Goal: Information Seeking & Learning: Learn about a topic

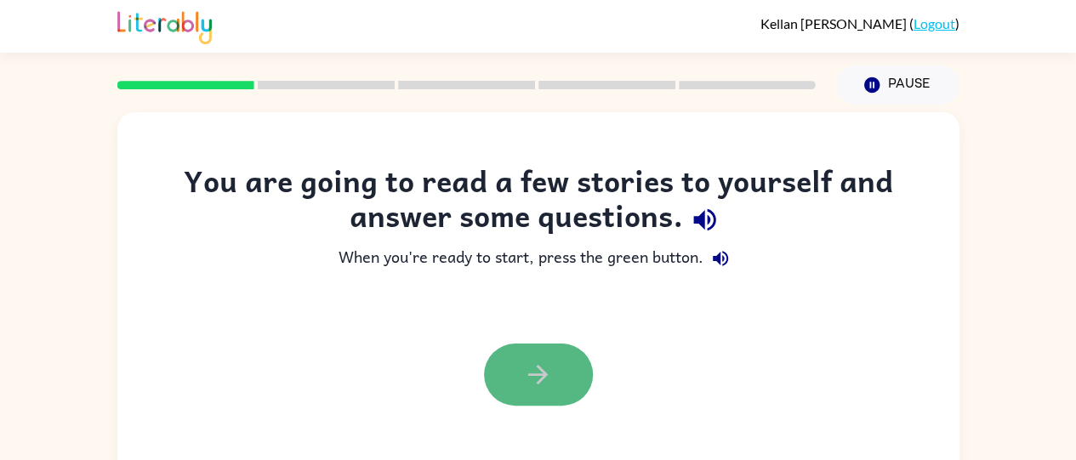
click at [500, 356] on button "button" at bounding box center [538, 375] width 109 height 62
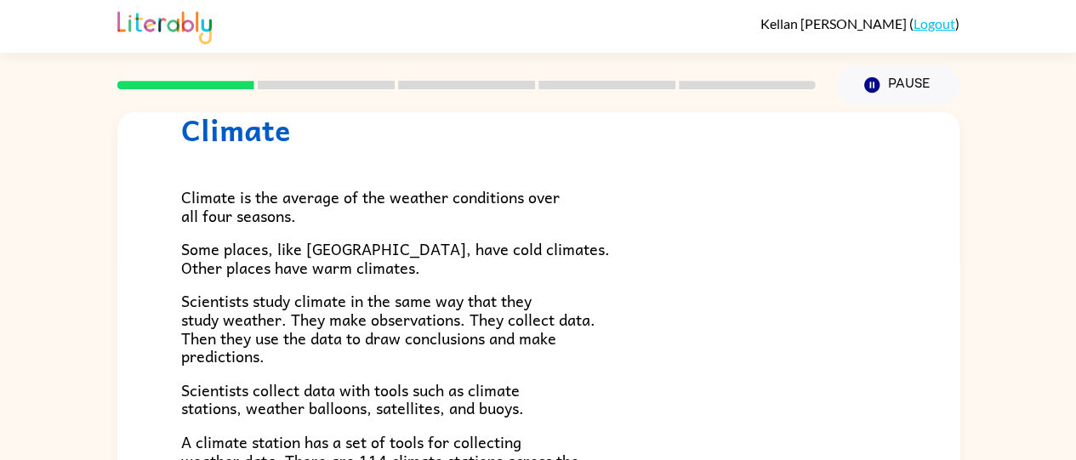
scroll to position [65, 0]
click at [409, 205] on span "Climate is the average of the weather conditions over all four seasons." at bounding box center [370, 205] width 378 height 43
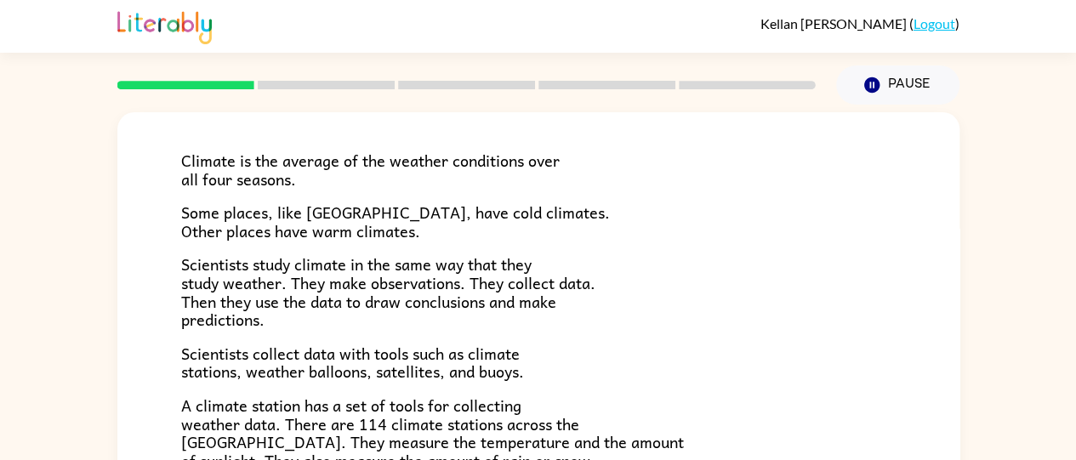
scroll to position [83, 0]
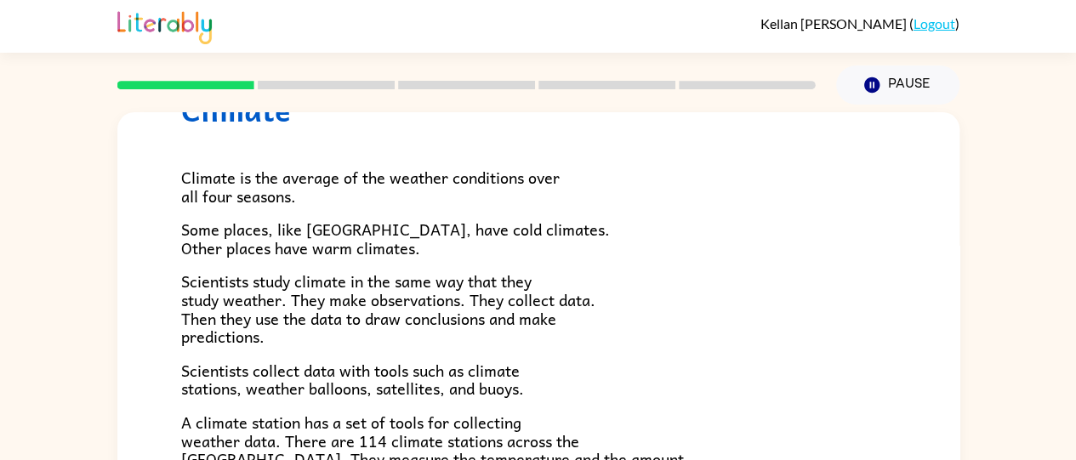
click at [406, 200] on p "Climate is the average of the weather conditions over all four seasons." at bounding box center [538, 186] width 714 height 37
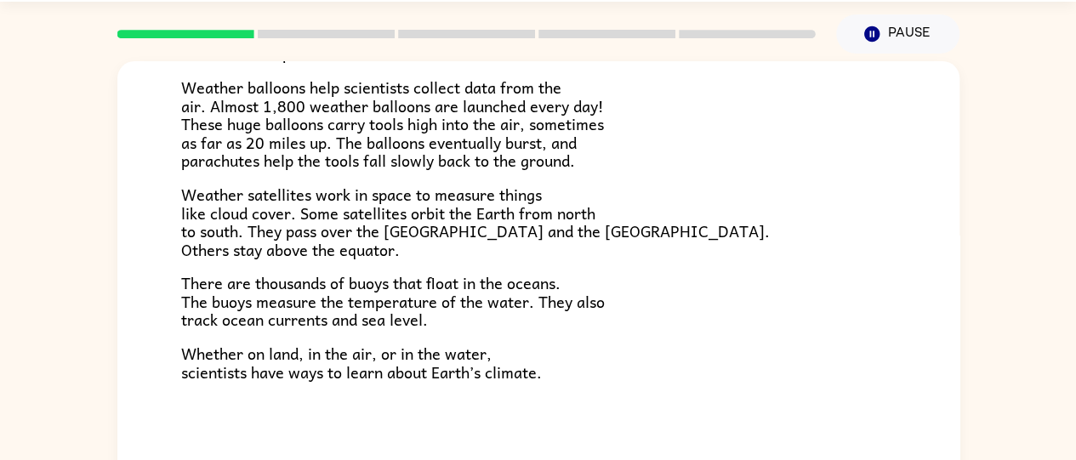
scroll to position [138, 0]
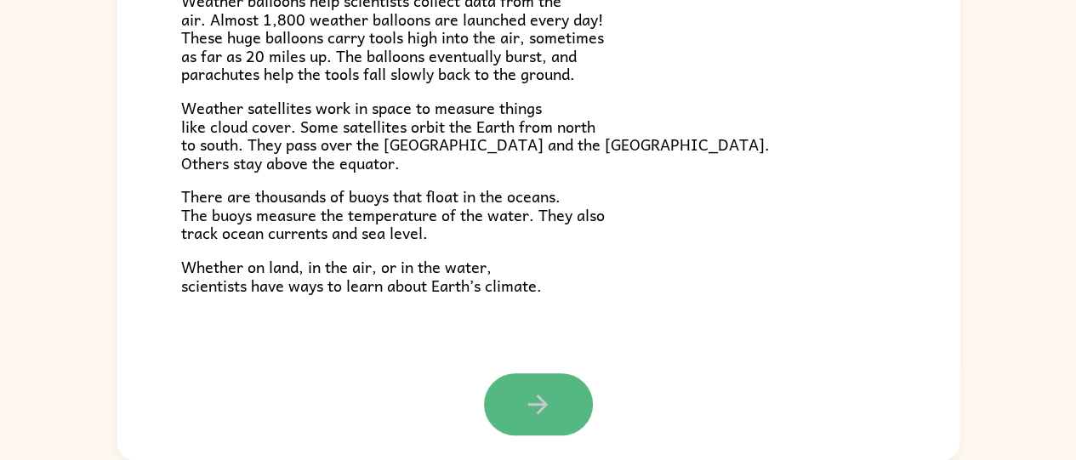
click at [523, 392] on icon "button" at bounding box center [538, 404] width 30 height 30
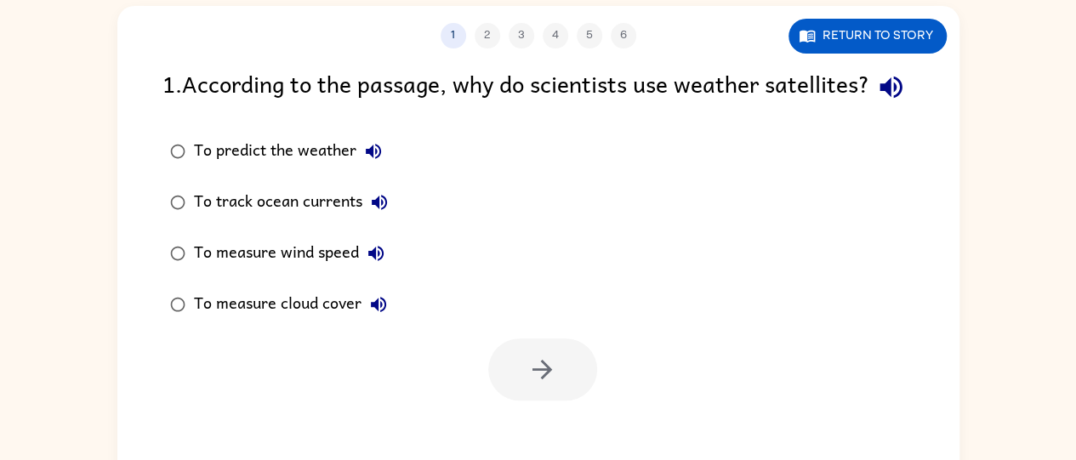
scroll to position [105, 0]
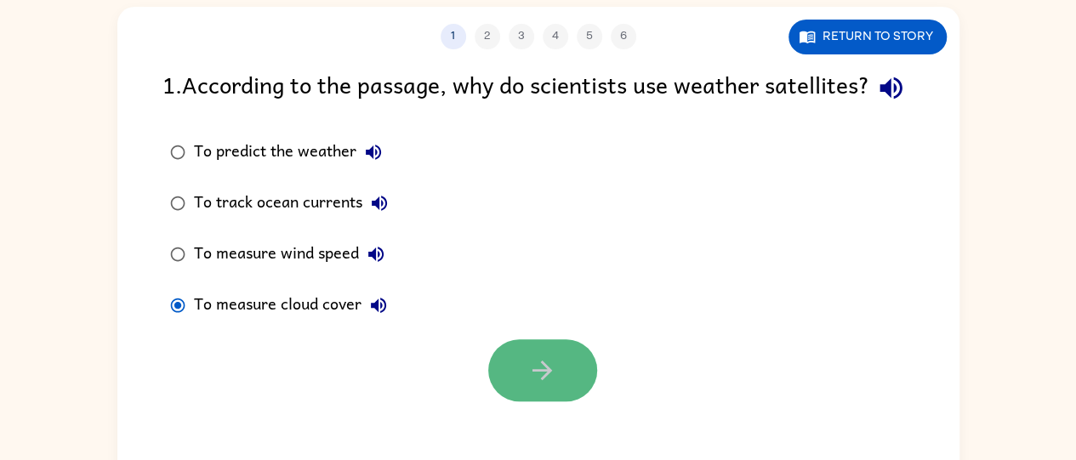
click at [549, 385] on icon "button" at bounding box center [542, 370] width 30 height 30
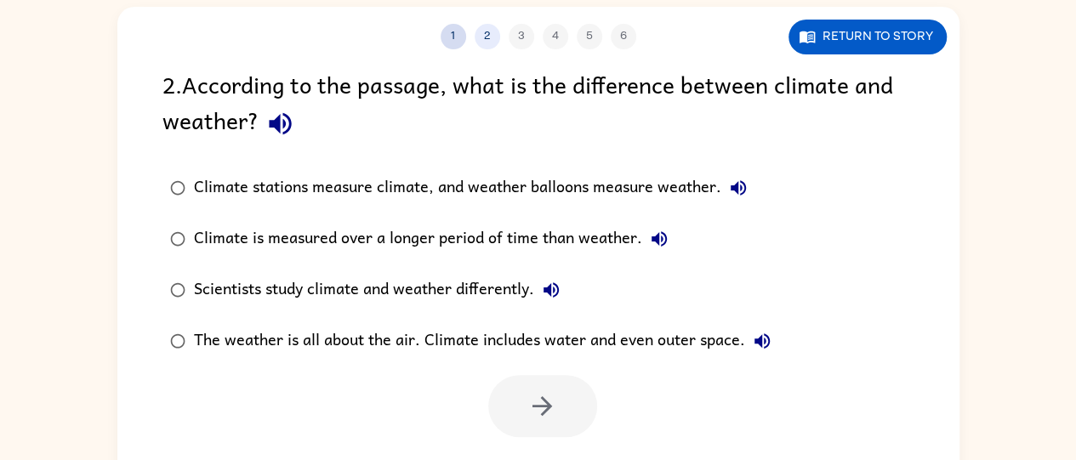
click at [448, 31] on button "1" at bounding box center [453, 37] width 26 height 26
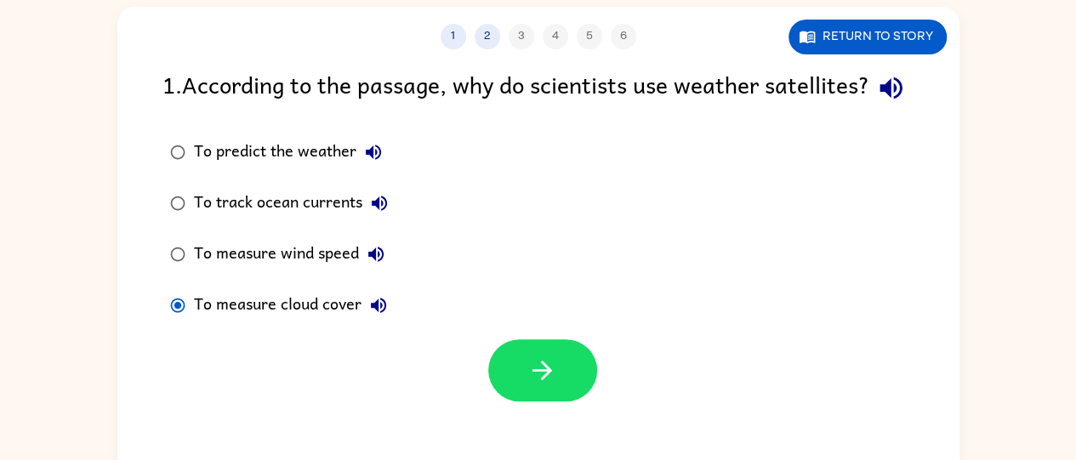
click at [499, 36] on div "1 2 3 4 5 6" at bounding box center [538, 37] width 842 height 26
click at [517, 30] on div "1 2 3 4 5 6" at bounding box center [538, 37] width 842 height 26
click at [486, 42] on button "2" at bounding box center [487, 37] width 26 height 26
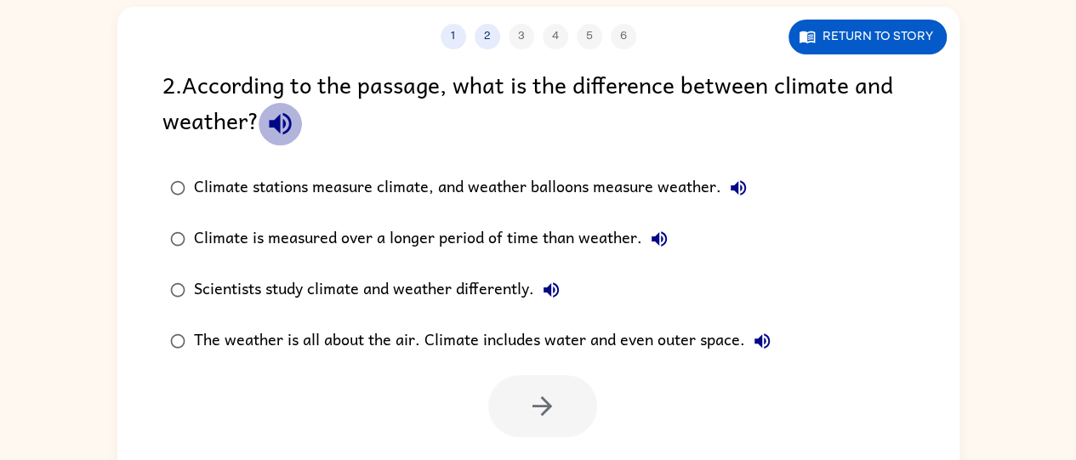
click at [271, 123] on icon "button" at bounding box center [280, 124] width 22 height 22
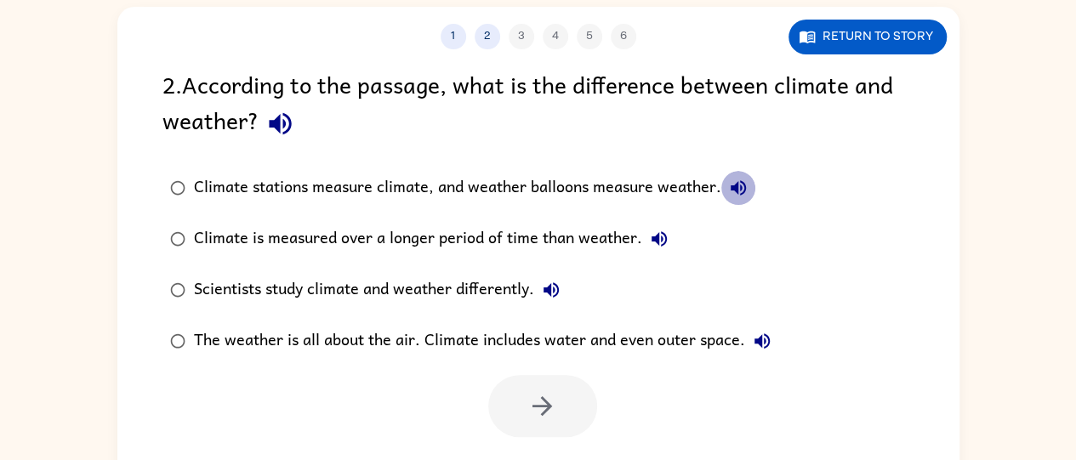
click at [731, 199] on button "Climate stations measure climate, and weather balloons measure weather." at bounding box center [738, 188] width 34 height 34
click at [655, 236] on icon "button" at bounding box center [658, 238] width 15 height 15
click at [565, 282] on button "Scientists study climate and weather differently." at bounding box center [551, 290] width 34 height 34
click at [777, 343] on button "The weather is all about the air. Climate includes water and even outer space." at bounding box center [762, 341] width 34 height 34
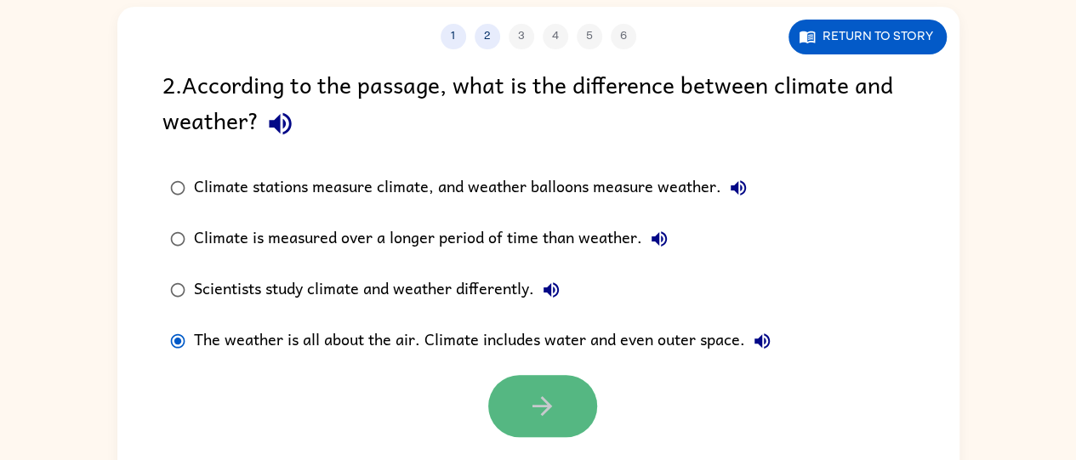
click at [576, 399] on button "button" at bounding box center [542, 406] width 109 height 62
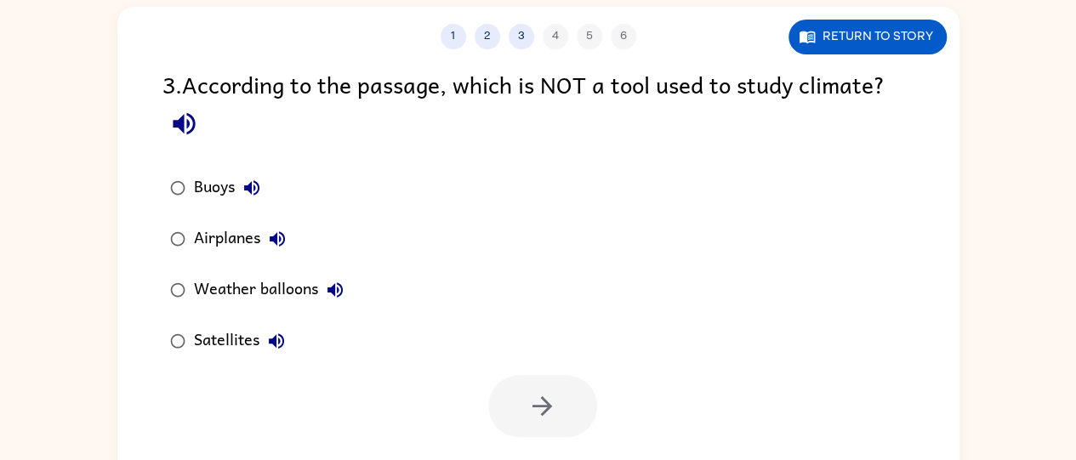
click at [199, 249] on div "Airplanes" at bounding box center [244, 239] width 100 height 34
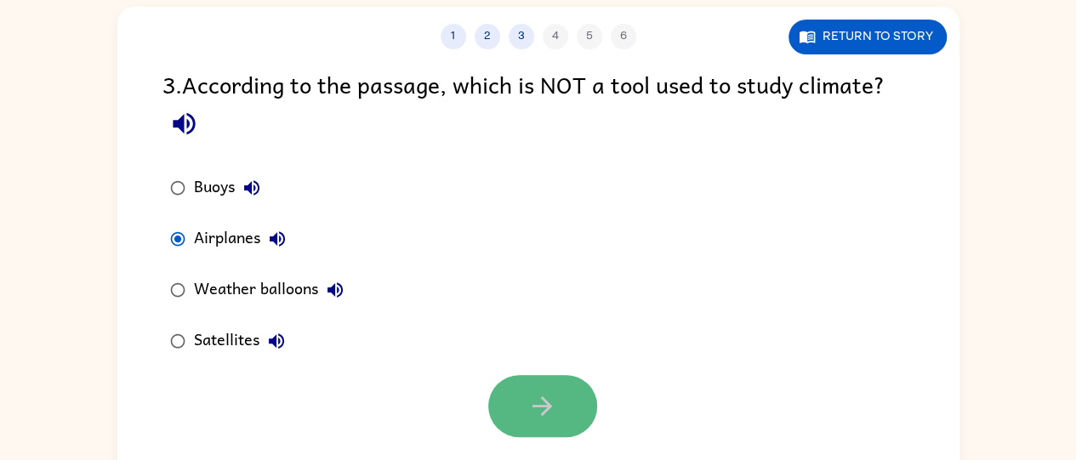
click at [524, 420] on button "button" at bounding box center [542, 406] width 109 height 62
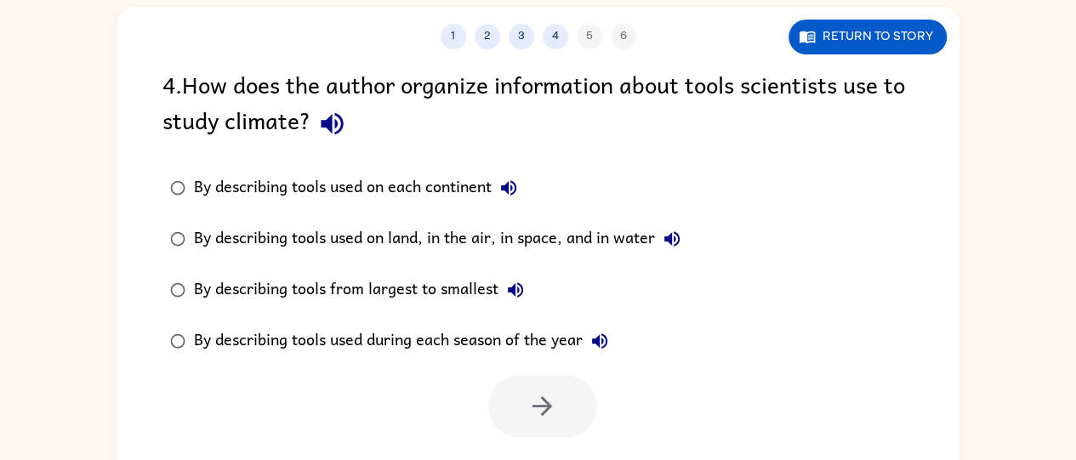
click at [371, 194] on div "By describing tools used on each continent" at bounding box center [360, 188] width 332 height 34
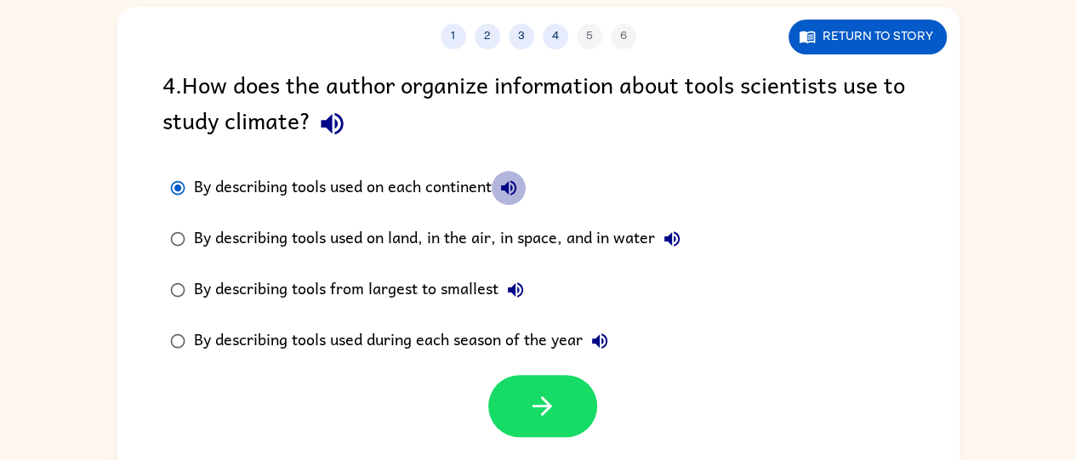
click at [504, 183] on icon "button" at bounding box center [508, 188] width 20 height 20
click at [521, 247] on div "By describing tools used on land, in the air, in space, and in water" at bounding box center [441, 239] width 495 height 34
click at [510, 292] on icon "button" at bounding box center [515, 290] width 20 height 20
click at [614, 336] on button "By describing tools used during each season of the year" at bounding box center [599, 341] width 34 height 34
click at [670, 228] on button "By describing tools used on land, in the air, in space, and in water" at bounding box center [672, 239] width 34 height 34
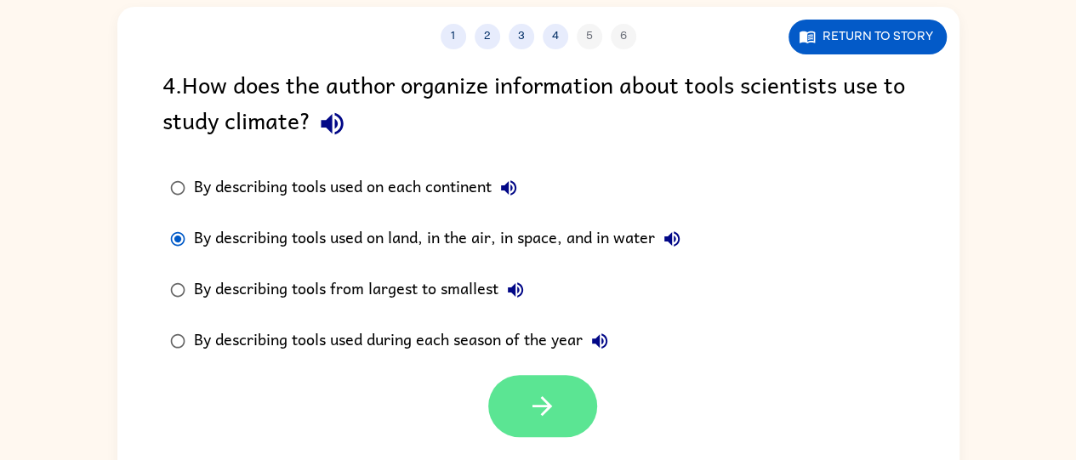
click at [568, 383] on button "button" at bounding box center [542, 406] width 109 height 62
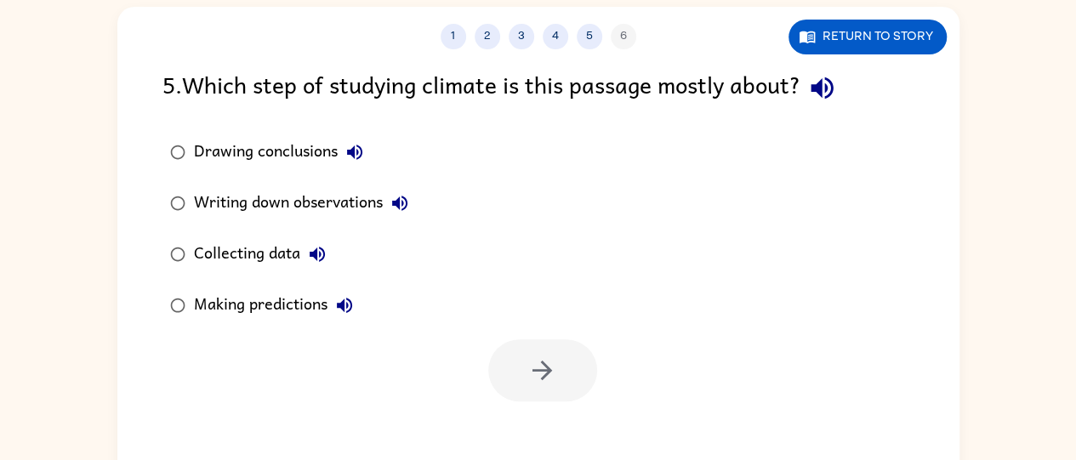
click at [288, 237] on div "Collecting data" at bounding box center [264, 254] width 140 height 34
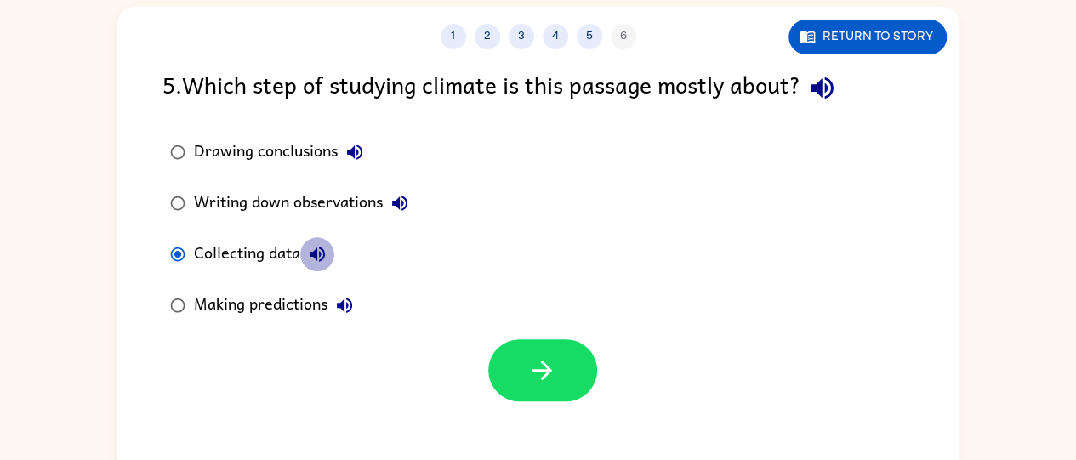
click at [316, 249] on icon "button" at bounding box center [317, 254] width 15 height 15
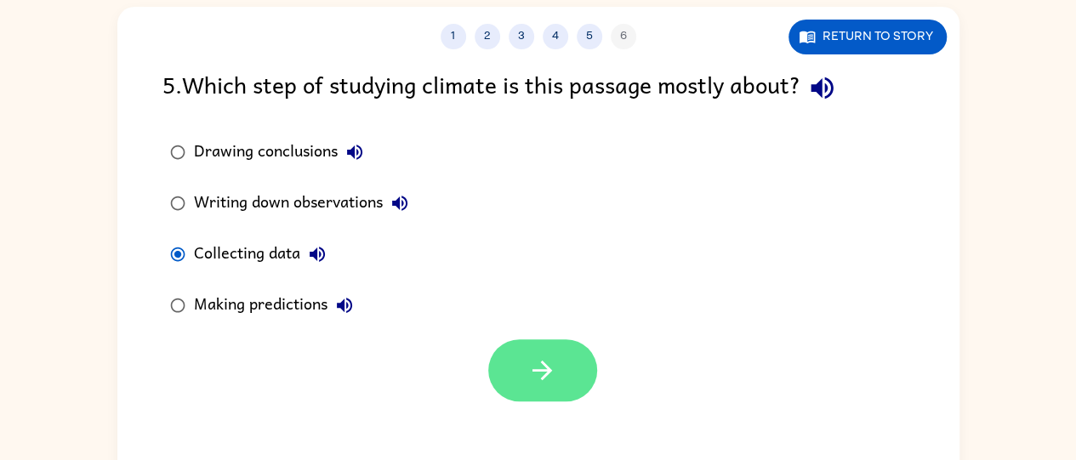
click at [542, 364] on icon "button" at bounding box center [542, 371] width 20 height 20
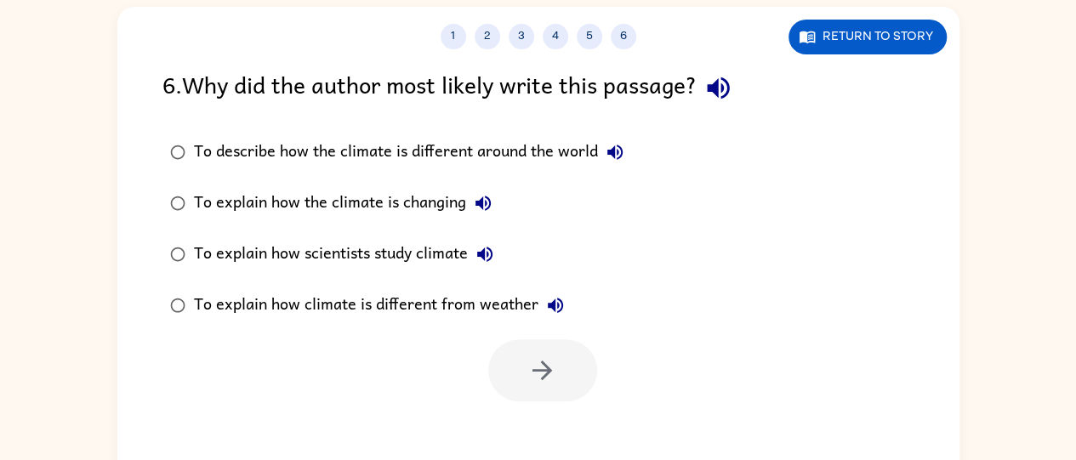
click at [503, 304] on div "To explain how climate is different from weather" at bounding box center [383, 305] width 378 height 34
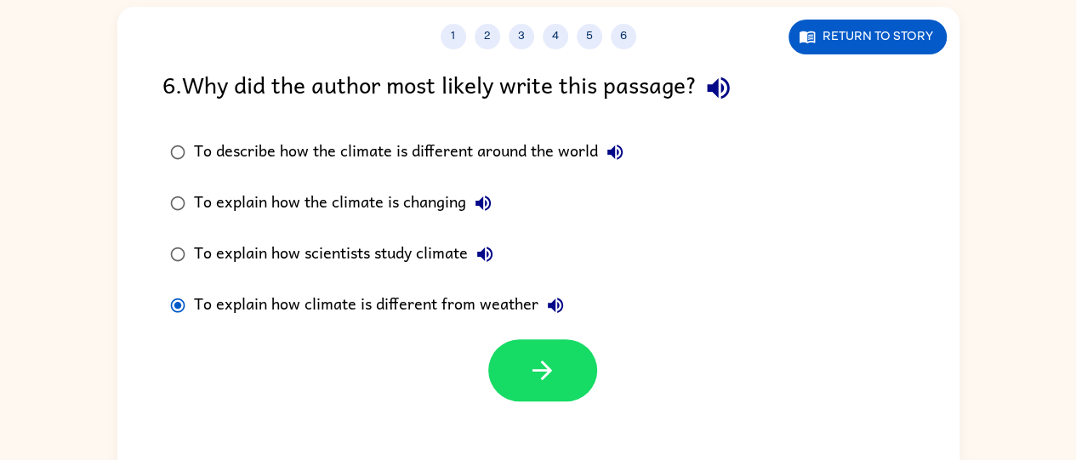
click at [554, 297] on icon "button" at bounding box center [555, 305] width 20 height 20
click at [544, 385] on icon "button" at bounding box center [542, 370] width 30 height 30
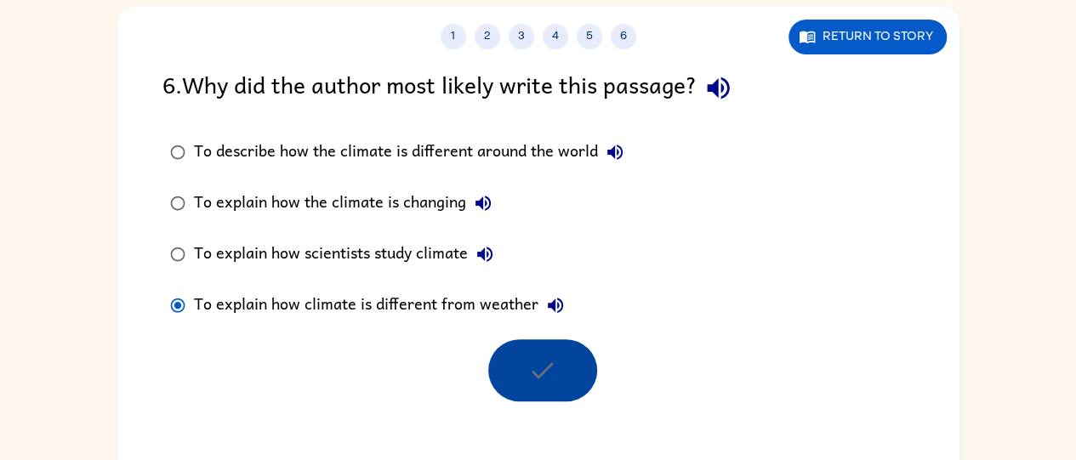
click at [544, 385] on div at bounding box center [542, 370] width 109 height 62
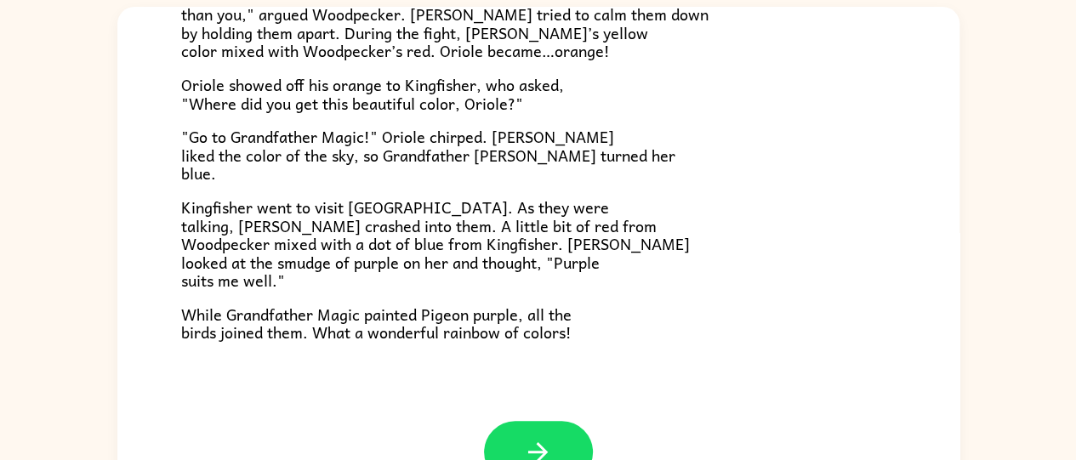
scroll to position [422, 0]
click at [545, 420] on div "Grandpa Magic Once upon a time, all birds were white. "Make me beautiful, Grand…" at bounding box center [538, 3] width 842 height 837
click at [544, 428] on button "button" at bounding box center [538, 453] width 109 height 62
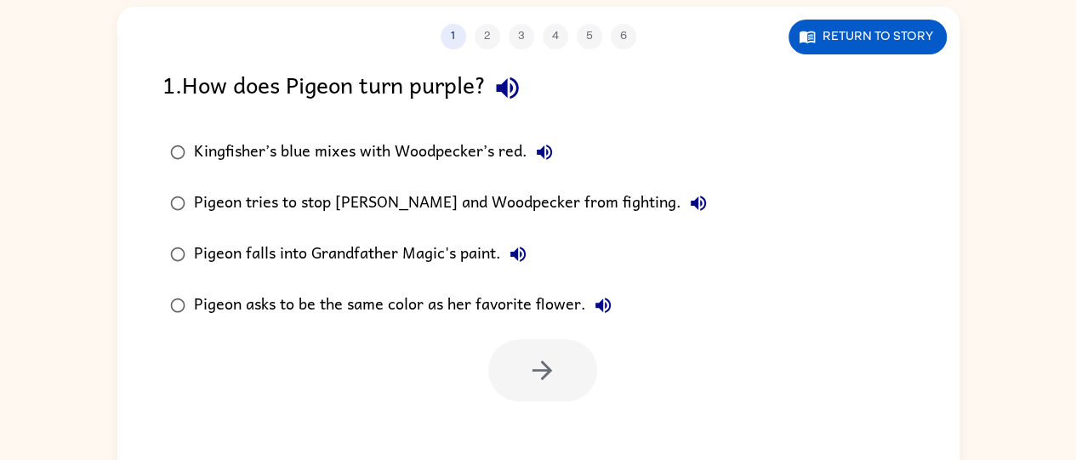
scroll to position [0, 0]
click at [544, 428] on div "1 2 3 4 5 6 Return to story 1 . How does Pigeon turn purple? Kingfisher’s blue …" at bounding box center [538, 250] width 842 height 486
click at [417, 139] on div "Kingfisher’s blue mixes with Woodpecker’s red." at bounding box center [377, 152] width 367 height 34
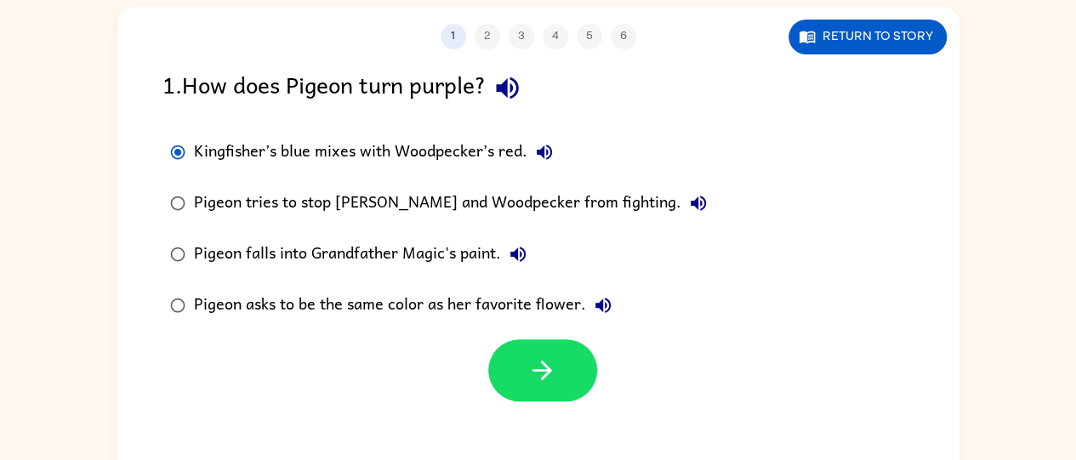
click at [417, 139] on div "Kingfisher’s blue mixes with Woodpecker’s red." at bounding box center [377, 152] width 367 height 34
click at [534, 147] on icon "button" at bounding box center [544, 152] width 20 height 20
click at [510, 361] on button "button" at bounding box center [542, 370] width 109 height 62
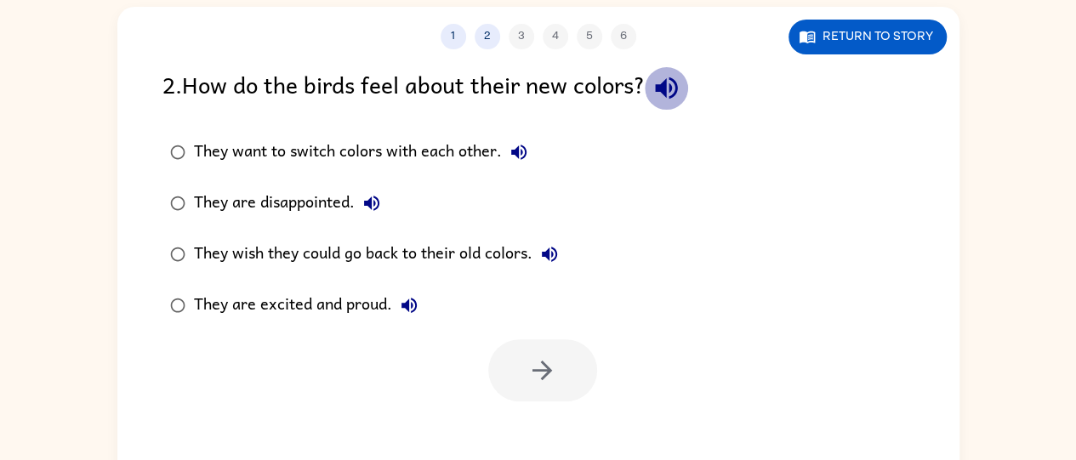
click at [681, 84] on icon "button" at bounding box center [666, 88] width 30 height 30
click at [399, 300] on icon "button" at bounding box center [409, 305] width 20 height 20
click at [379, 302] on div "They are excited and proud." at bounding box center [310, 305] width 232 height 34
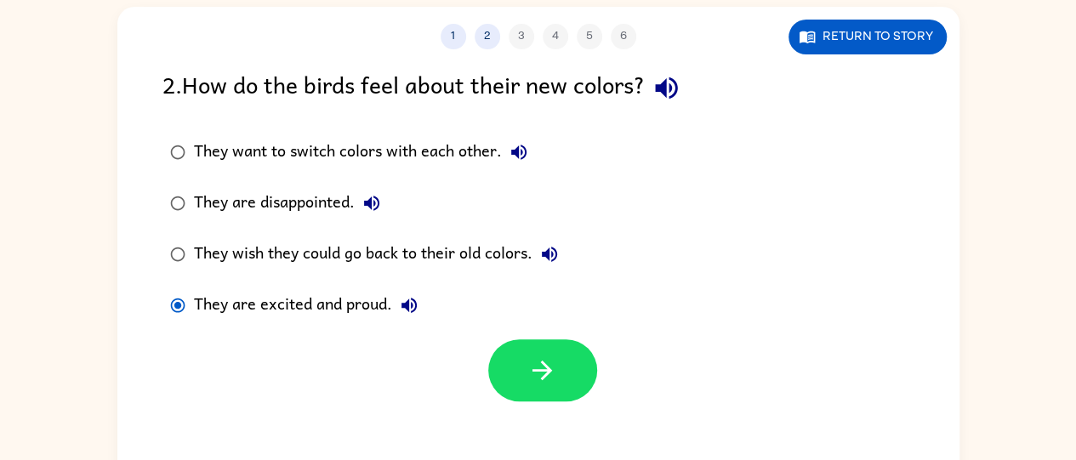
click at [403, 304] on icon "button" at bounding box center [408, 305] width 15 height 15
click at [511, 337] on div at bounding box center [538, 366] width 842 height 71
click at [403, 314] on icon "button" at bounding box center [409, 305] width 20 height 20
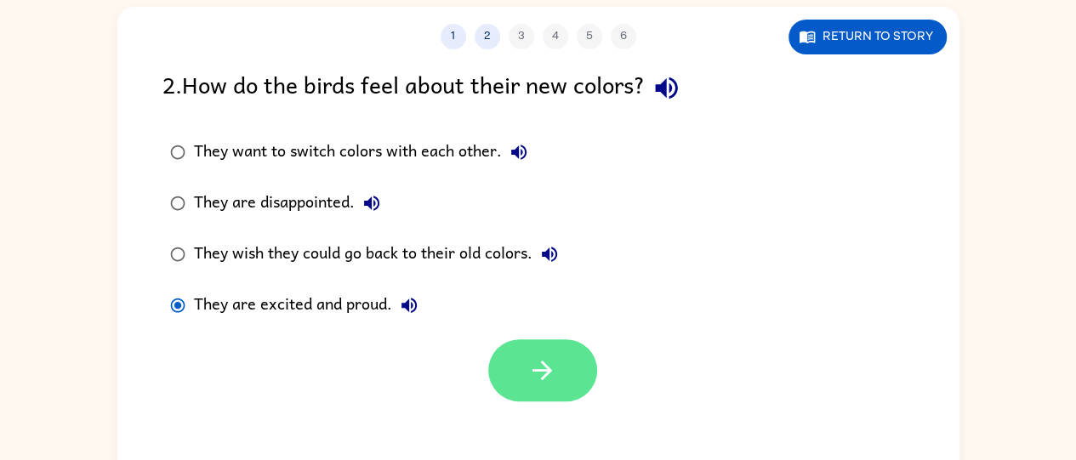
click at [534, 344] on button "button" at bounding box center [542, 370] width 109 height 62
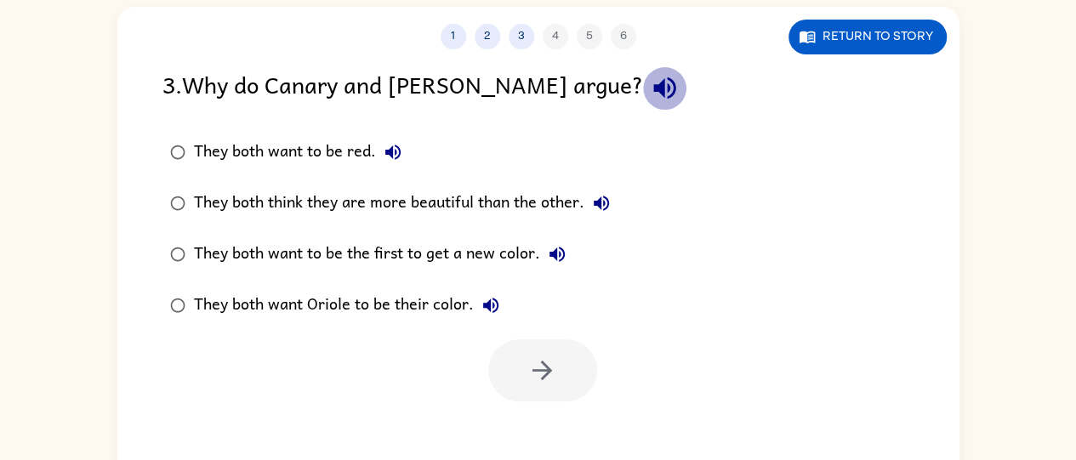
drag, startPoint x: 606, startPoint y: 96, endPoint x: 619, endPoint y: 105, distance: 15.3
click at [643, 105] on button "button" at bounding box center [664, 87] width 43 height 43
click at [611, 198] on icon "button" at bounding box center [601, 203] width 20 height 20
click at [503, 196] on div "They both think they are more beautiful than the other." at bounding box center [406, 203] width 424 height 34
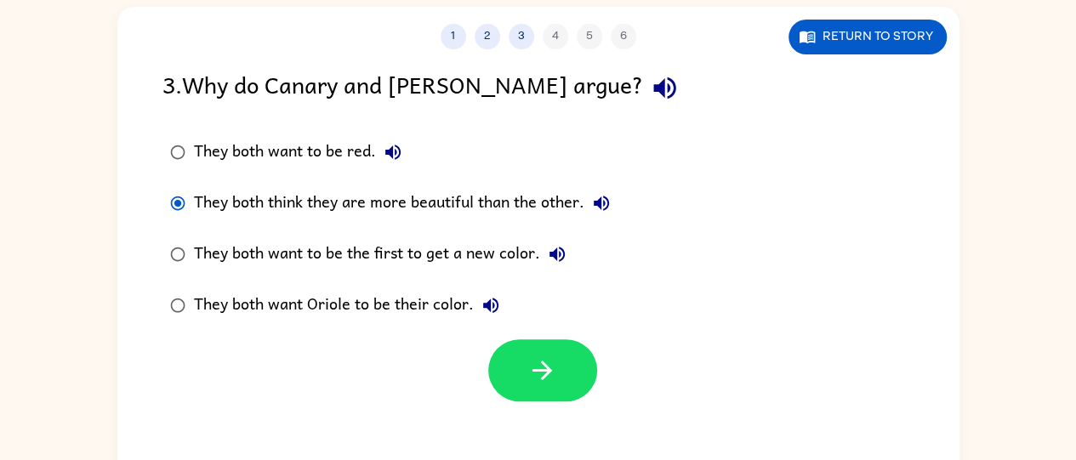
click at [650, 82] on icon "button" at bounding box center [665, 88] width 30 height 30
click at [614, 190] on div "They both think they are more beautiful than the other." at bounding box center [406, 203] width 424 height 34
click at [602, 203] on icon "button" at bounding box center [601, 203] width 20 height 20
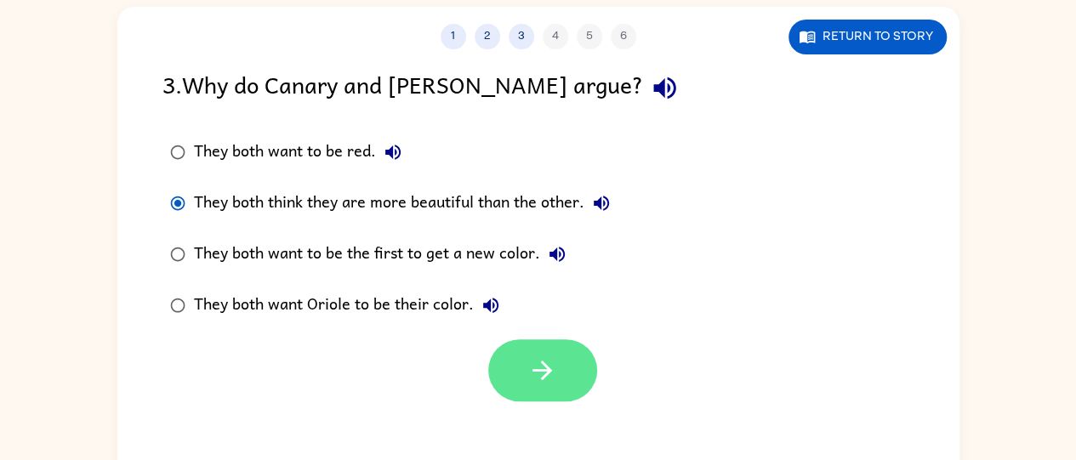
click at [549, 358] on icon "button" at bounding box center [542, 370] width 30 height 30
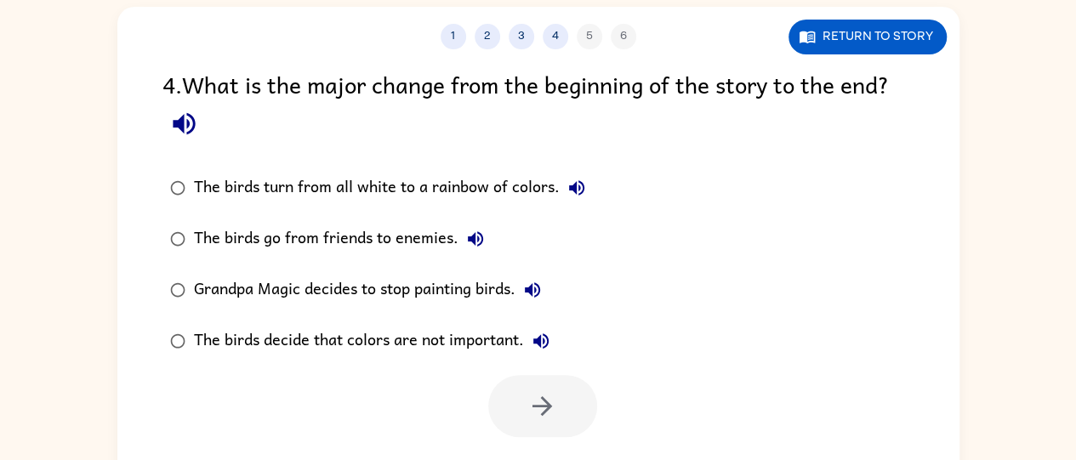
click at [182, 111] on icon "button" at bounding box center [184, 124] width 30 height 30
click at [563, 176] on button "The birds turn from all white to a rainbow of colors." at bounding box center [576, 188] width 34 height 34
click at [494, 187] on div "The birds turn from all white to a rainbow of colors." at bounding box center [394, 188] width 400 height 34
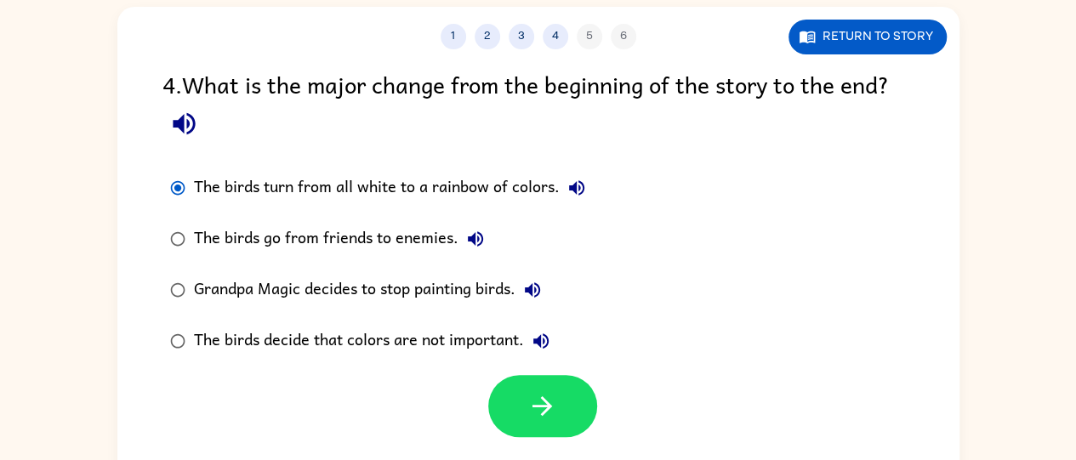
click at [590, 182] on button "The birds turn from all white to a rainbow of colors." at bounding box center [576, 188] width 34 height 34
click at [559, 392] on button "button" at bounding box center [542, 406] width 109 height 62
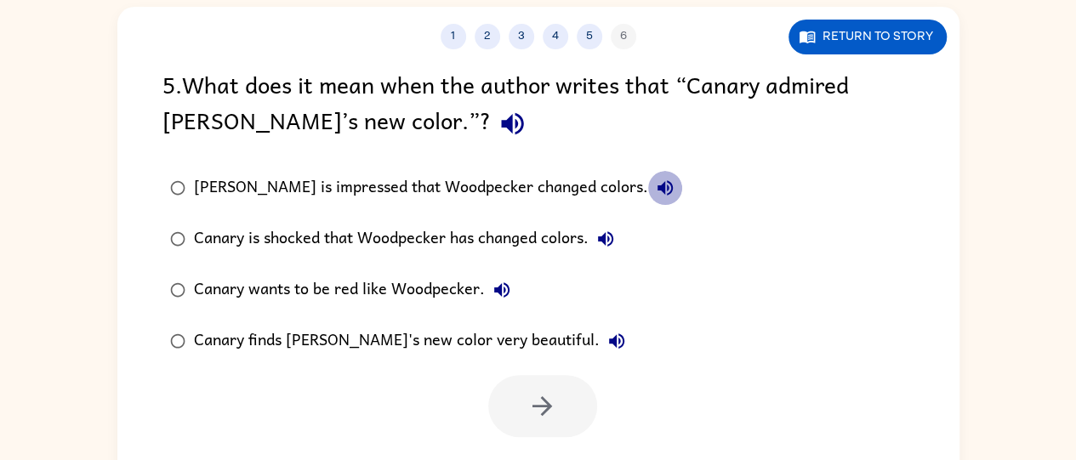
click at [655, 178] on icon "button" at bounding box center [665, 188] width 20 height 20
click at [510, 185] on div "Canary is impressed that Woodpecker changed colors." at bounding box center [438, 188] width 488 height 34
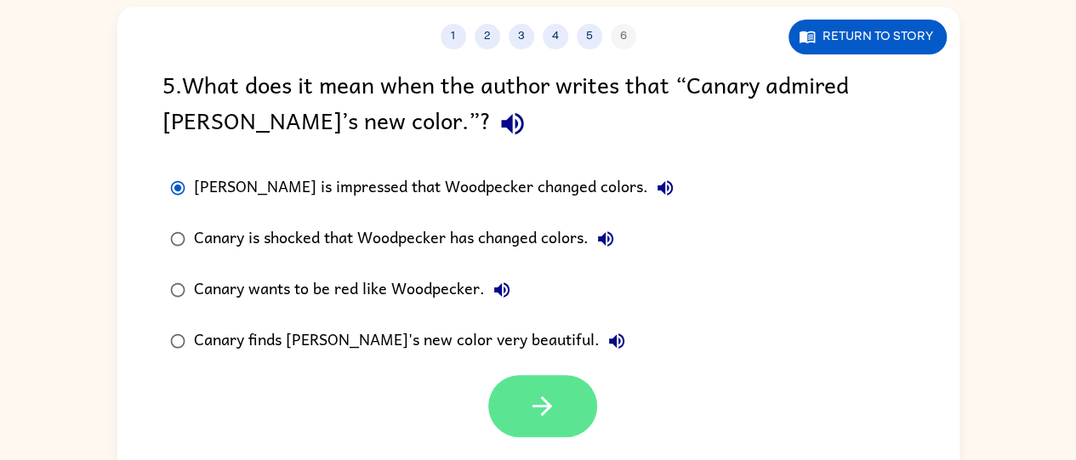
click at [541, 380] on button "button" at bounding box center [542, 406] width 109 height 62
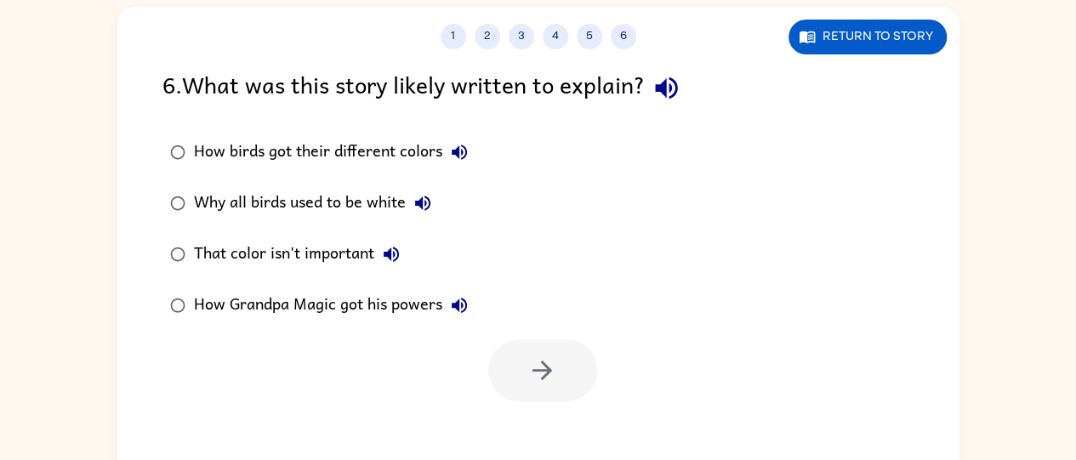
click at [426, 147] on div "How birds got their different colors" at bounding box center [335, 152] width 282 height 34
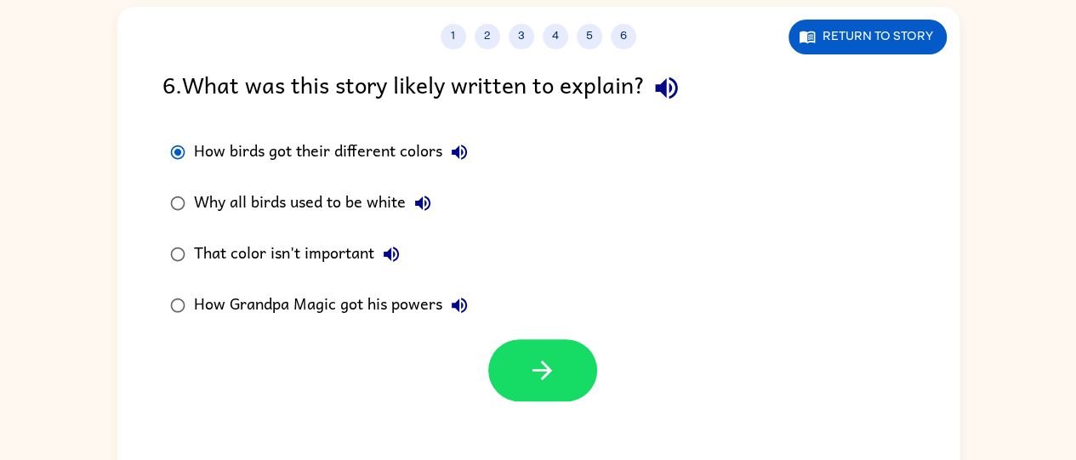
click at [474, 147] on button "How birds got their different colors" at bounding box center [459, 152] width 34 height 34
click at [470, 161] on button "How birds got their different colors" at bounding box center [459, 152] width 34 height 34
click at [526, 310] on div "How birds got their different colors Why all birds used to be white That color …" at bounding box center [560, 229] width 797 height 204
click at [462, 159] on icon "button" at bounding box center [459, 152] width 20 height 20
click at [531, 414] on div "1 2 3 4 5 6 Return to story 6 . What was this story likely written to explain? …" at bounding box center [538, 250] width 842 height 486
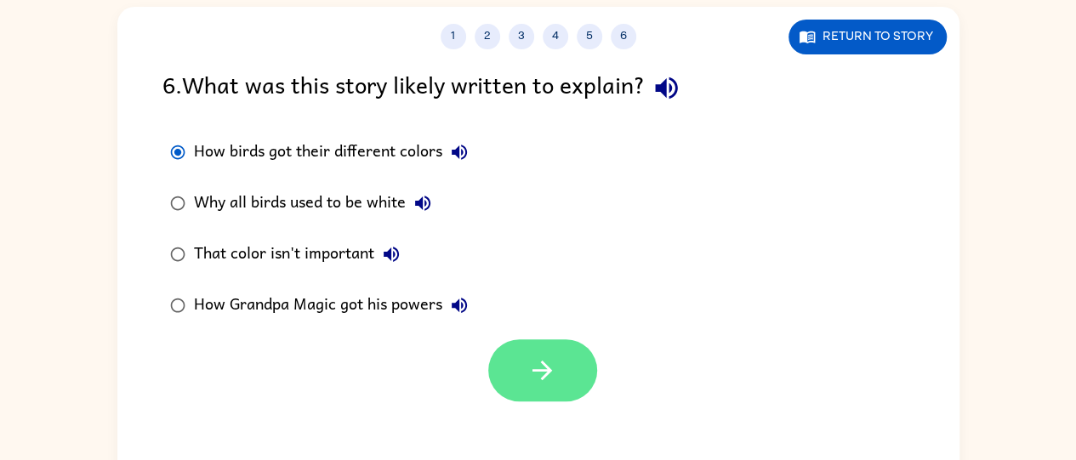
click at [541, 376] on icon "button" at bounding box center [542, 370] width 30 height 30
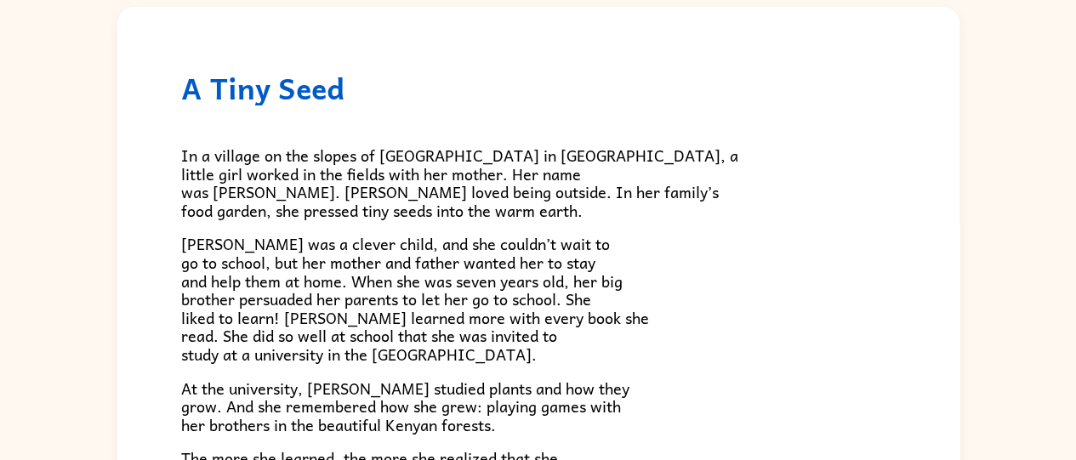
click at [257, 183] on span "In a village on the slopes of Mount Kenya in Africa, a little girl worked in th…" at bounding box center [459, 183] width 557 height 80
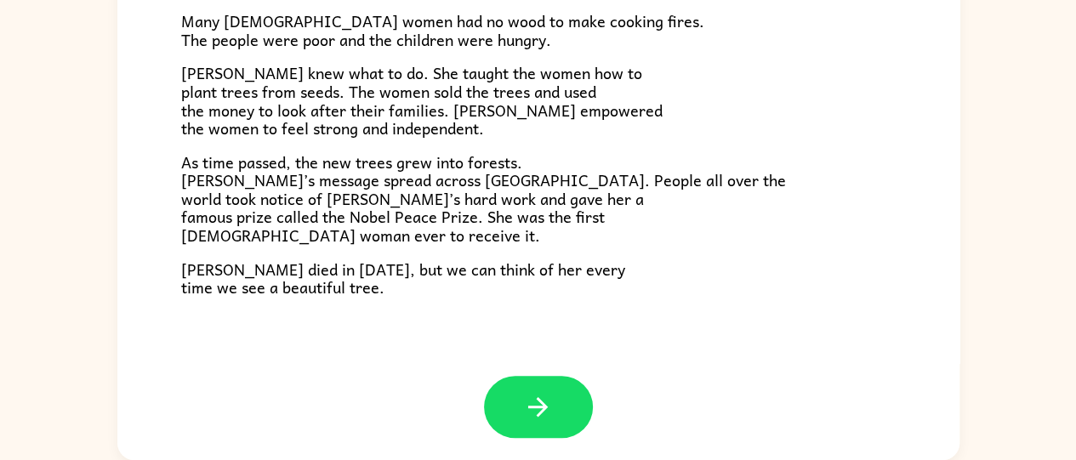
scroll to position [478, 0]
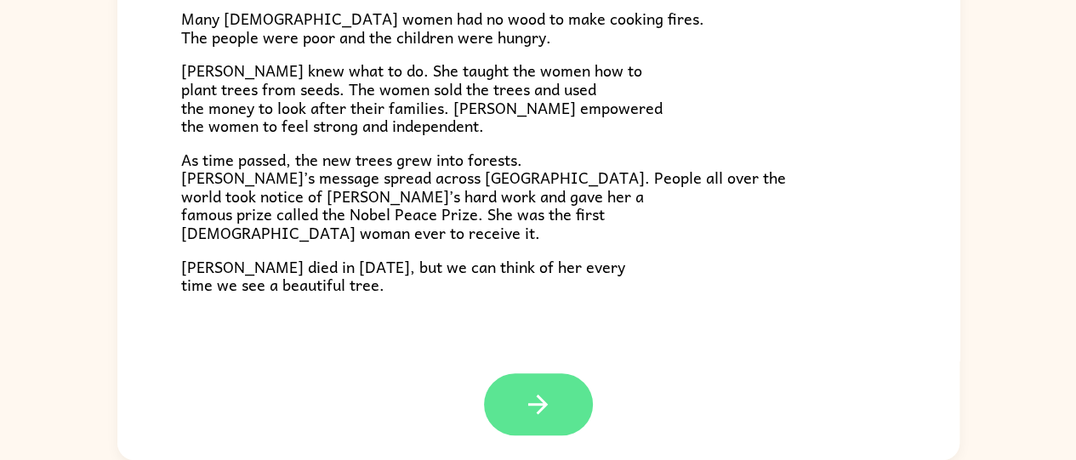
click at [490, 399] on button "button" at bounding box center [538, 404] width 109 height 62
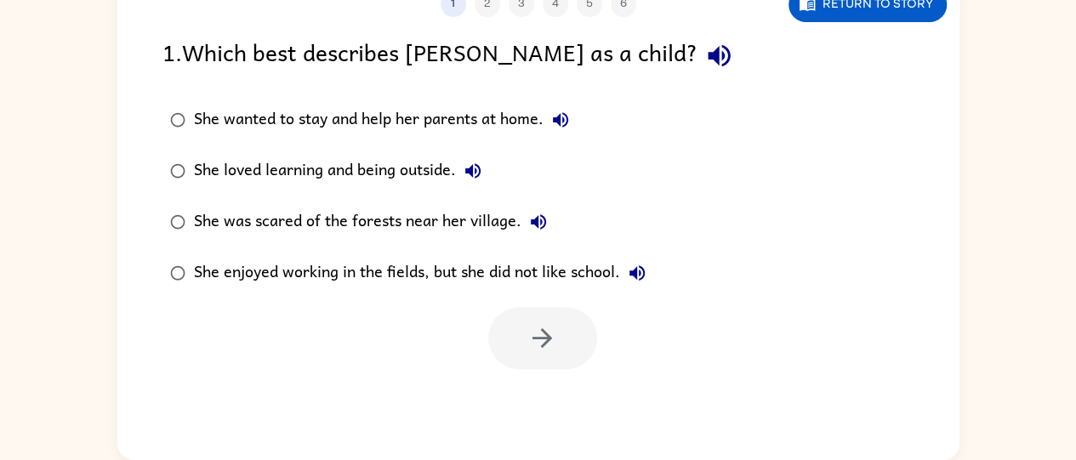
scroll to position [0, 0]
click at [498, 120] on div "She wanted to stay and help her parents at home." at bounding box center [385, 120] width 383 height 34
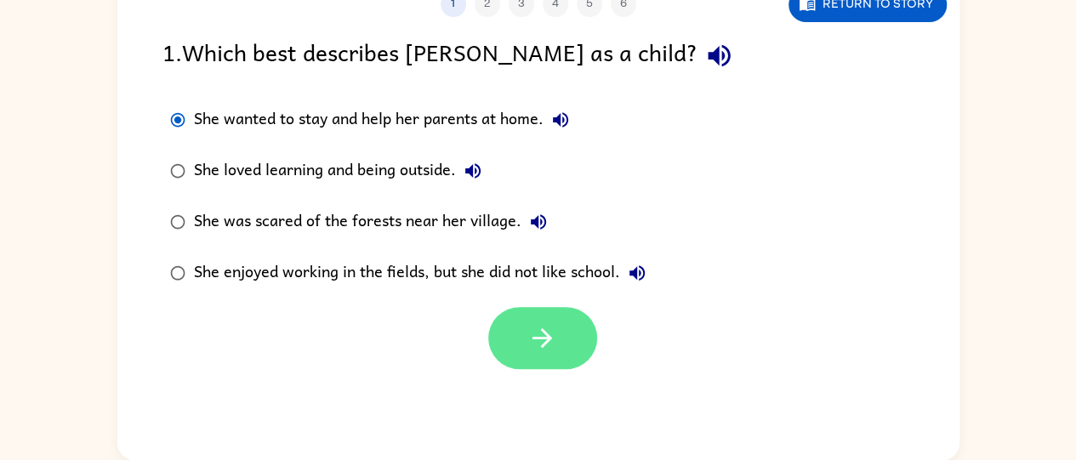
click at [539, 346] on icon "button" at bounding box center [542, 338] width 30 height 30
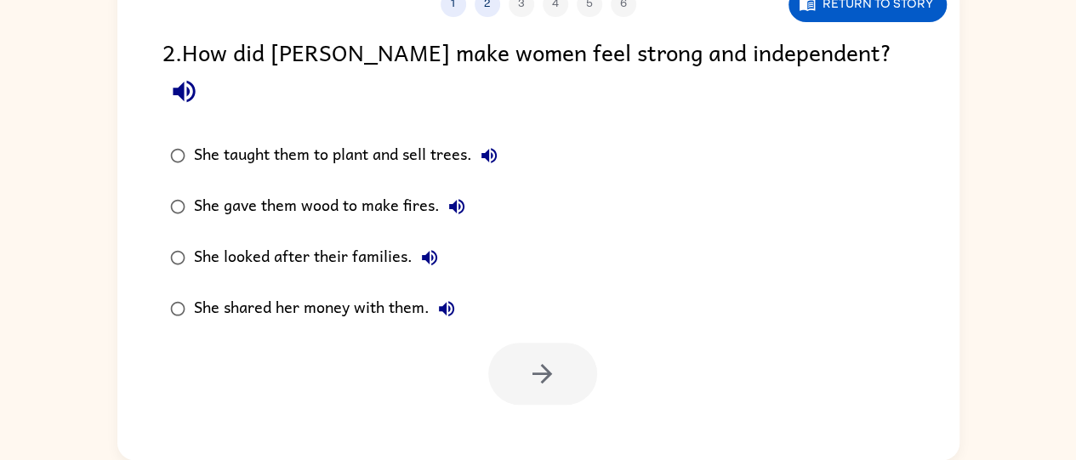
click at [456, 139] on div "She taught them to plant and sell trees." at bounding box center [350, 156] width 312 height 34
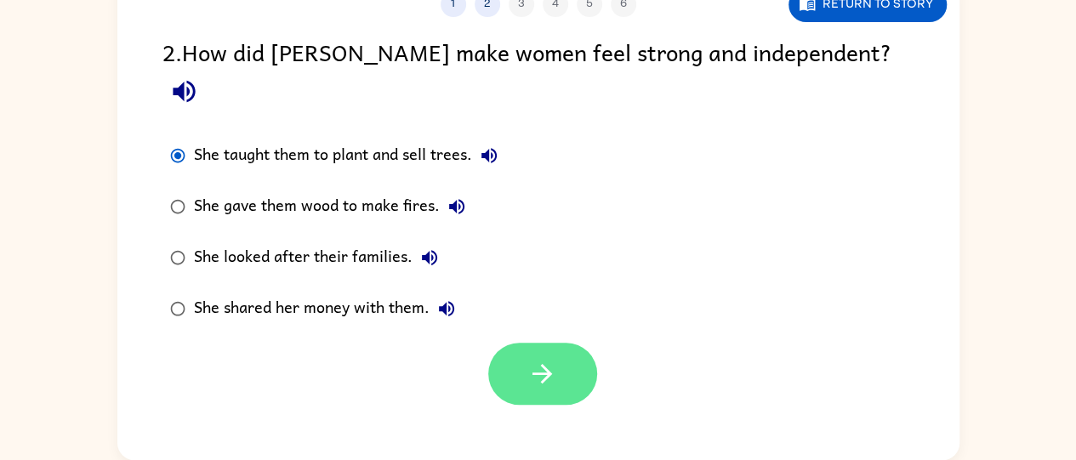
click at [553, 367] on button "button" at bounding box center [542, 374] width 109 height 62
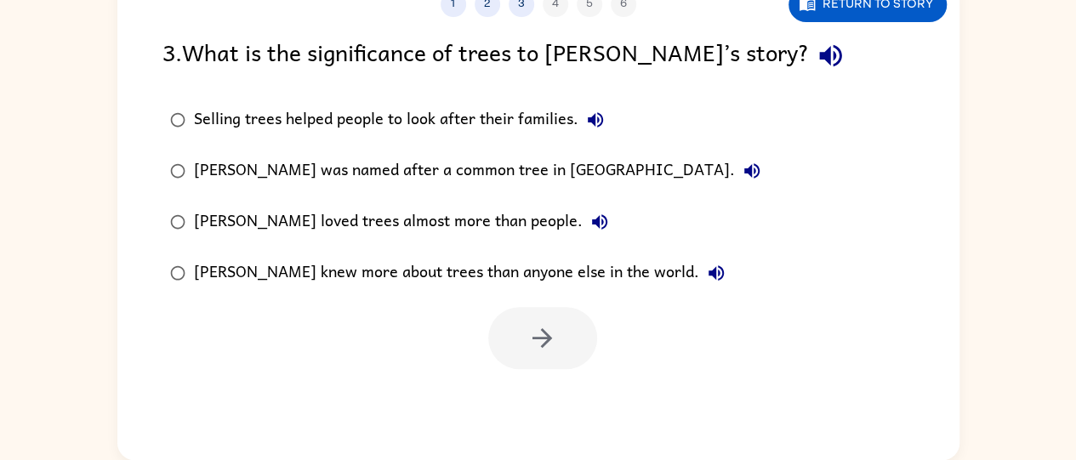
click at [480, 275] on div "Wangari knew more about trees than anyone else in the world." at bounding box center [463, 273] width 539 height 34
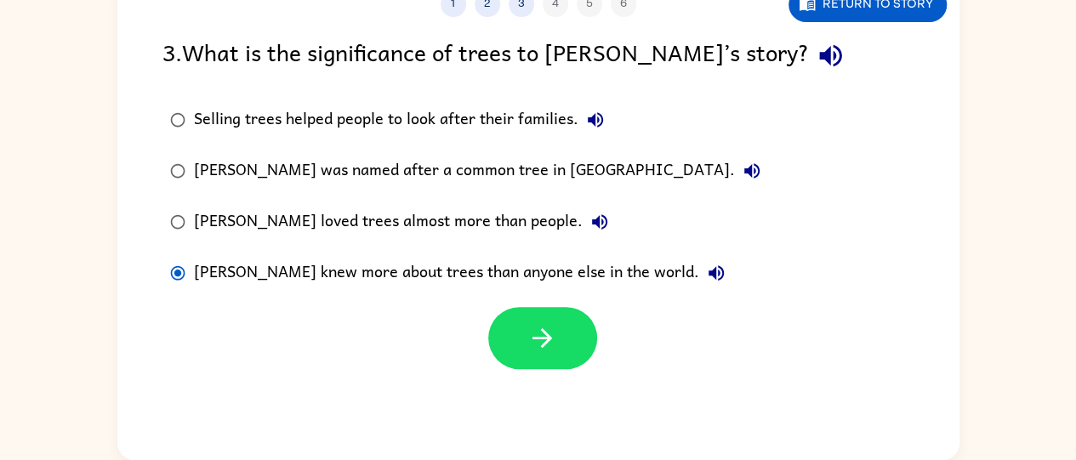
click at [532, 298] on label "Wangari knew more about trees than anyone else in the world." at bounding box center [465, 272] width 624 height 51
click at [548, 327] on icon "button" at bounding box center [542, 338] width 30 height 30
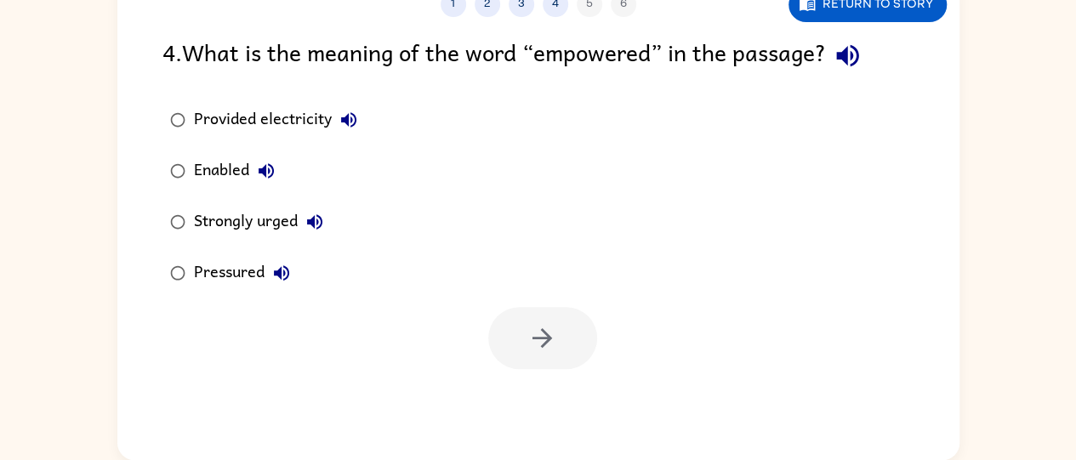
click at [295, 113] on div "Provided electricity" at bounding box center [280, 120] width 172 height 34
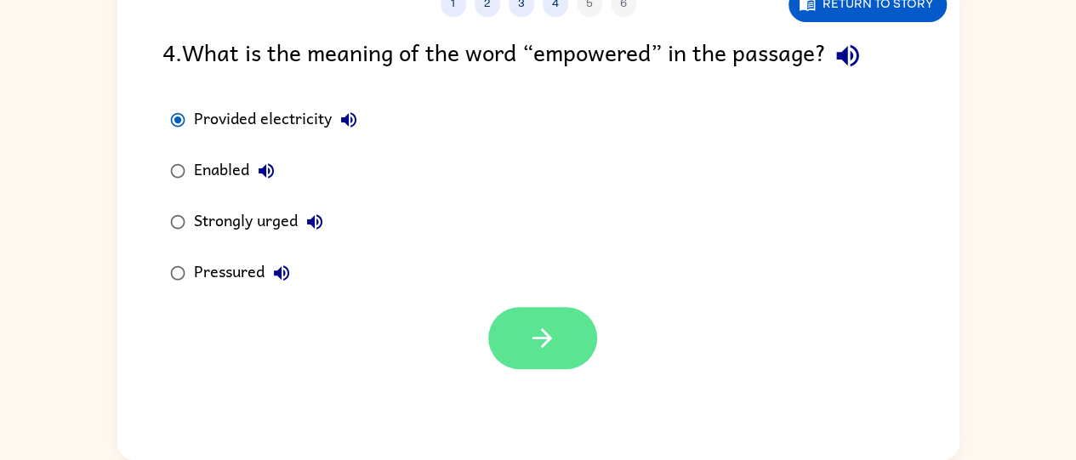
click at [534, 322] on button "button" at bounding box center [542, 338] width 109 height 62
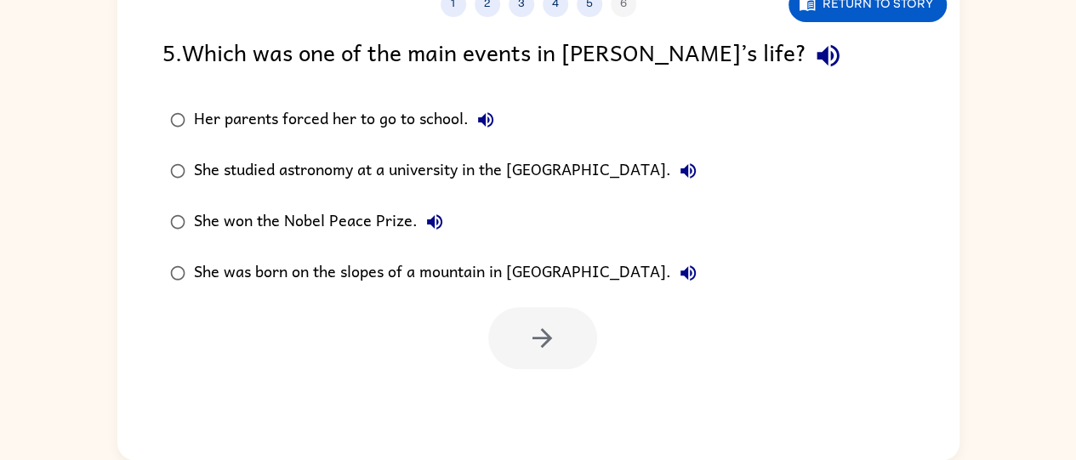
click at [407, 114] on div "Her parents forced her to go to school." at bounding box center [348, 120] width 309 height 34
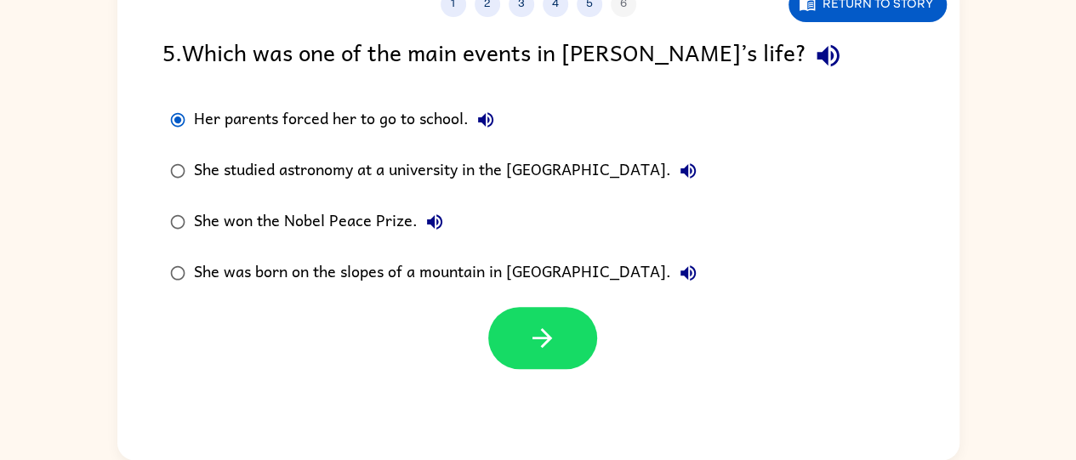
click at [512, 305] on div at bounding box center [538, 333] width 842 height 71
click at [523, 321] on button "button" at bounding box center [542, 338] width 109 height 62
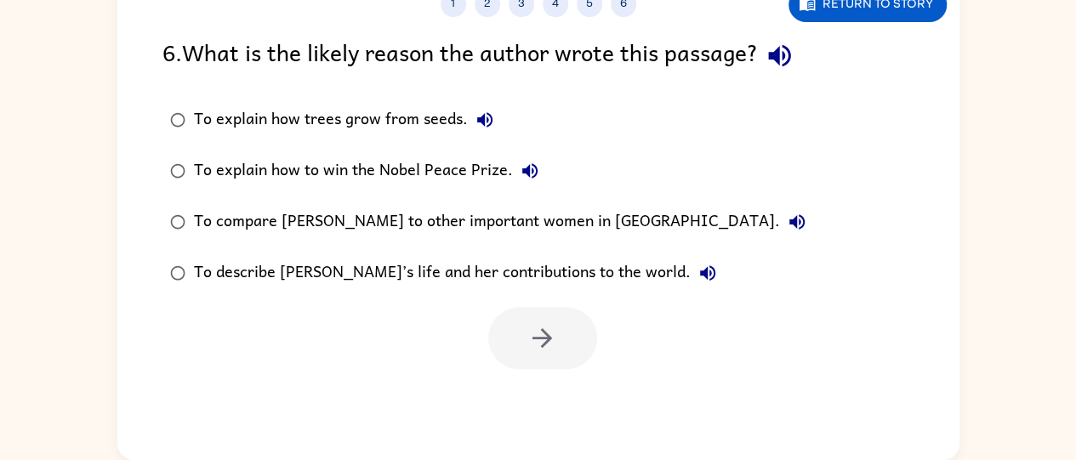
click at [504, 213] on div "To compare Wangari to other important women in Africa." at bounding box center [504, 222] width 620 height 34
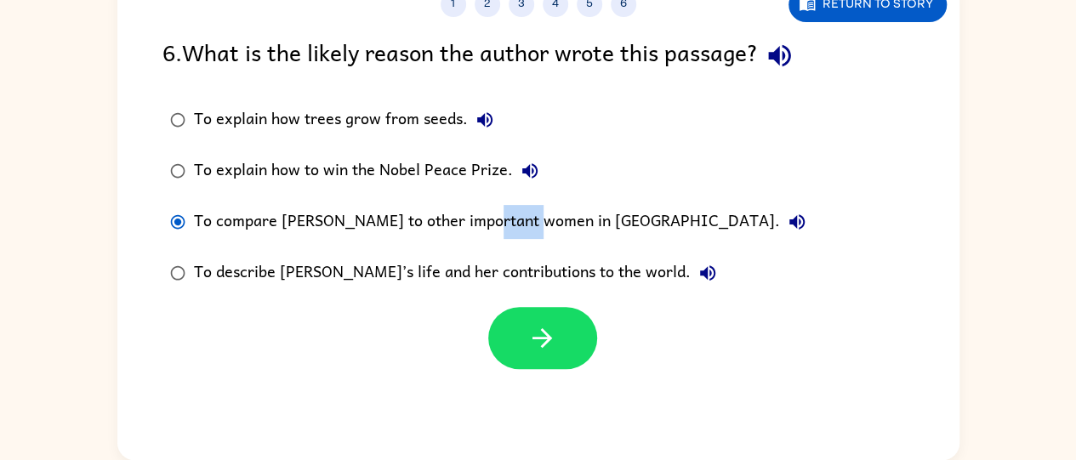
click at [504, 213] on div "To compare Wangari to other important women in Africa." at bounding box center [504, 222] width 620 height 34
click at [559, 358] on button "button" at bounding box center [542, 338] width 109 height 62
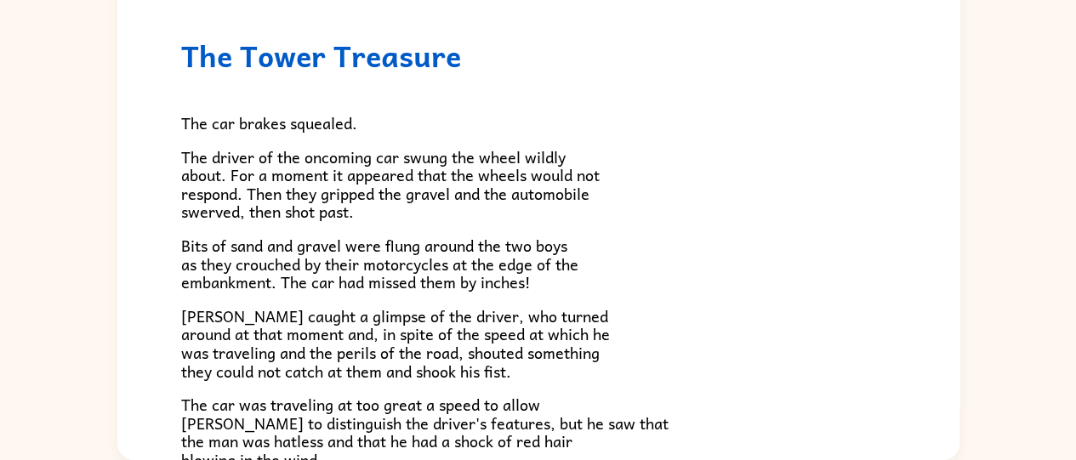
click at [65, 26] on div "The Tower Treasure The car brakes squealed. The driver of the oncoming car swun…" at bounding box center [538, 213] width 1076 height 493
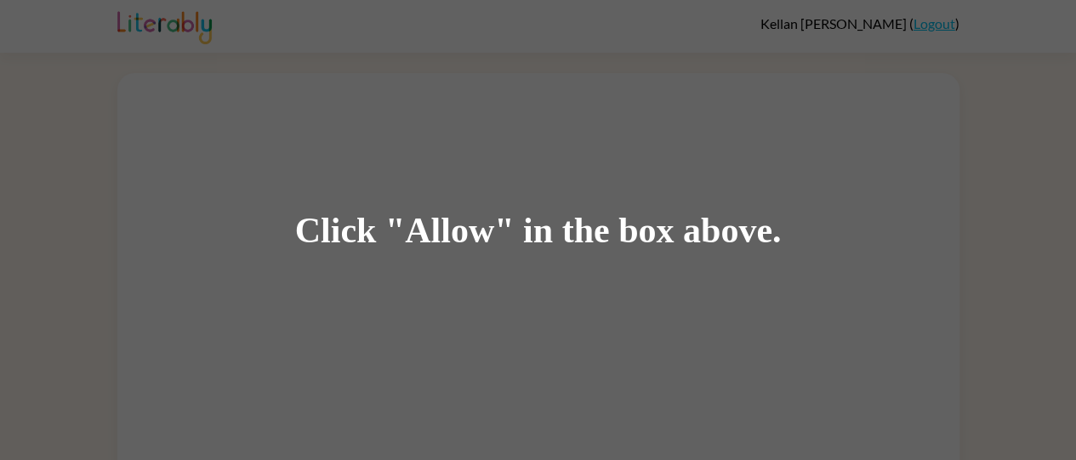
click at [332, 152] on div "Click "Allow" in the box above." at bounding box center [538, 230] width 1076 height 460
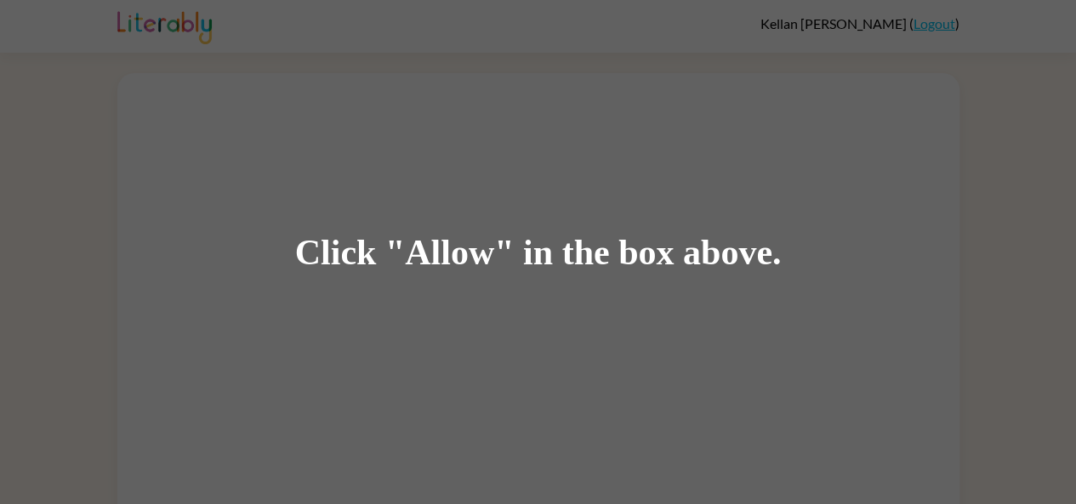
click at [768, 295] on div "Click "Allow" in the box above." at bounding box center [538, 252] width 1076 height 504
click at [162, 28] on div "Click "Allow" in the box above." at bounding box center [538, 252] width 1076 height 504
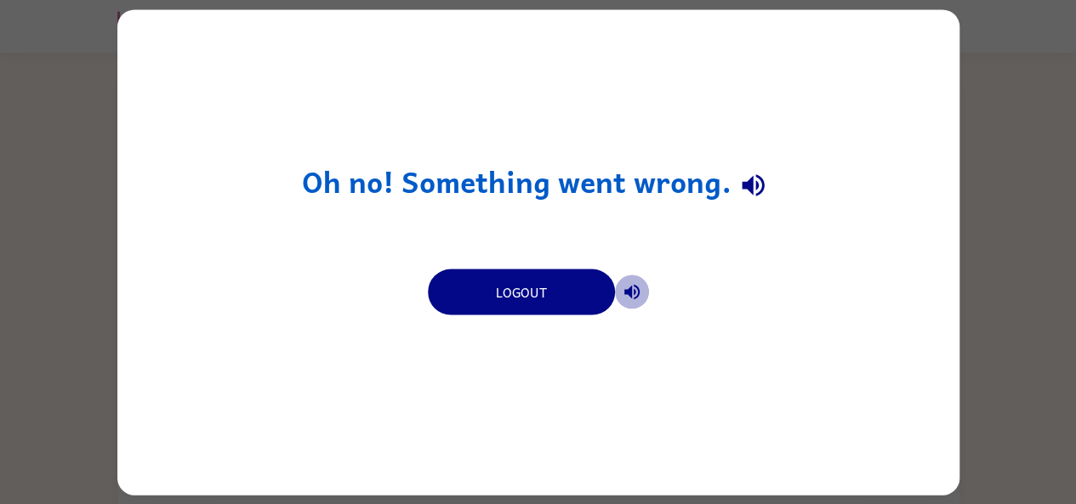
click at [630, 284] on icon "button" at bounding box center [632, 291] width 20 height 20
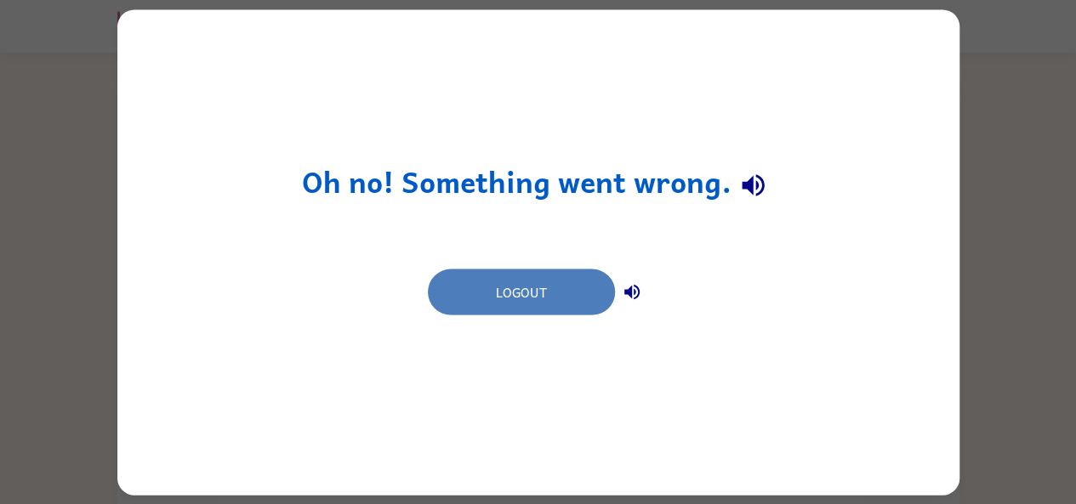
click at [577, 287] on button "Logout" at bounding box center [521, 292] width 187 height 46
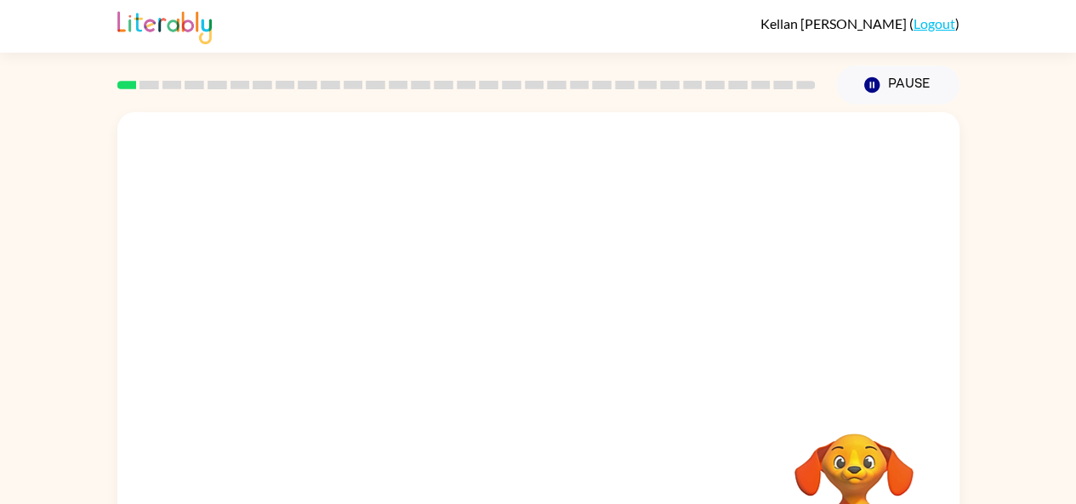
click at [473, 264] on div at bounding box center [538, 255] width 842 height 286
click at [524, 277] on div at bounding box center [538, 255] width 842 height 286
click at [451, 252] on div at bounding box center [538, 255] width 842 height 286
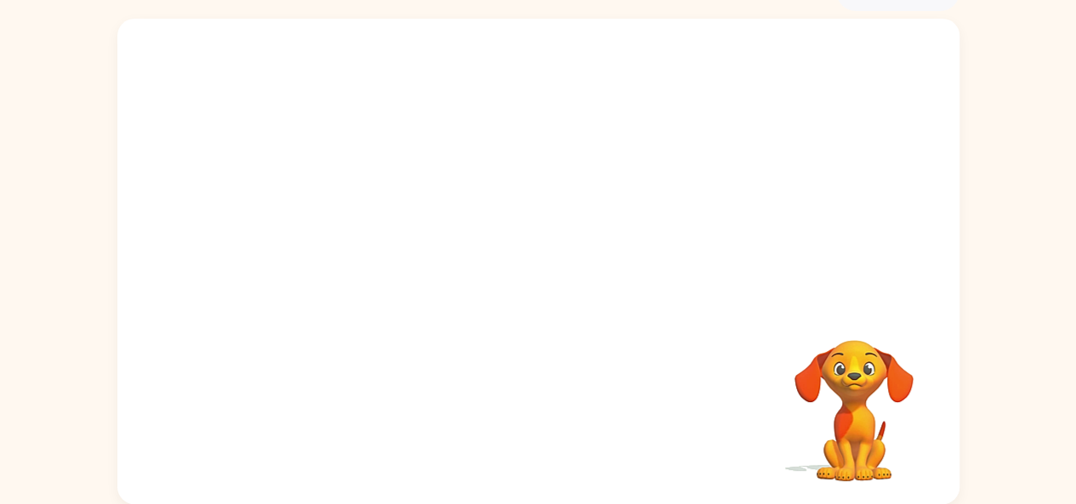
scroll to position [92, 0]
click at [451, 252] on div at bounding box center [538, 163] width 842 height 286
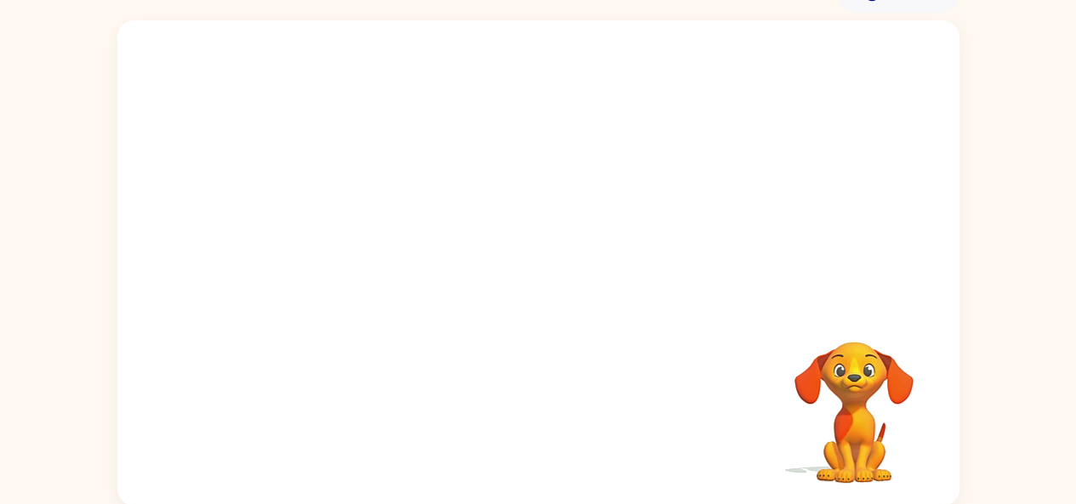
click at [451, 252] on div at bounding box center [538, 163] width 842 height 286
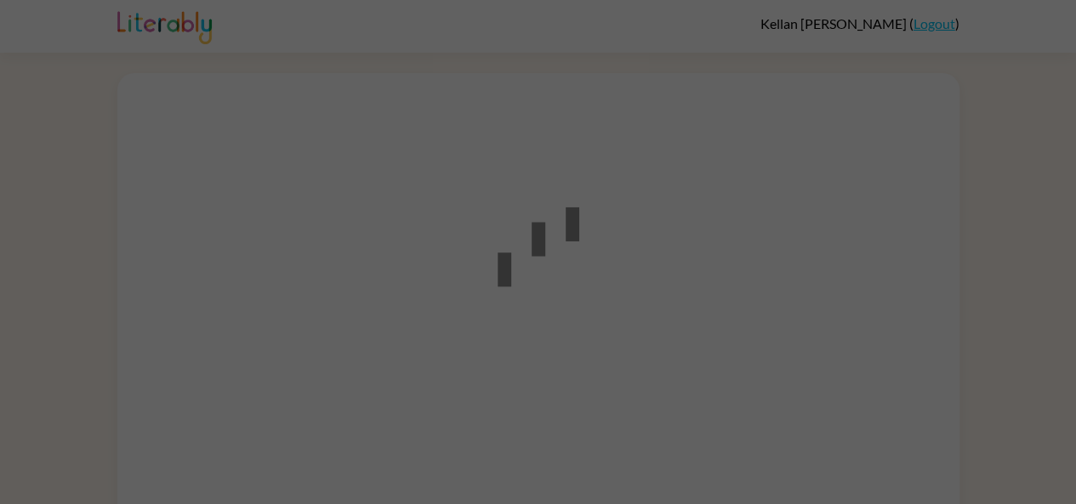
scroll to position [54, 0]
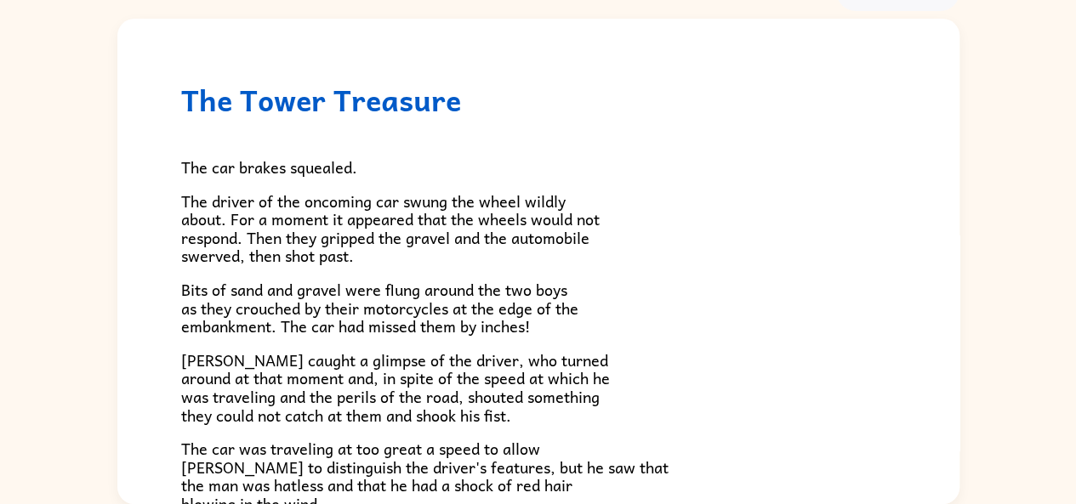
scroll to position [472, 0]
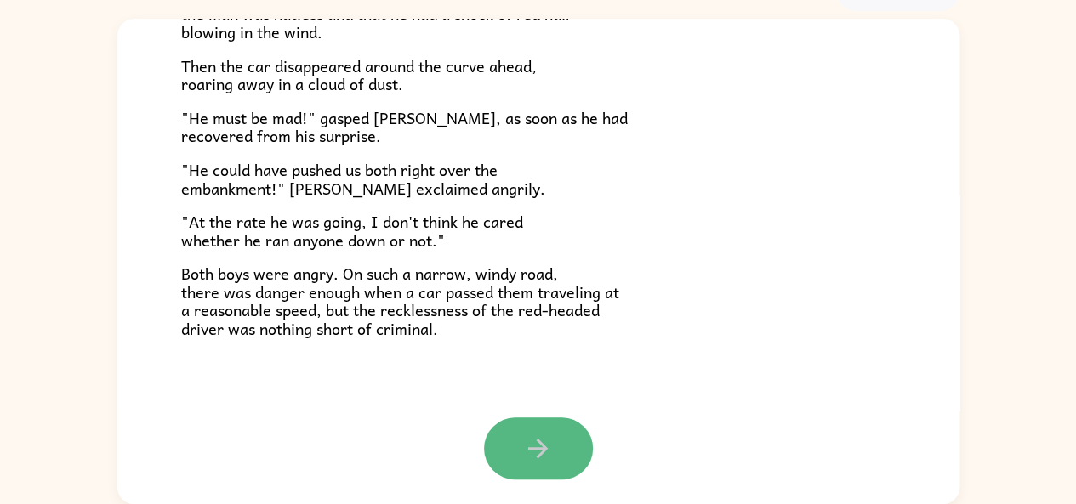
click at [531, 454] on icon "button" at bounding box center [538, 449] width 30 height 30
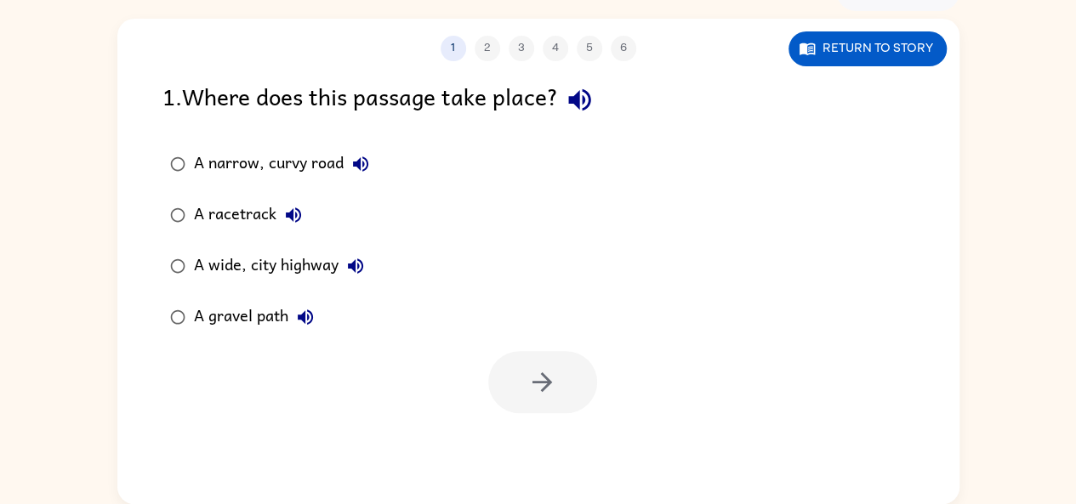
scroll to position [0, 0]
click at [270, 164] on div "A narrow, curvy road" at bounding box center [286, 164] width 184 height 34
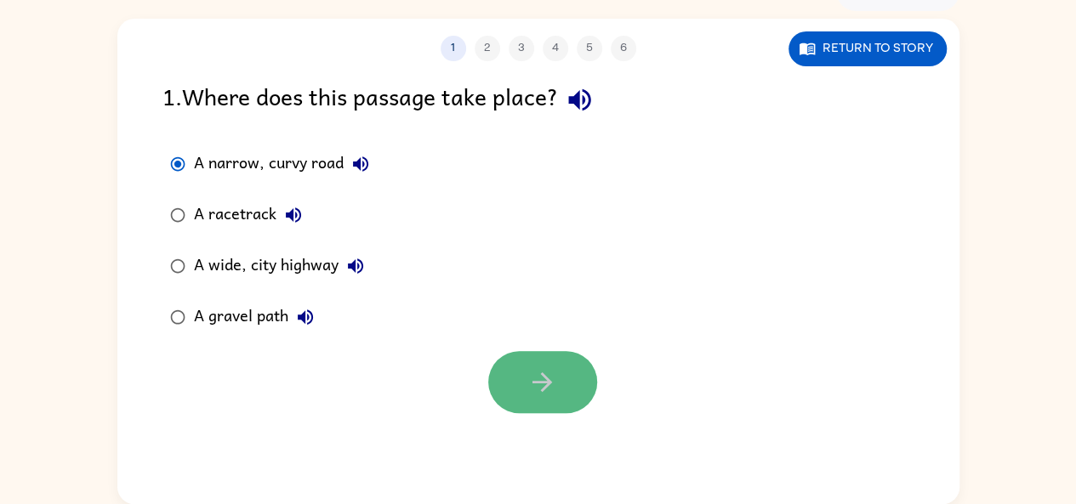
click at [539, 377] on icon "button" at bounding box center [542, 382] width 30 height 30
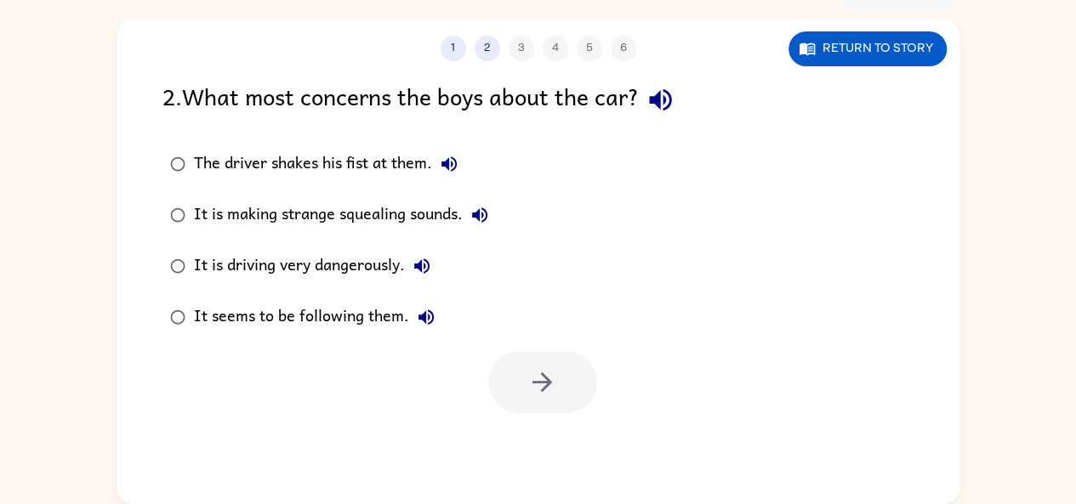
click at [388, 164] on div "The driver shakes his fist at them." at bounding box center [330, 164] width 272 height 34
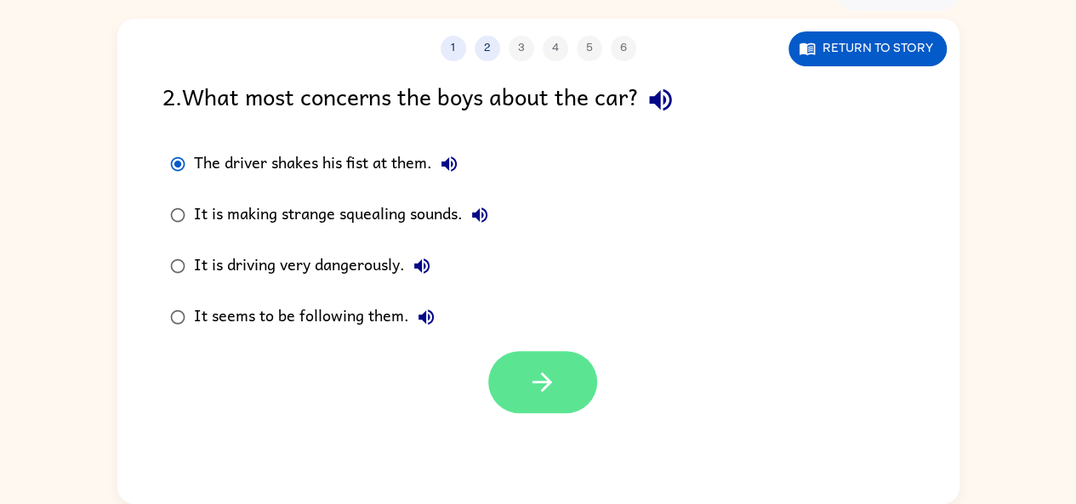
click at [538, 352] on button "button" at bounding box center [542, 382] width 109 height 62
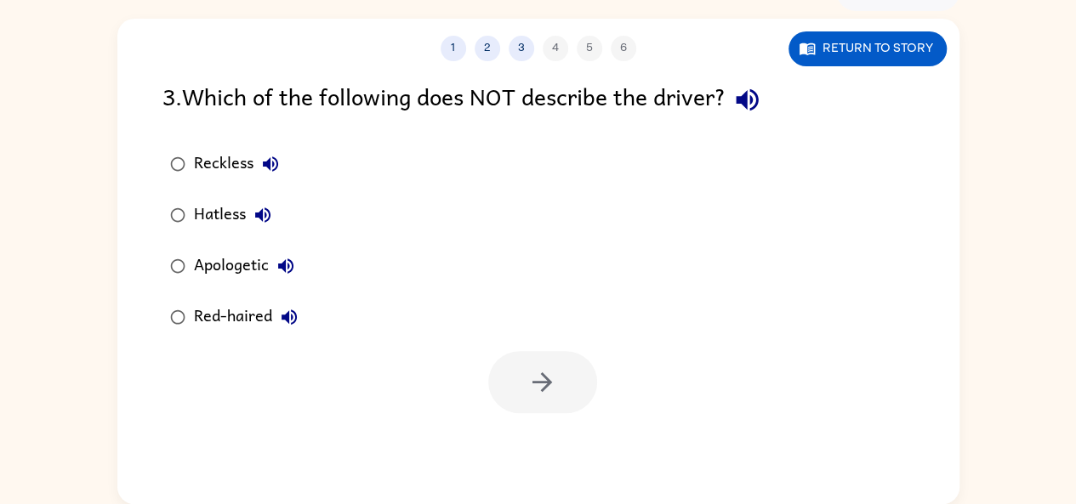
click at [245, 275] on div "Apologetic" at bounding box center [248, 266] width 109 height 34
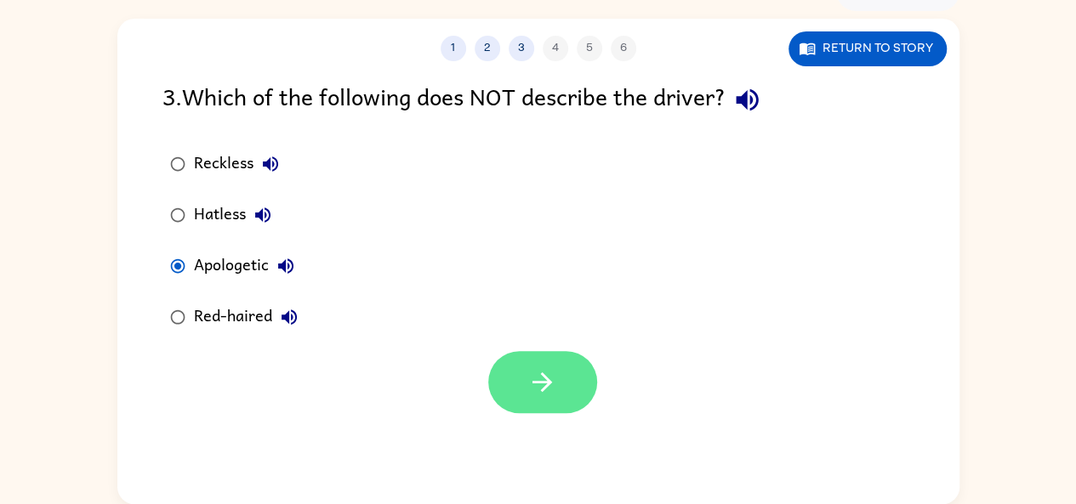
click at [498, 358] on button "button" at bounding box center [542, 382] width 109 height 62
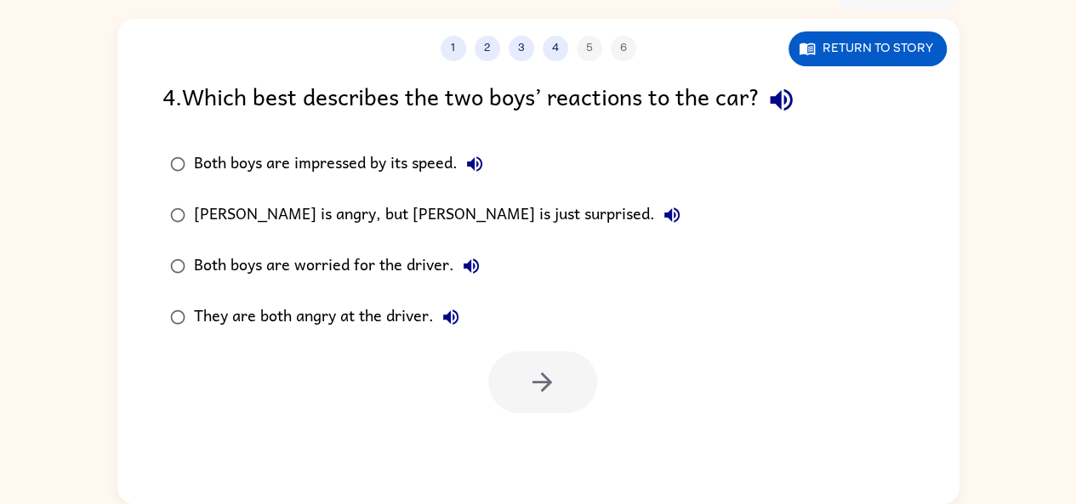
click at [297, 183] on label "Both boys are impressed by its speed." at bounding box center [425, 164] width 544 height 51
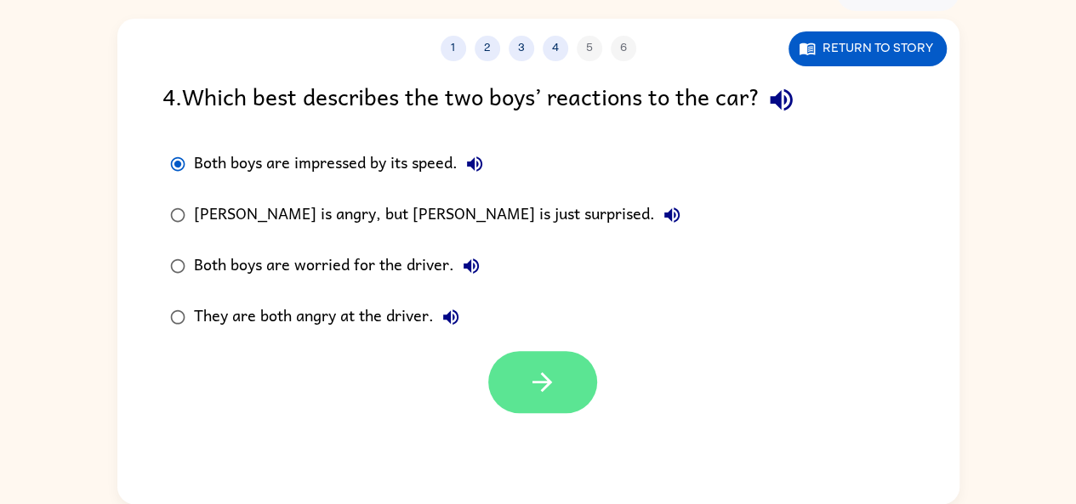
click at [544, 389] on icon "button" at bounding box center [542, 382] width 20 height 20
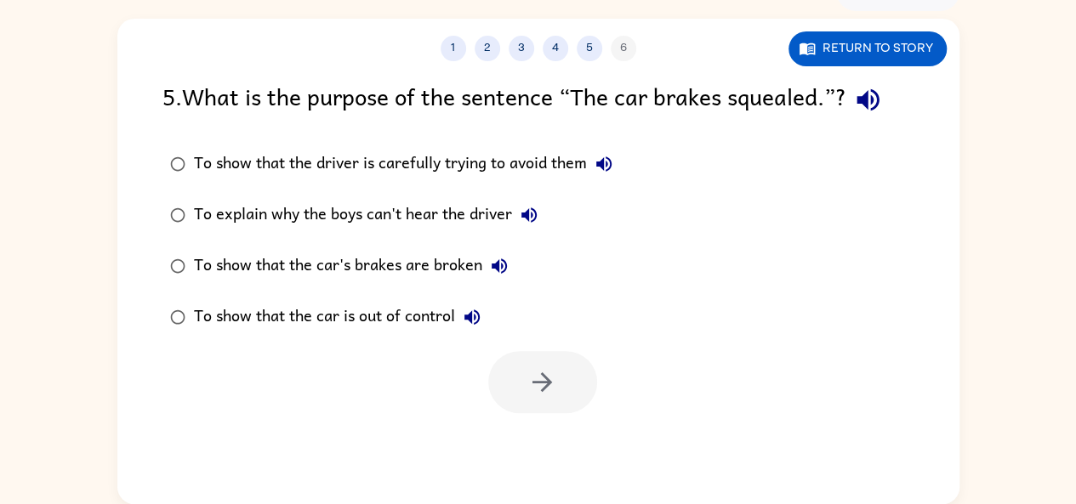
click at [454, 154] on div "To show that the driver is carefully trying to avoid them" at bounding box center [407, 164] width 427 height 34
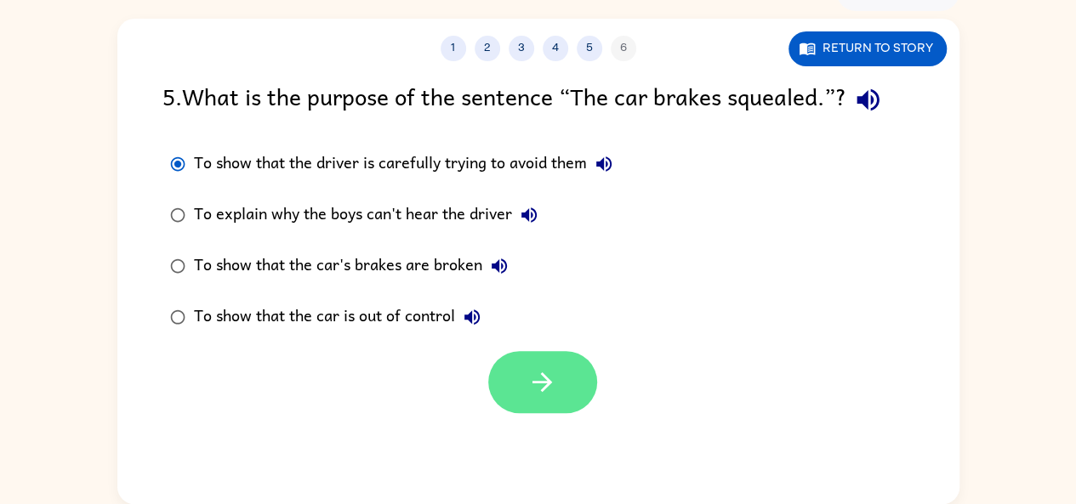
click at [537, 358] on button "button" at bounding box center [542, 382] width 109 height 62
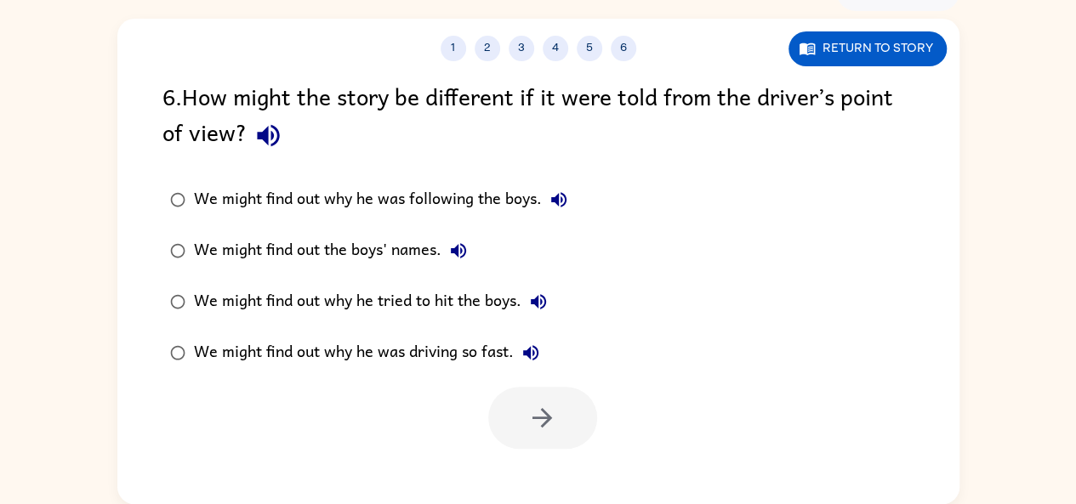
click at [435, 264] on div "We might find out the boys' names." at bounding box center [334, 251] width 281 height 34
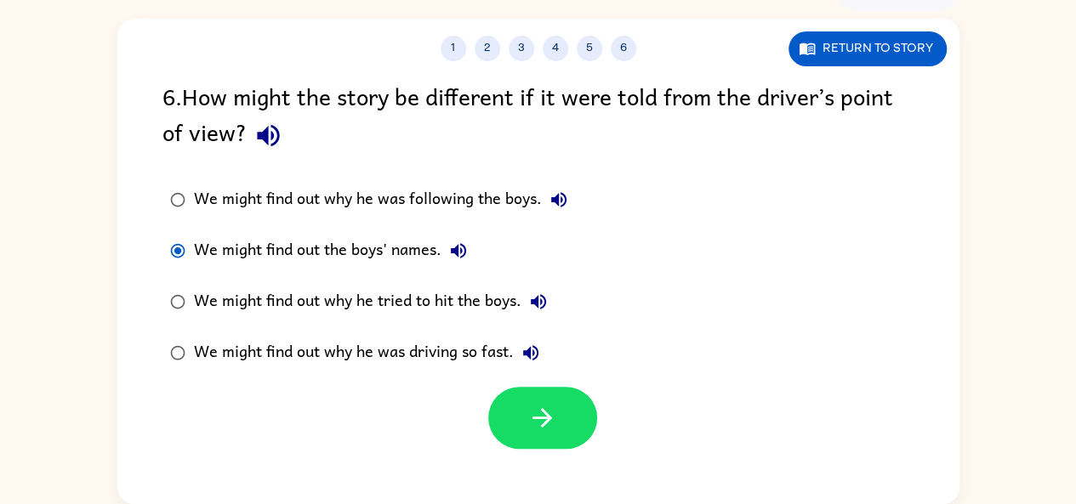
click at [464, 292] on div "We might find out why he tried to hit the boys." at bounding box center [374, 302] width 361 height 34
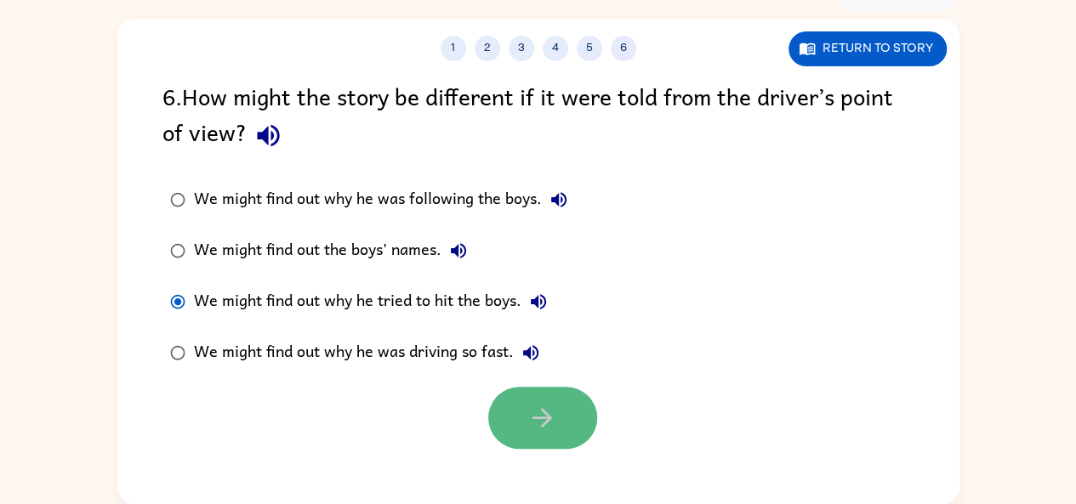
click at [531, 409] on icon "button" at bounding box center [542, 418] width 30 height 30
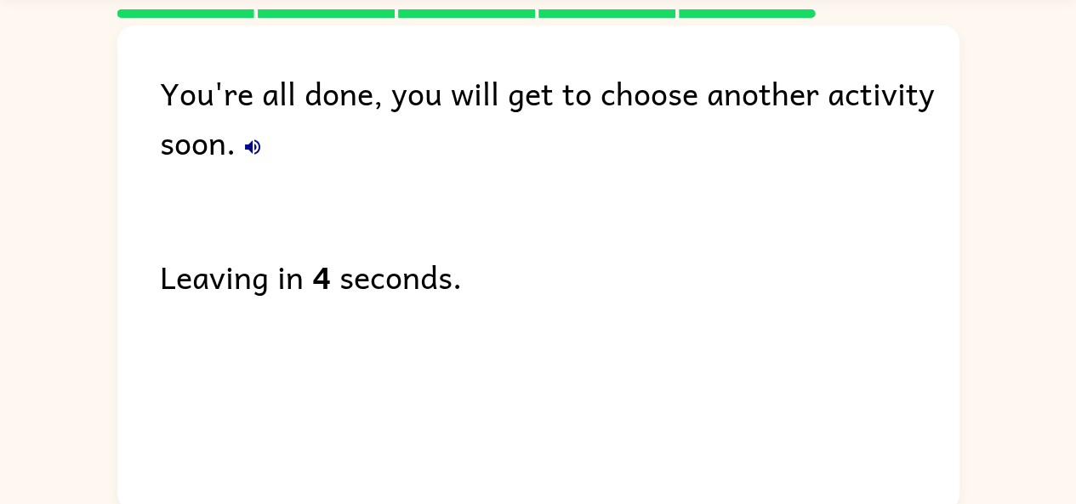
scroll to position [60, 0]
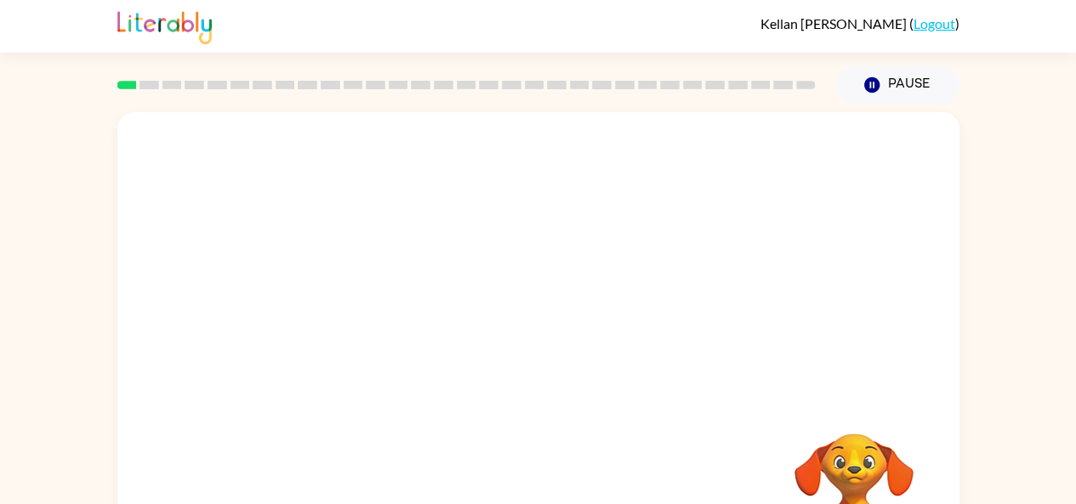
click at [446, 413] on div "Your browser must support playing .mp4 files to use Literably. Please try using…" at bounding box center [538, 355] width 842 height 486
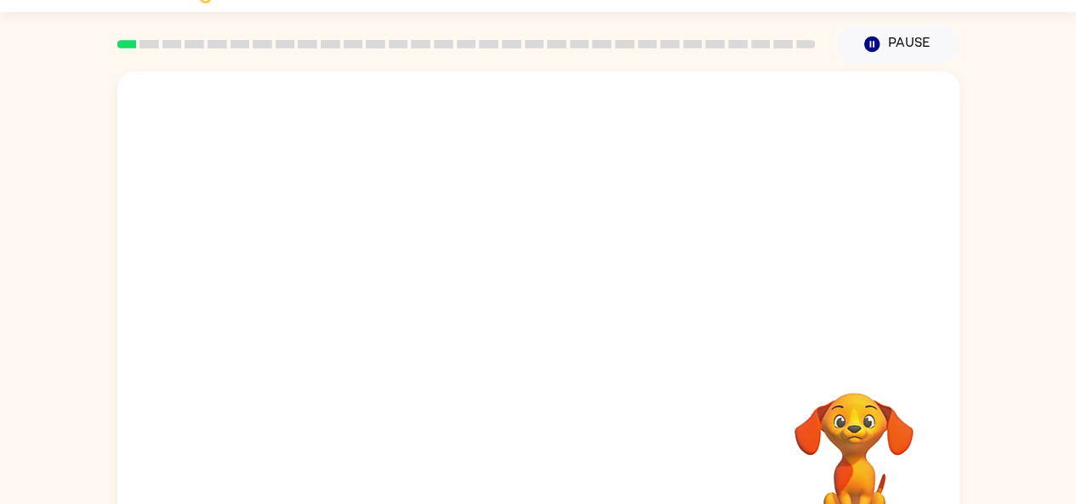
scroll to position [94, 0]
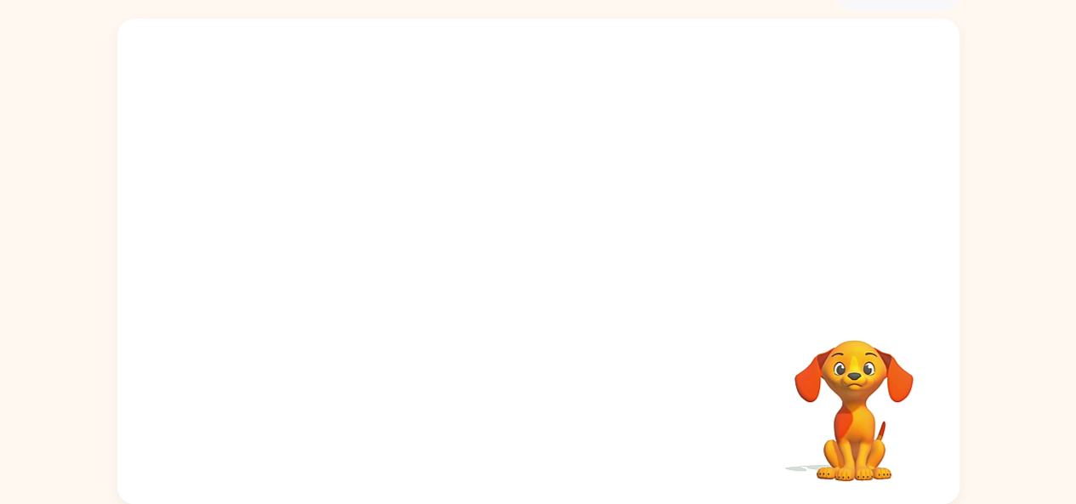
click at [327, 238] on video "Your browser must support playing .mp4 files to use Literably. Please try using…" at bounding box center [538, 162] width 842 height 286
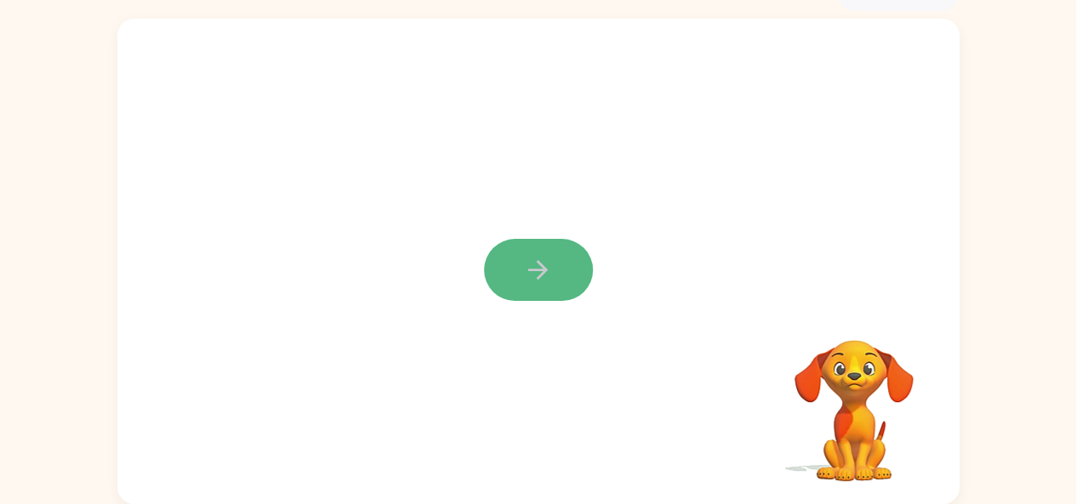
click at [544, 281] on icon "button" at bounding box center [538, 270] width 30 height 30
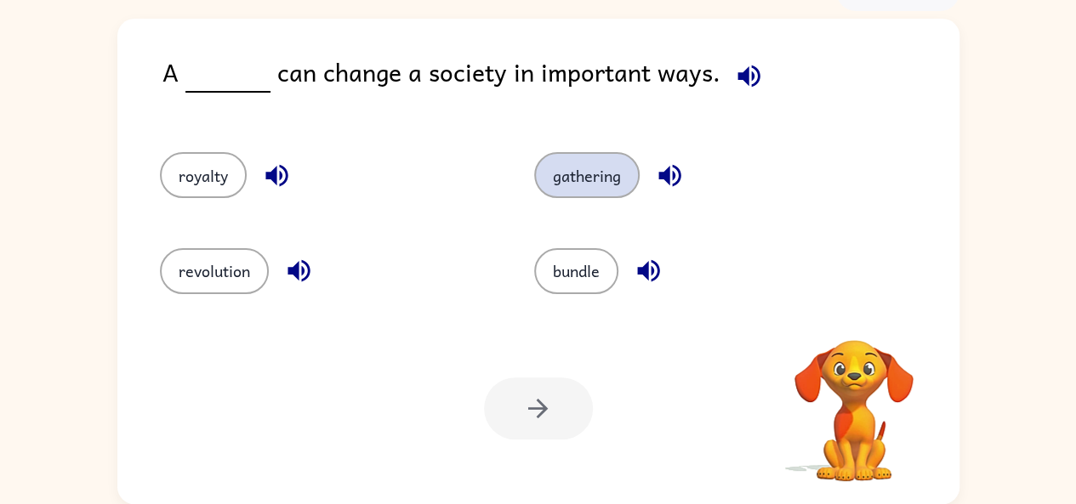
click at [602, 180] on button "gathering" at bounding box center [586, 175] width 105 height 46
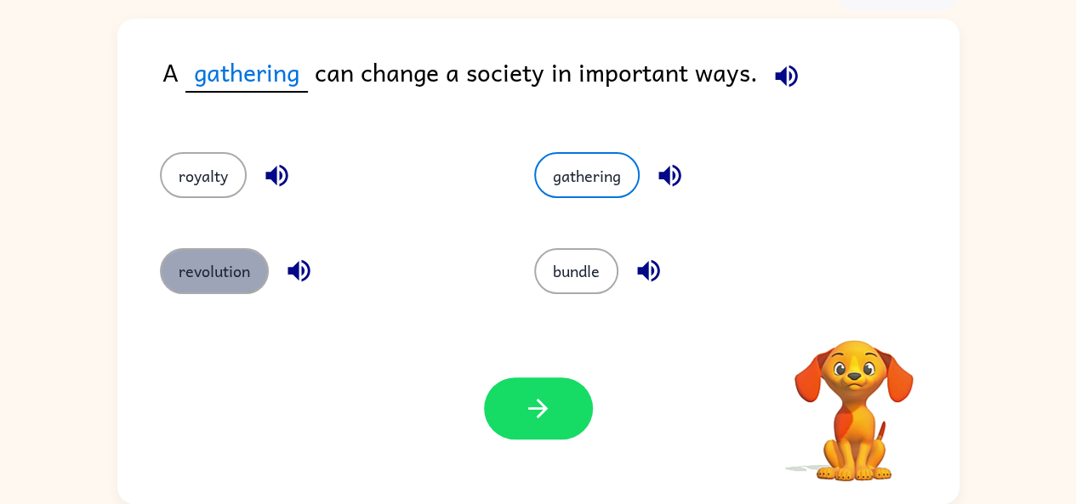
click at [219, 281] on button "revolution" at bounding box center [214, 271] width 109 height 46
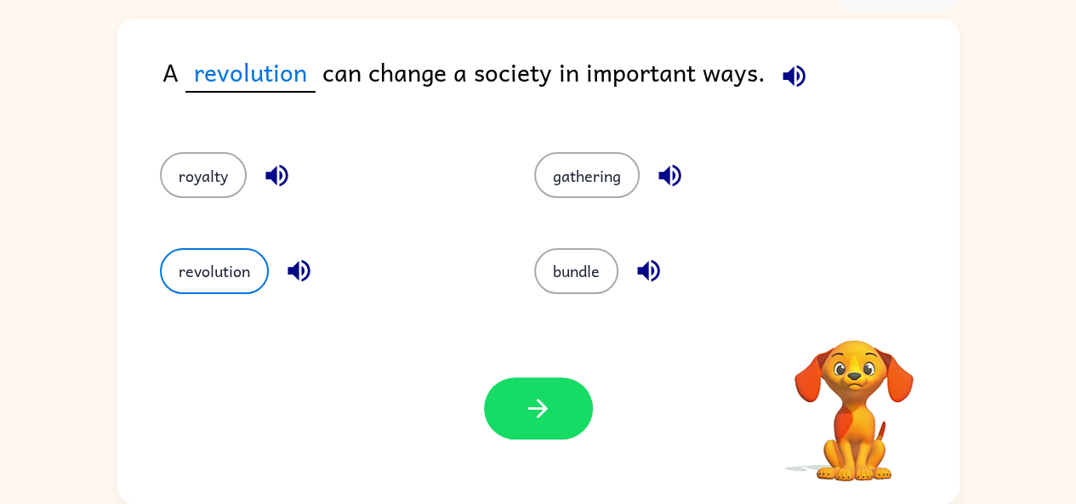
click at [213, 207] on div "royalty" at bounding box center [315, 167] width 375 height 95
click at [581, 253] on button "bundle" at bounding box center [576, 271] width 84 height 46
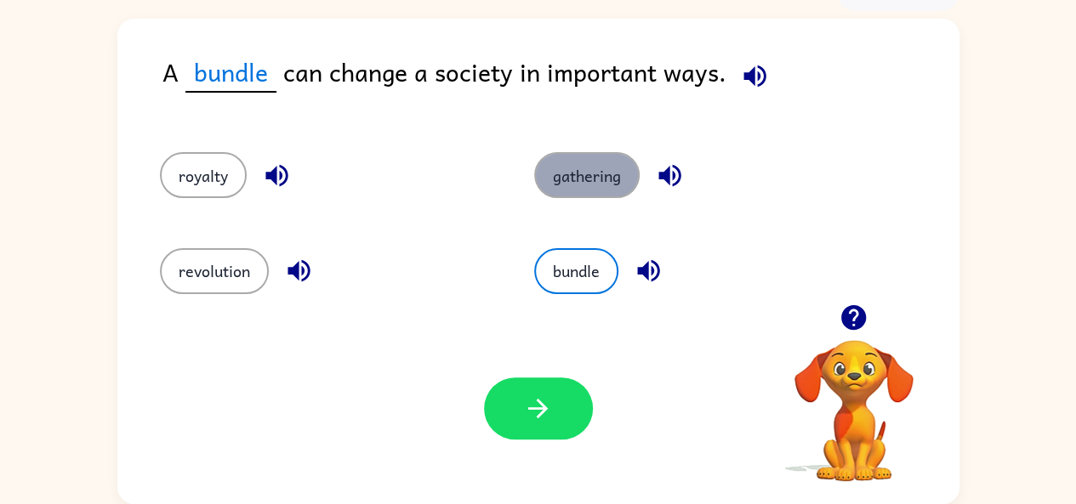
click at [578, 181] on button "gathering" at bounding box center [586, 175] width 105 height 46
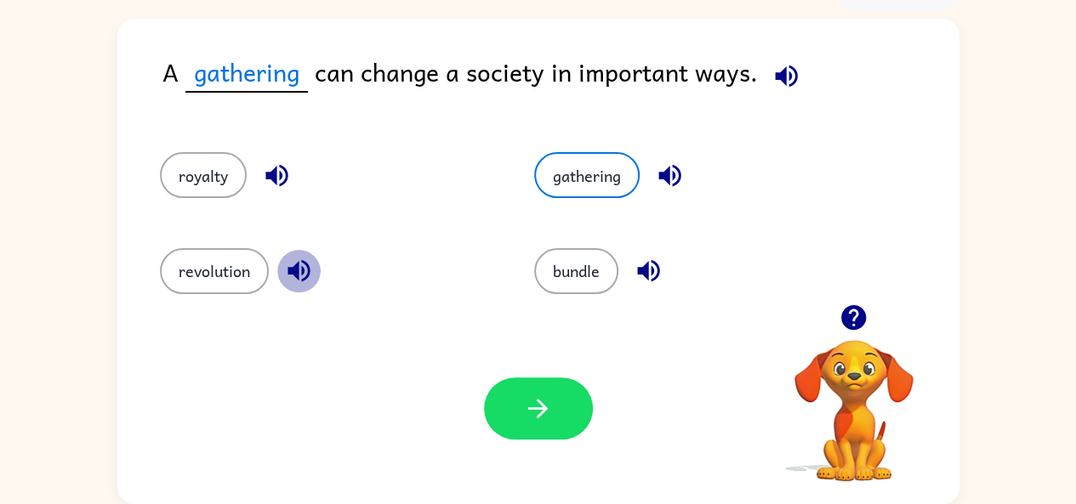
click at [288, 279] on icon "button" at bounding box center [299, 271] width 30 height 30
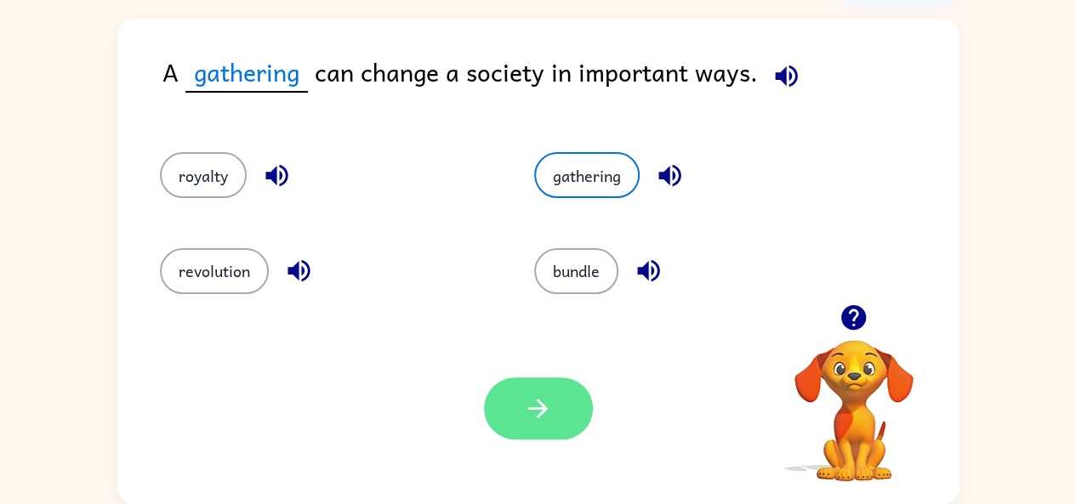
click at [537, 413] on icon "button" at bounding box center [538, 409] width 30 height 30
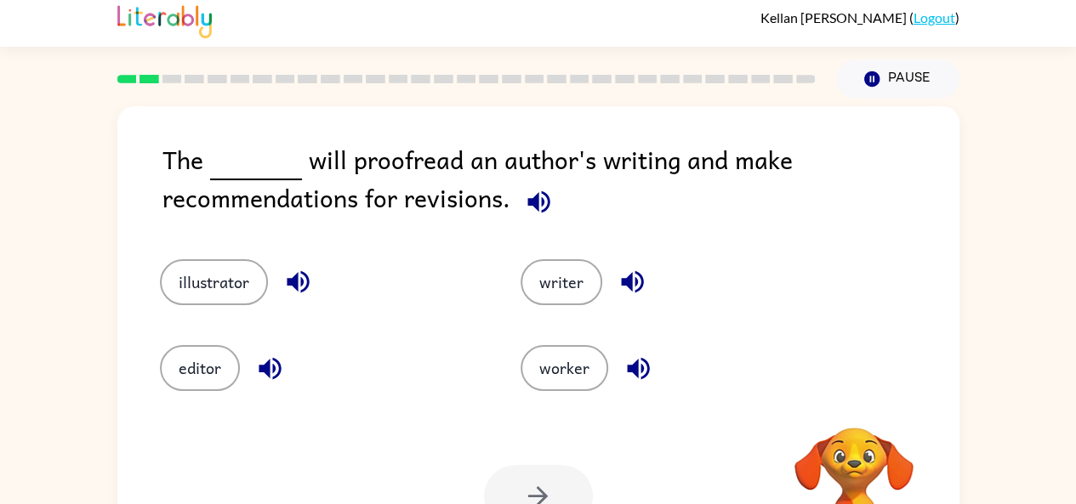
scroll to position [8, 0]
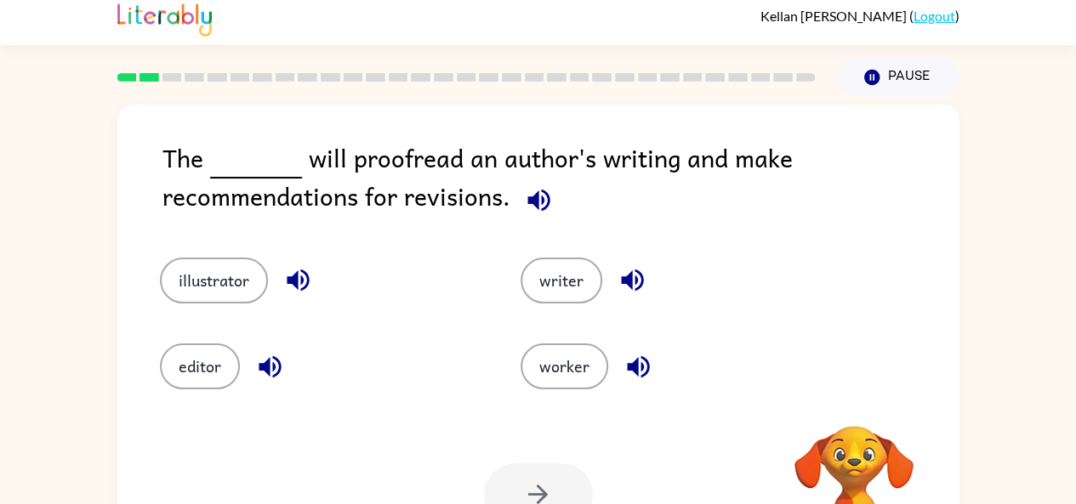
click at [255, 332] on div "editor" at bounding box center [308, 354] width 361 height 86
click at [216, 290] on button "illustrator" at bounding box center [214, 281] width 108 height 46
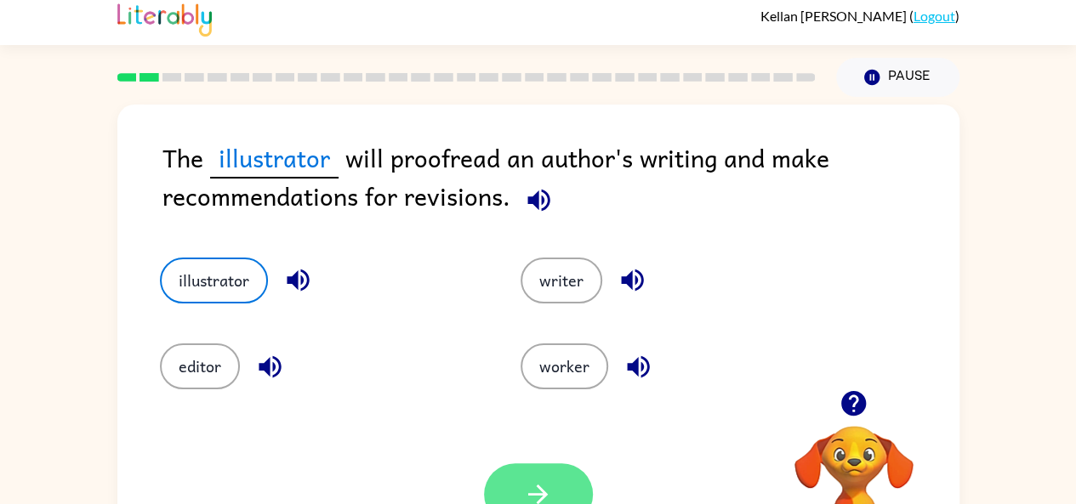
click at [524, 496] on icon "button" at bounding box center [538, 495] width 30 height 30
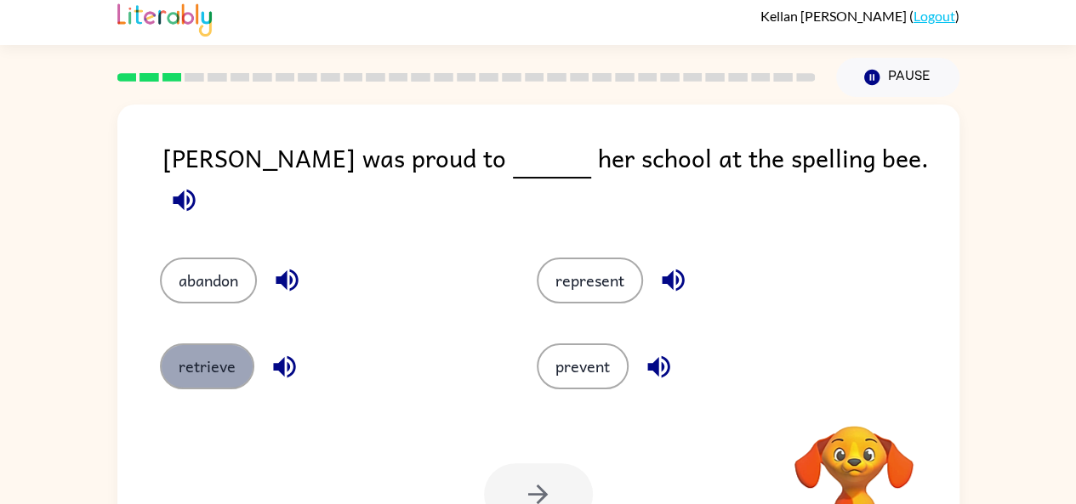
click at [195, 348] on button "retrieve" at bounding box center [207, 367] width 94 height 46
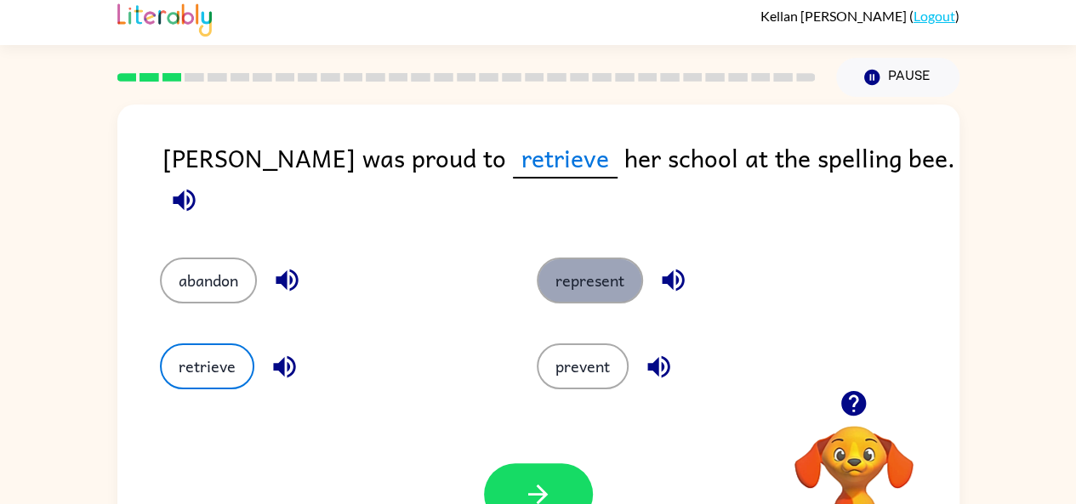
click at [605, 258] on button "represent" at bounding box center [590, 281] width 106 height 46
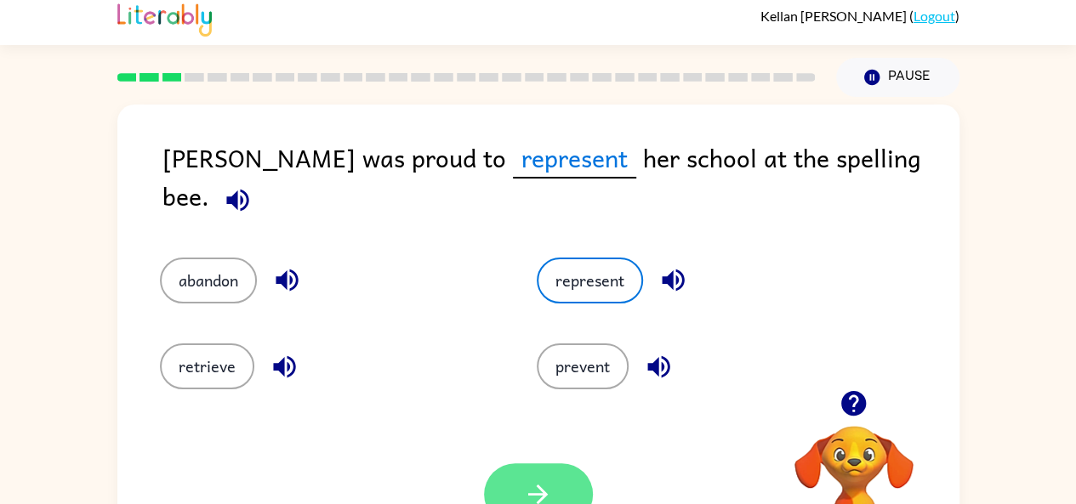
click at [512, 477] on button "button" at bounding box center [538, 494] width 109 height 62
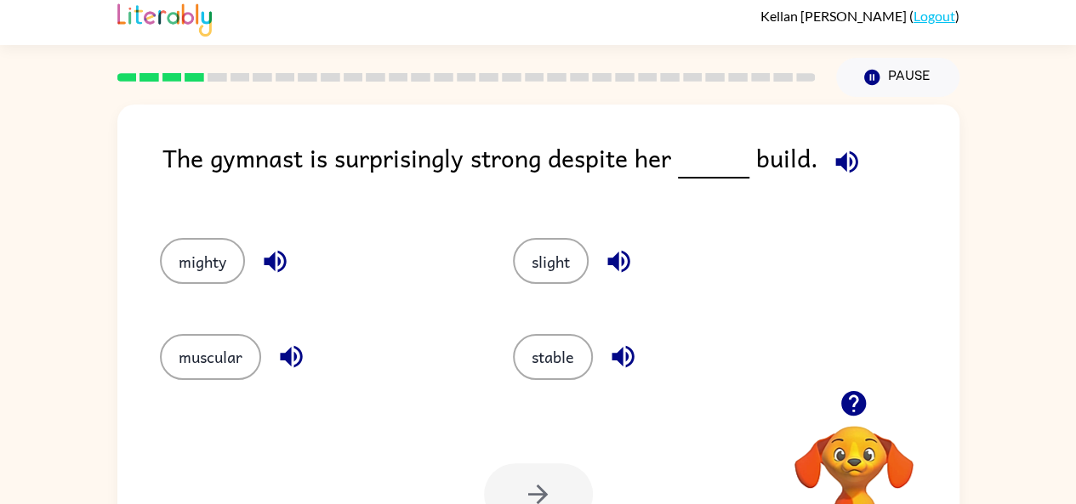
click at [241, 217] on div "mighty" at bounding box center [304, 253] width 353 height 95
click at [514, 259] on button "slight" at bounding box center [551, 261] width 76 height 46
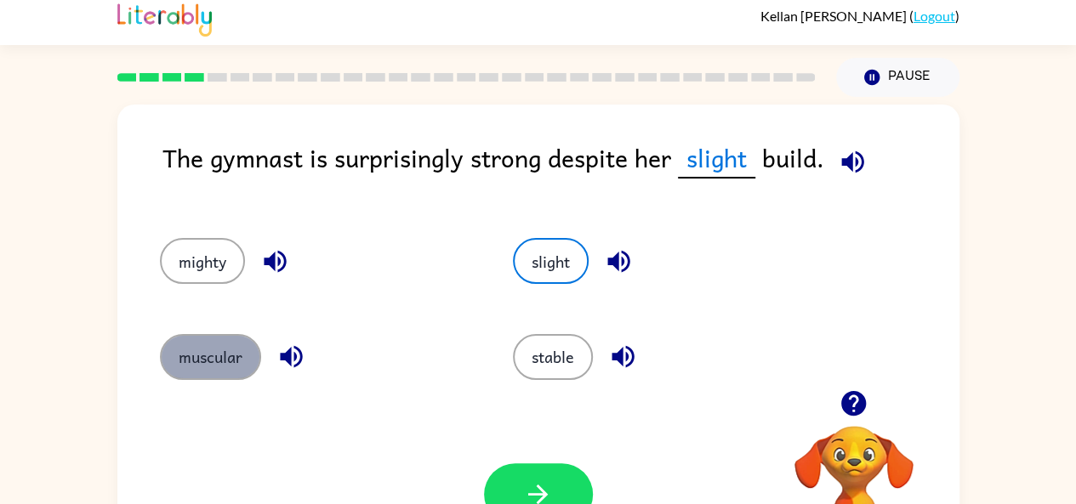
click at [239, 358] on button "muscular" at bounding box center [210, 357] width 101 height 46
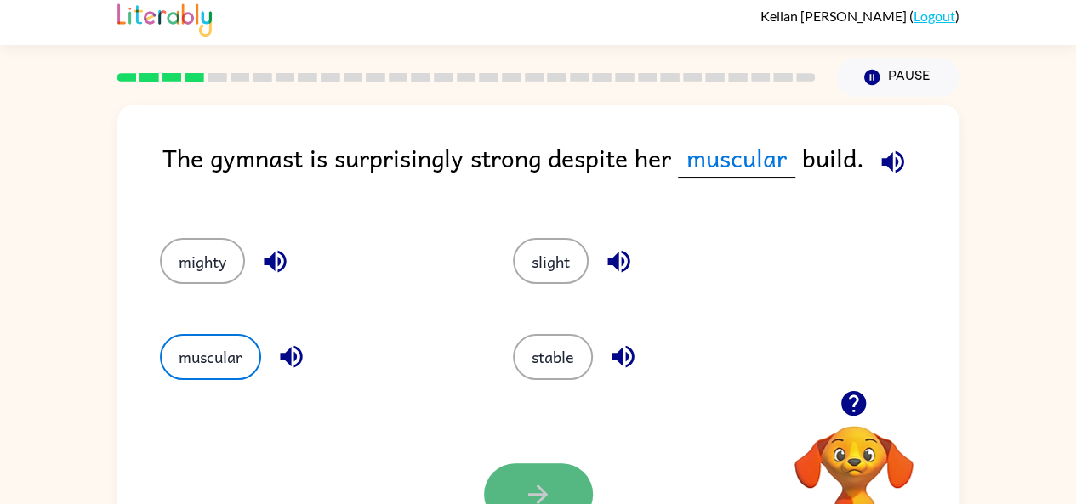
click at [544, 474] on button "button" at bounding box center [538, 494] width 109 height 62
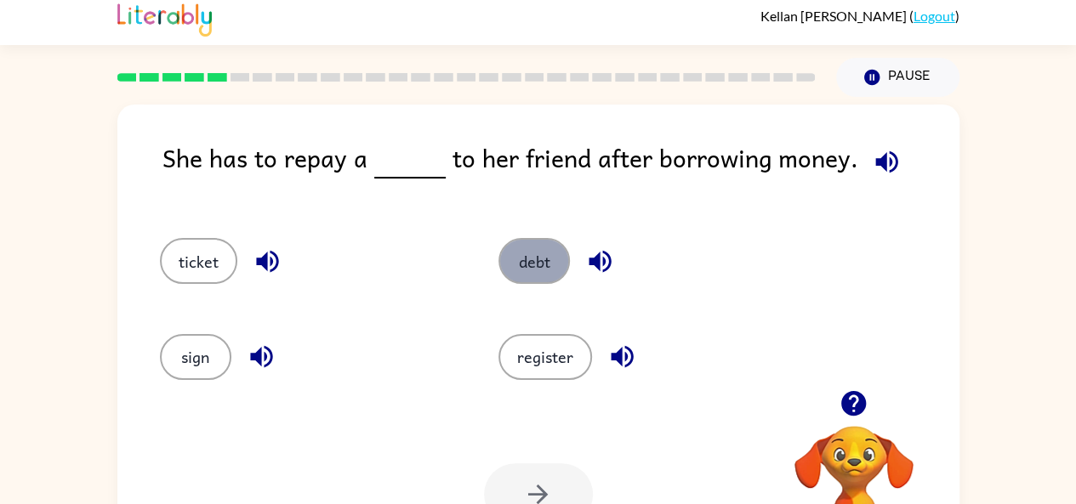
click at [514, 246] on button "debt" at bounding box center [533, 261] width 71 height 46
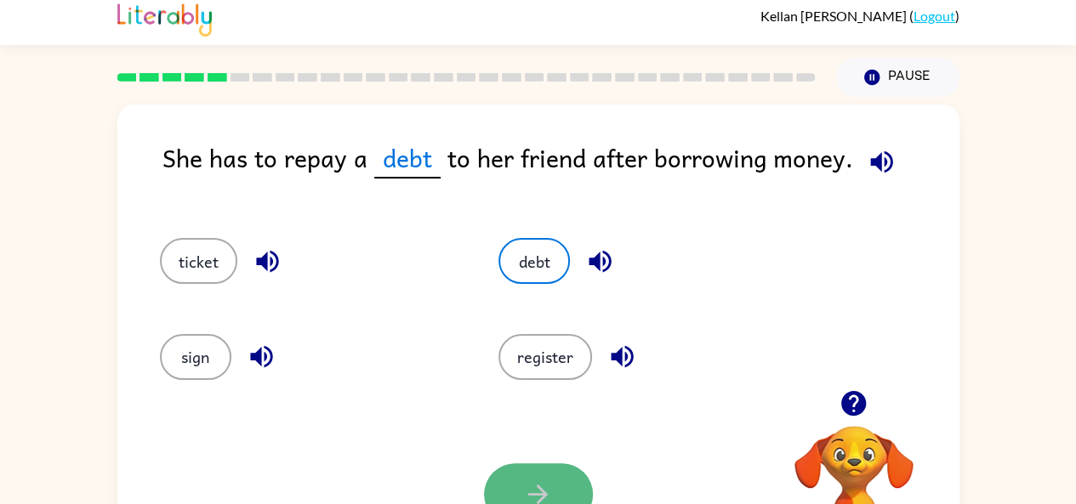
click at [571, 491] on button "button" at bounding box center [538, 494] width 109 height 62
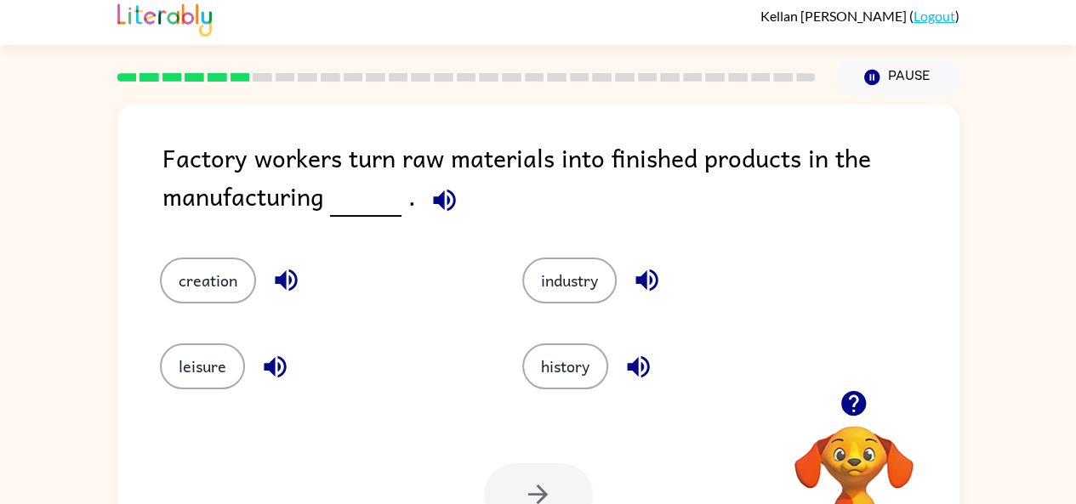
click at [429, 196] on icon "button" at bounding box center [444, 200] width 30 height 30
click at [568, 273] on button "industry" at bounding box center [569, 281] width 94 height 46
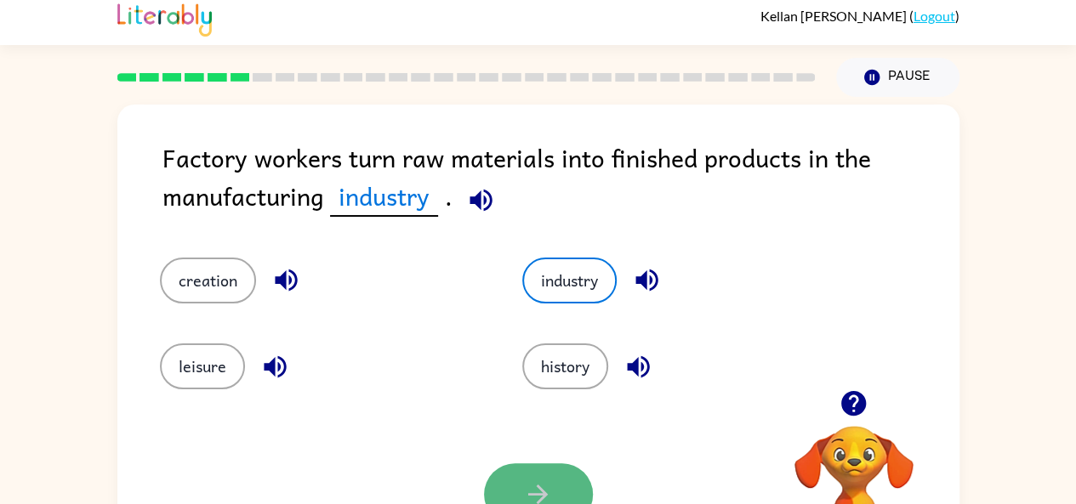
click at [542, 469] on button "button" at bounding box center [538, 494] width 109 height 62
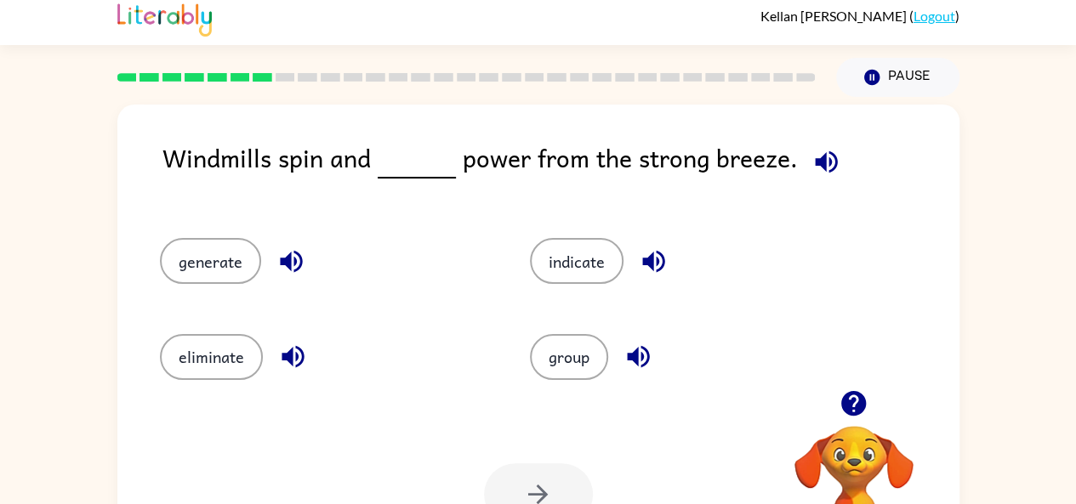
click at [811, 149] on icon "button" at bounding box center [826, 162] width 30 height 30
click at [566, 247] on button "indicate" at bounding box center [577, 261] width 94 height 46
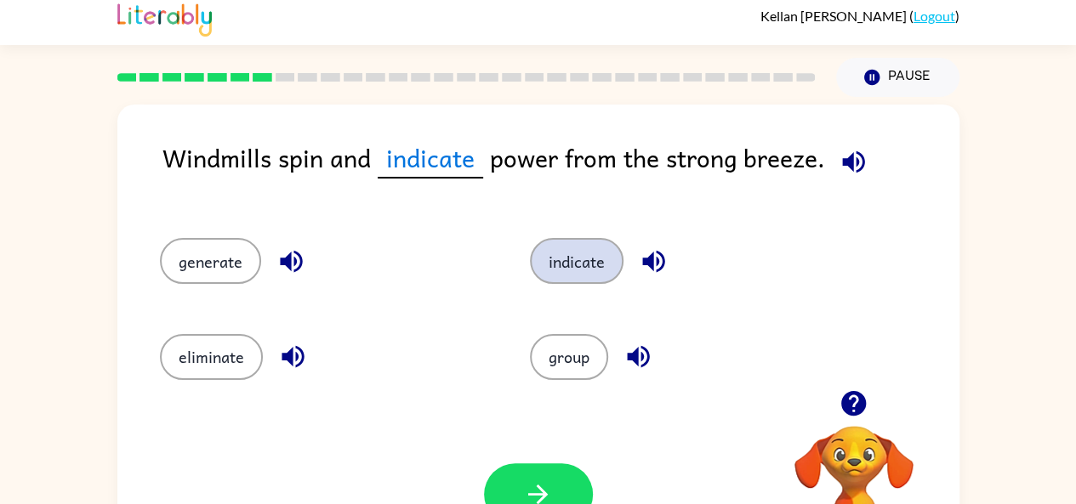
click at [566, 247] on button "indicate" at bounding box center [577, 261] width 94 height 46
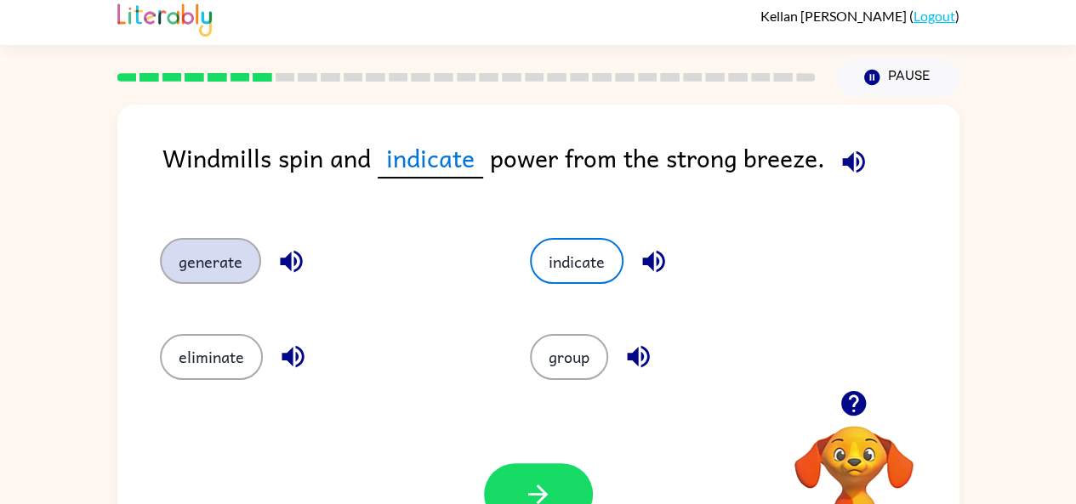
click at [221, 253] on button "generate" at bounding box center [210, 261] width 101 height 46
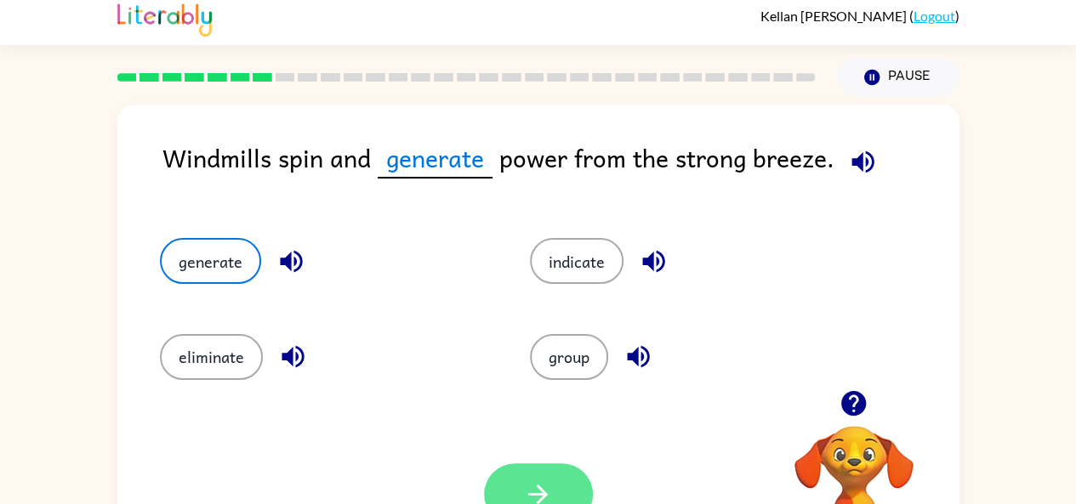
click at [548, 484] on icon "button" at bounding box center [538, 495] width 30 height 30
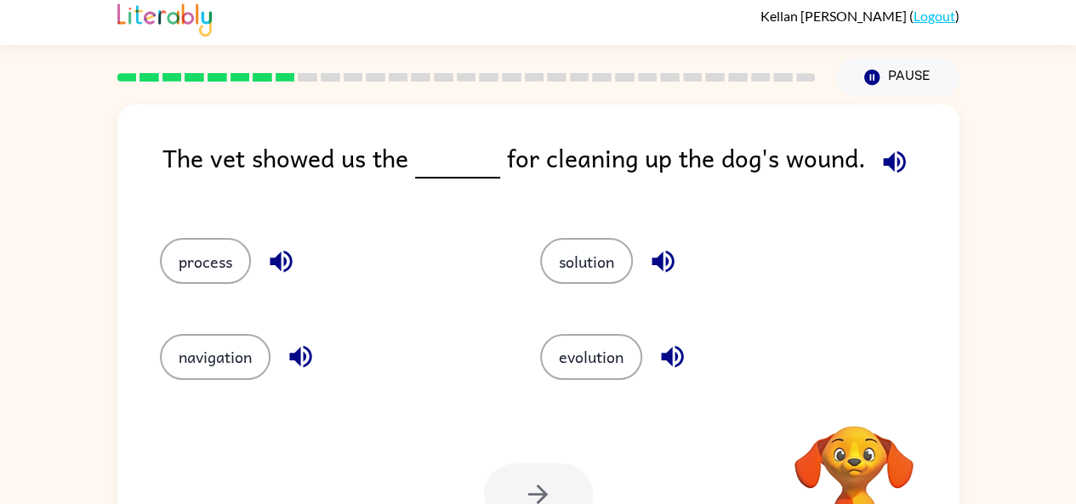
click at [881, 156] on icon "button" at bounding box center [894, 162] width 30 height 30
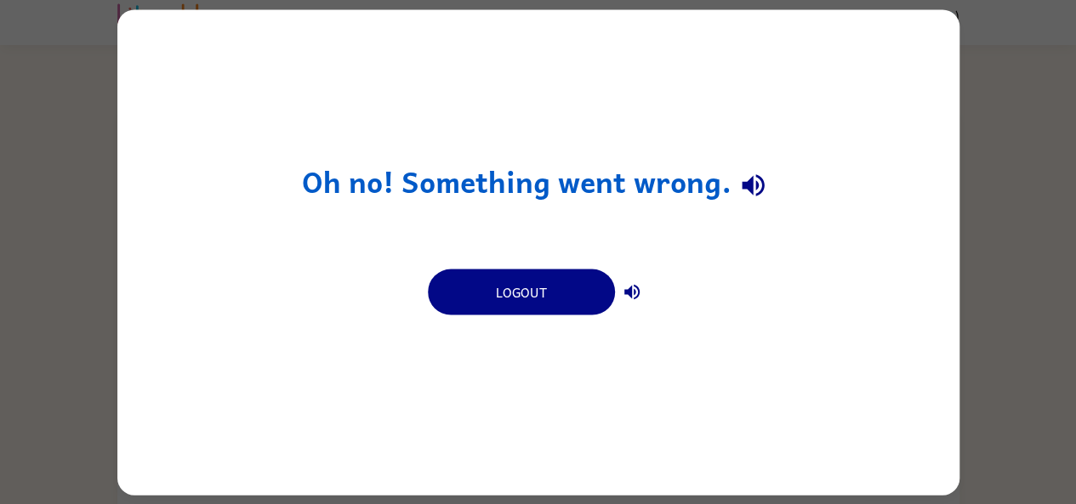
click at [623, 258] on div "Oh no! Something went wrong. Logout" at bounding box center [538, 252] width 842 height 486
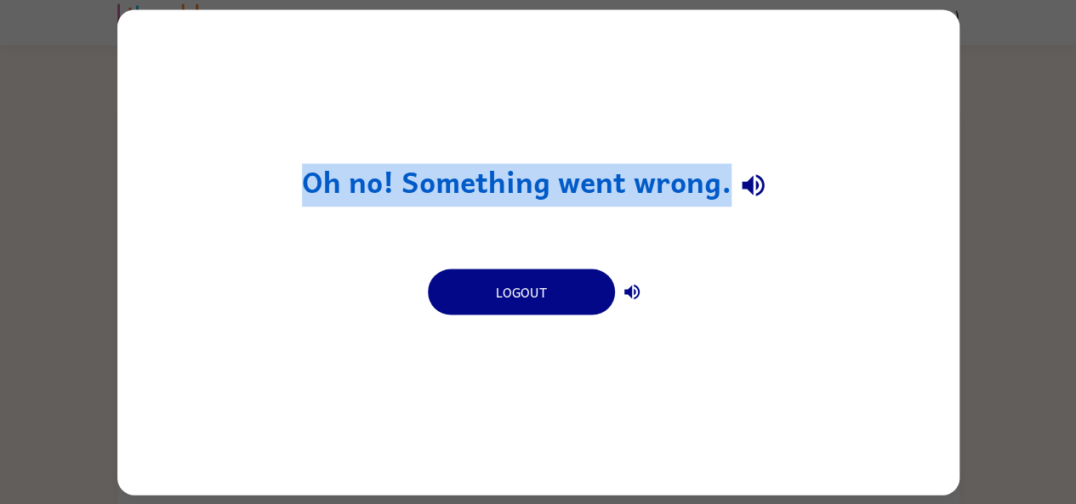
click at [623, 258] on div "Oh no! Something went wrong. Logout" at bounding box center [538, 252] width 842 height 486
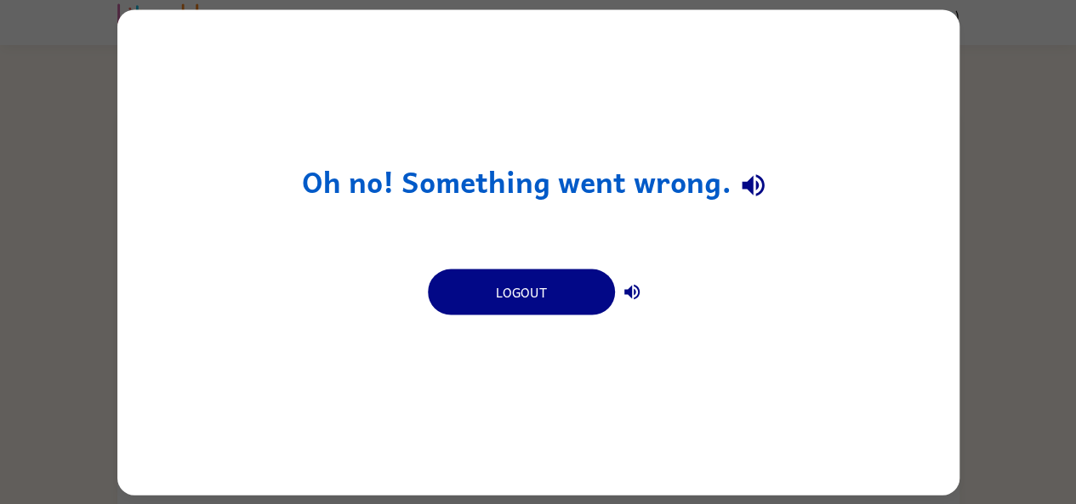
click at [527, 235] on div "Oh no! Something went wrong. Logout" at bounding box center [538, 252] width 842 height 486
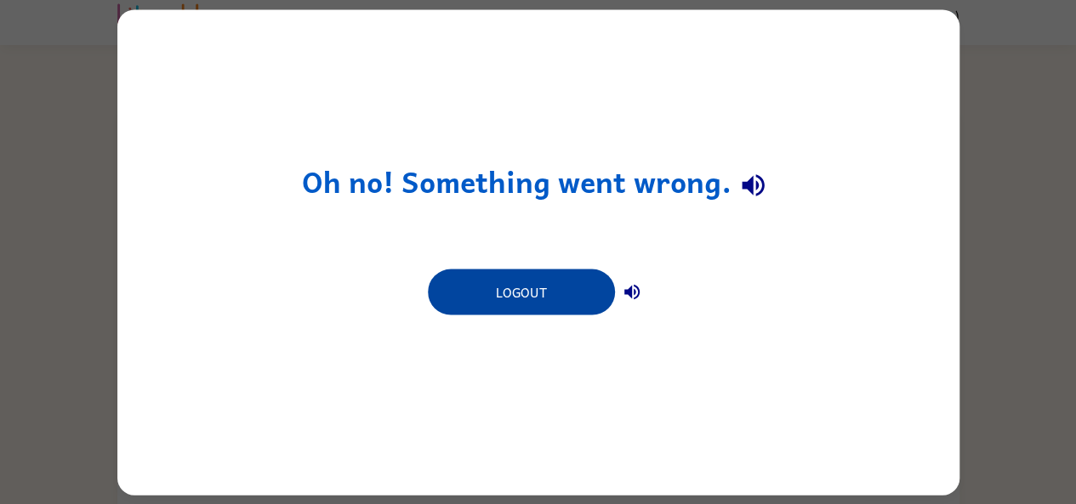
click at [542, 288] on button "Logout" at bounding box center [521, 292] width 187 height 46
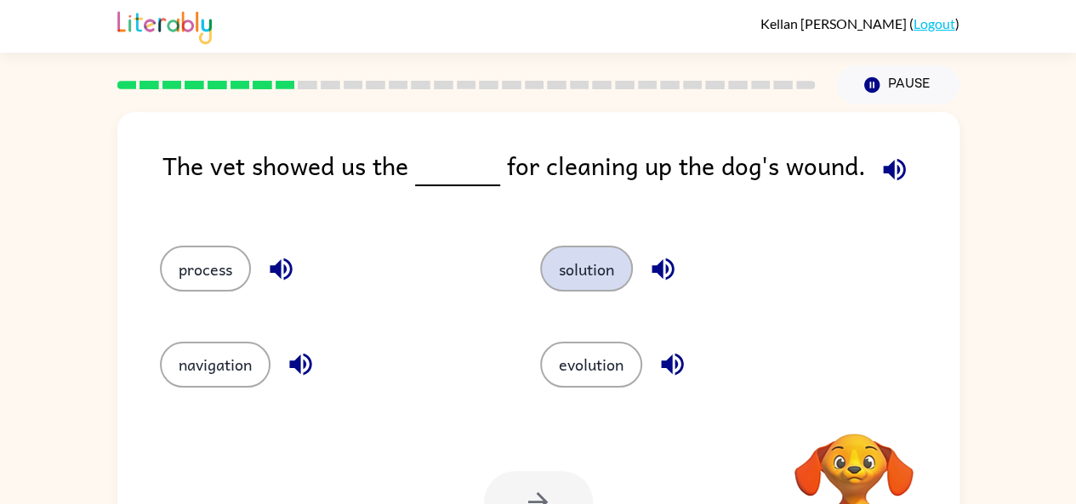
click at [566, 260] on button "solution" at bounding box center [586, 269] width 93 height 46
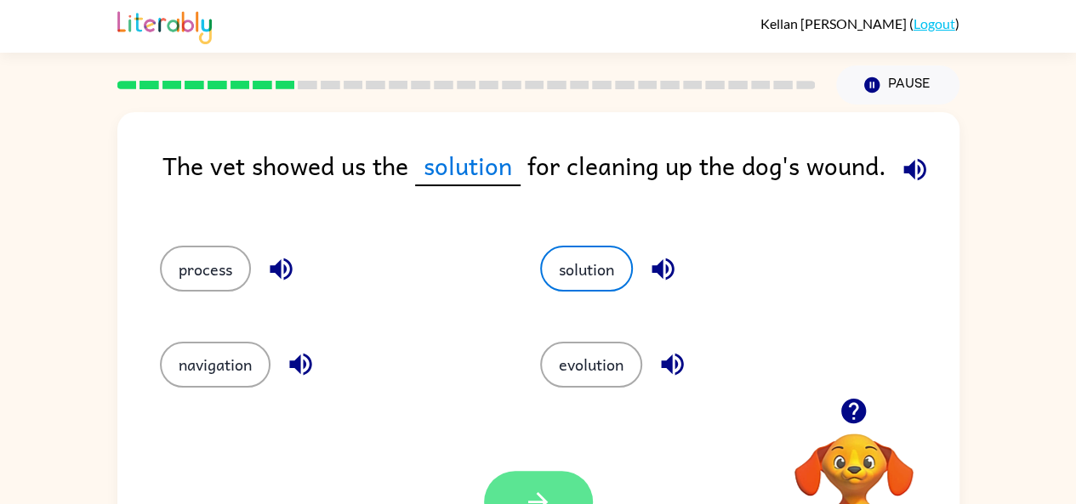
click at [554, 491] on button "button" at bounding box center [538, 502] width 109 height 62
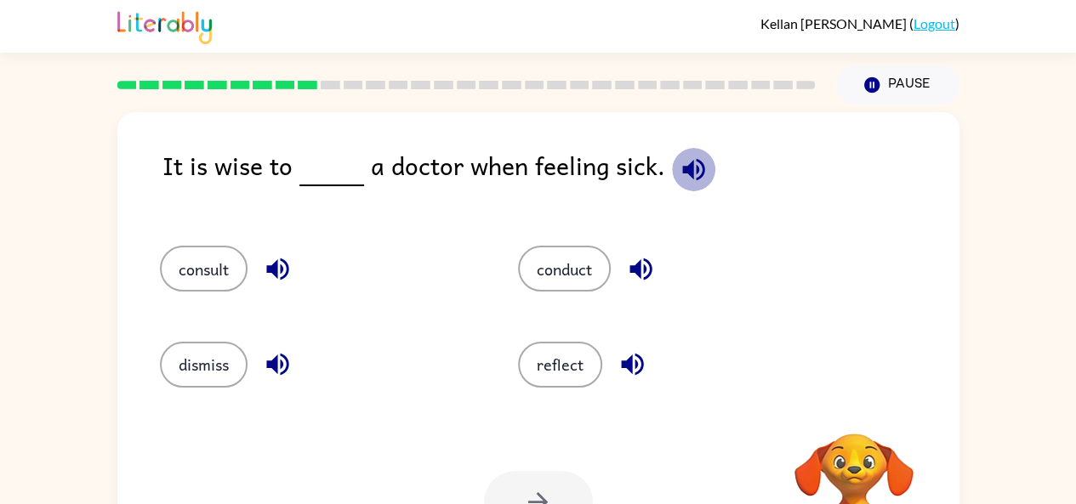
click at [688, 148] on button "button" at bounding box center [693, 169] width 43 height 43
click at [204, 287] on button "consult" at bounding box center [204, 269] width 88 height 46
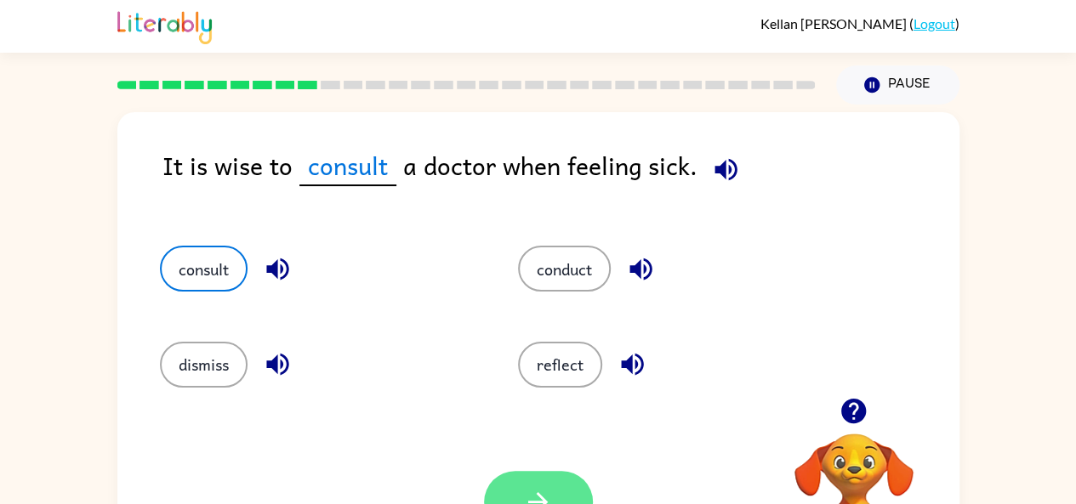
click at [537, 489] on icon "button" at bounding box center [538, 502] width 30 height 30
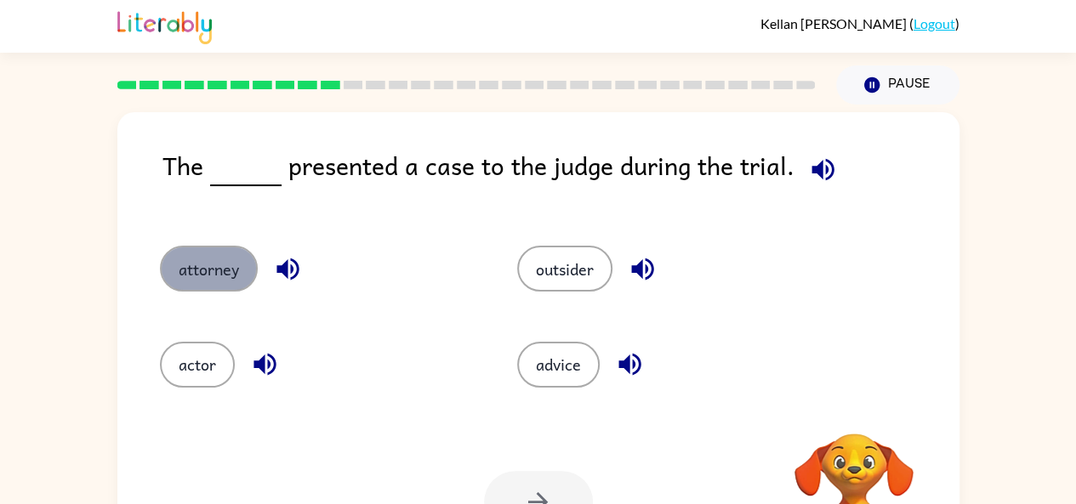
click at [227, 270] on button "attorney" at bounding box center [209, 269] width 98 height 46
click at [235, 270] on button "attorney" at bounding box center [209, 269] width 98 height 46
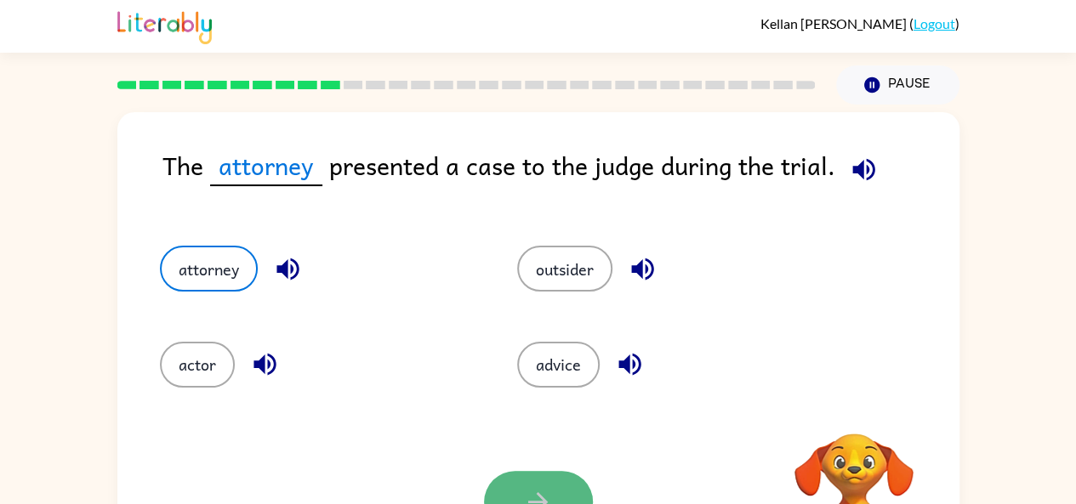
click at [528, 475] on button "button" at bounding box center [538, 502] width 109 height 62
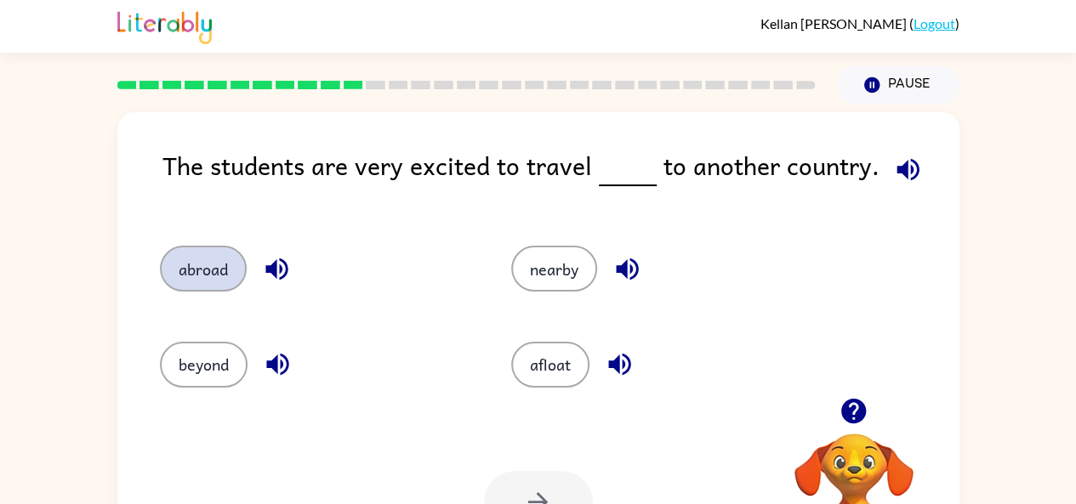
click at [188, 270] on button "abroad" at bounding box center [203, 269] width 87 height 46
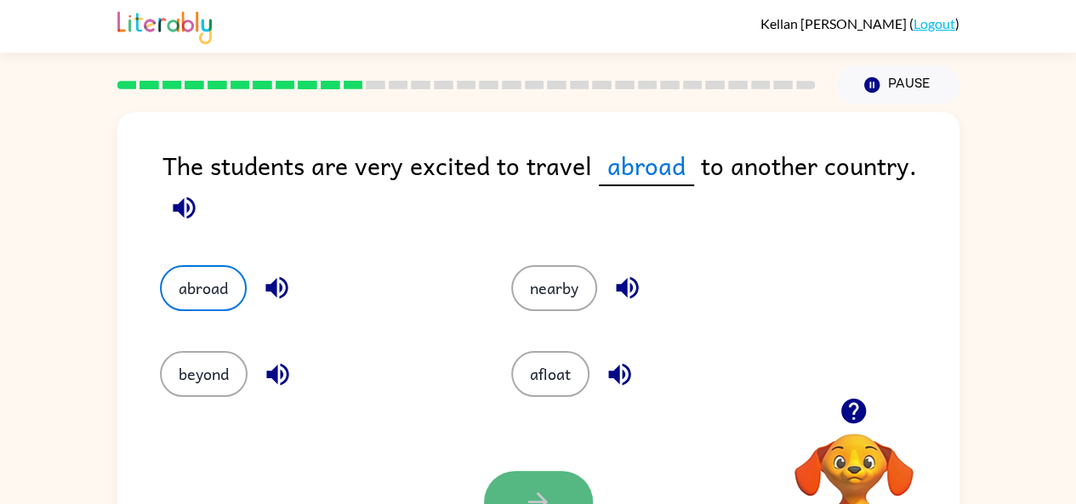
click at [505, 472] on button "button" at bounding box center [538, 502] width 109 height 62
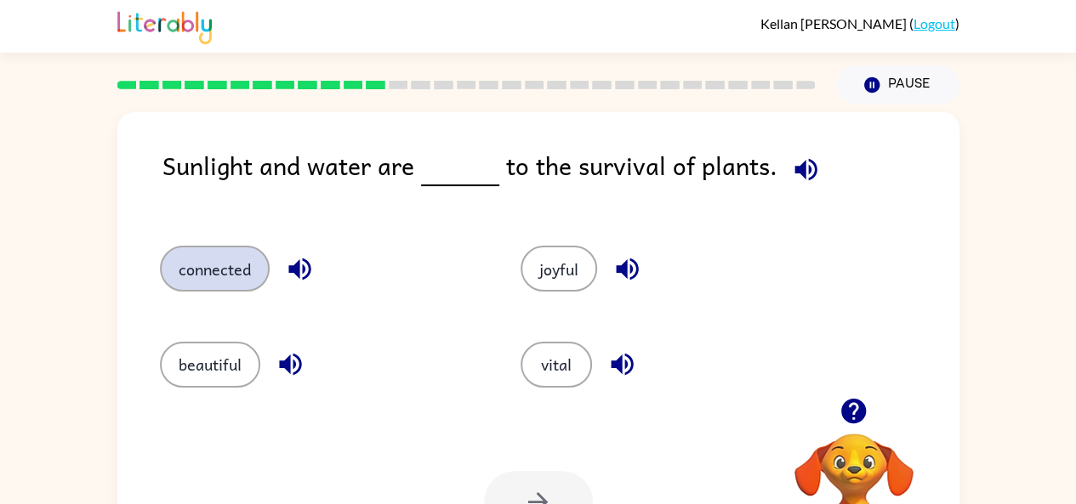
click at [221, 273] on button "connected" at bounding box center [215, 269] width 110 height 46
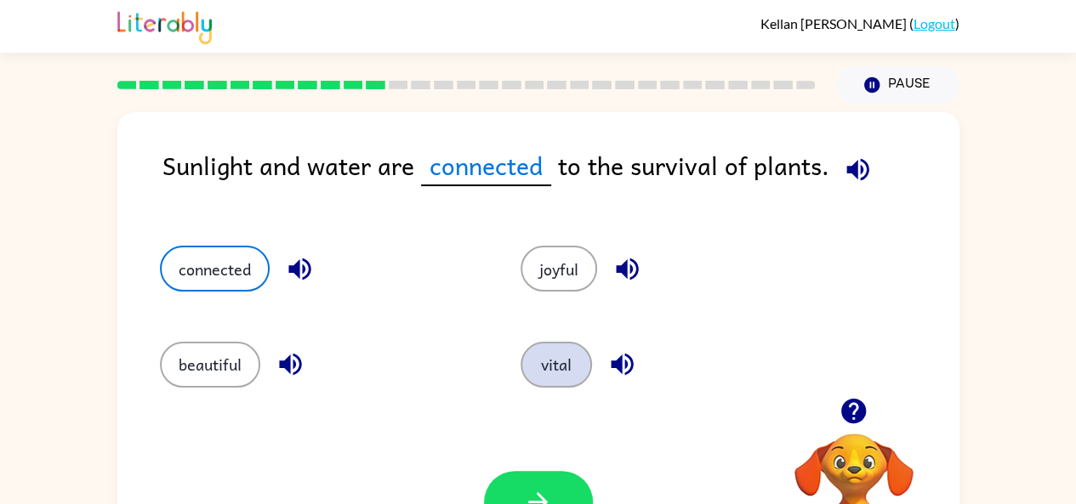
click at [532, 363] on button "vital" at bounding box center [555, 365] width 71 height 46
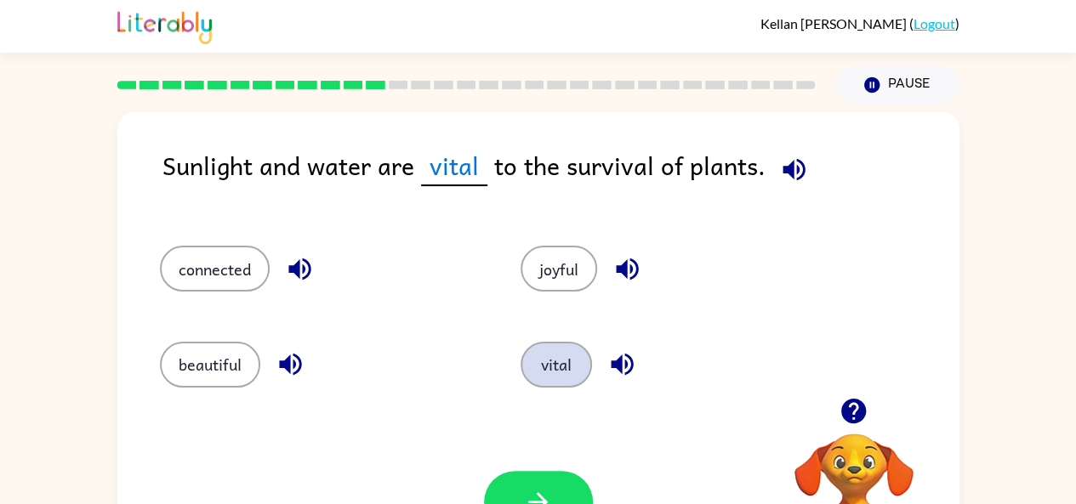
click at [532, 363] on button "vital" at bounding box center [555, 365] width 71 height 46
click at [539, 373] on button "vital" at bounding box center [555, 365] width 71 height 46
click at [550, 492] on icon "button" at bounding box center [538, 502] width 30 height 30
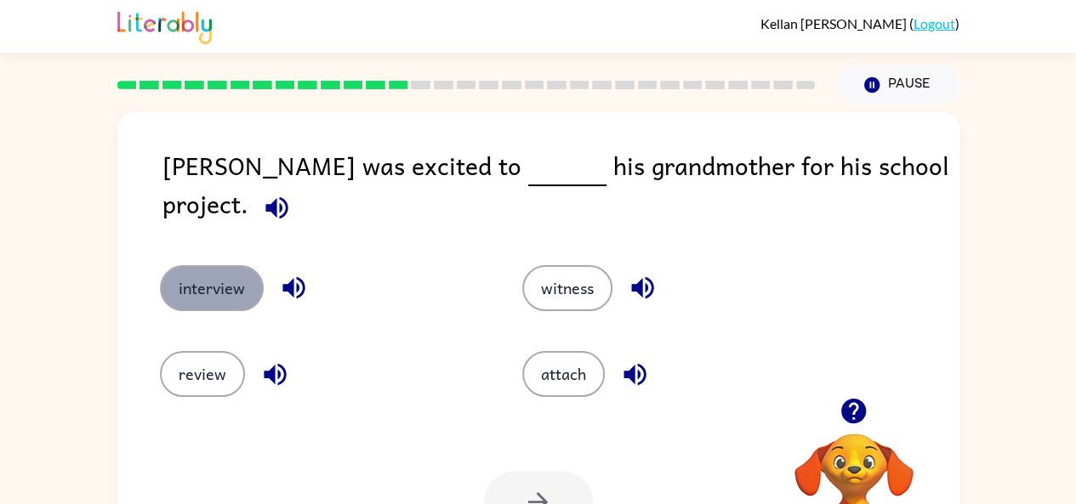
click at [232, 275] on button "interview" at bounding box center [212, 288] width 104 height 46
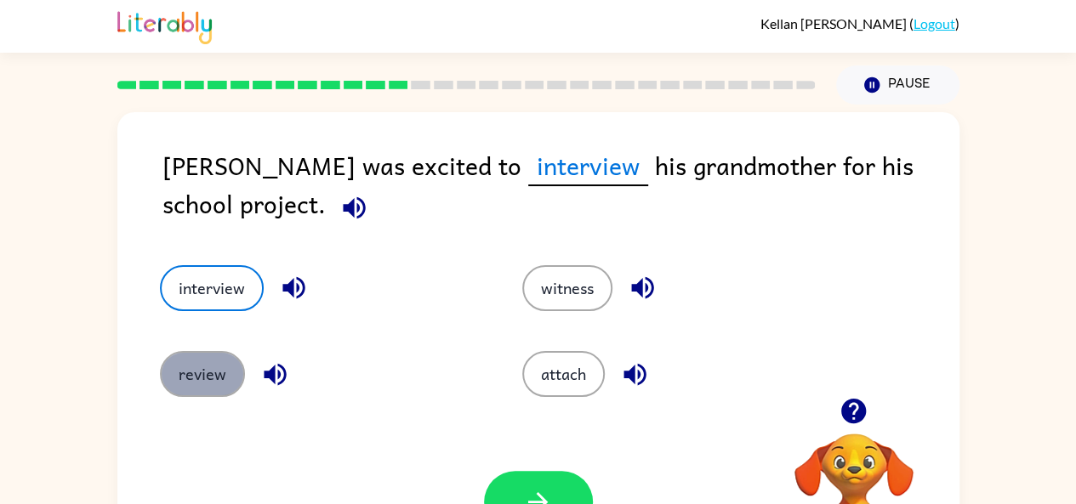
click at [224, 366] on button "review" at bounding box center [202, 374] width 85 height 46
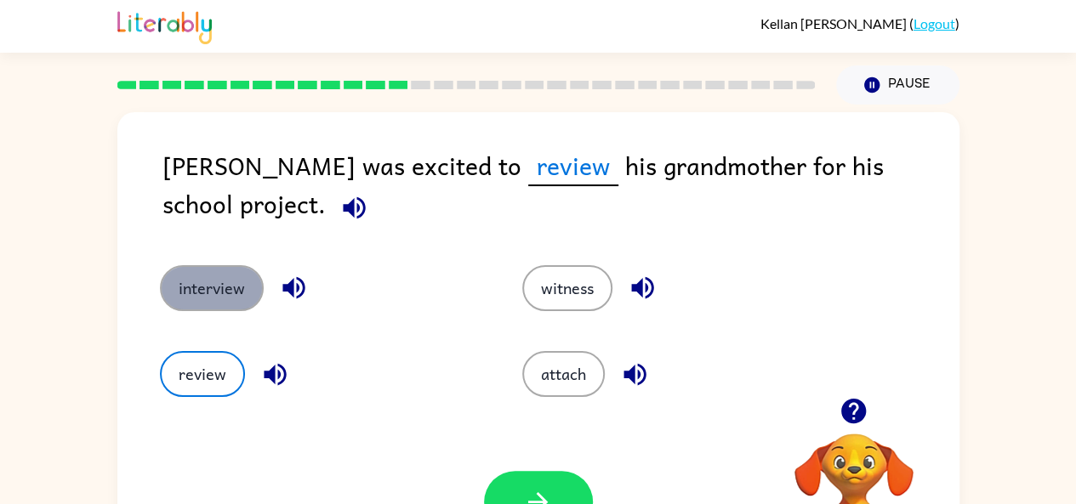
click at [199, 298] on button "interview" at bounding box center [212, 288] width 104 height 46
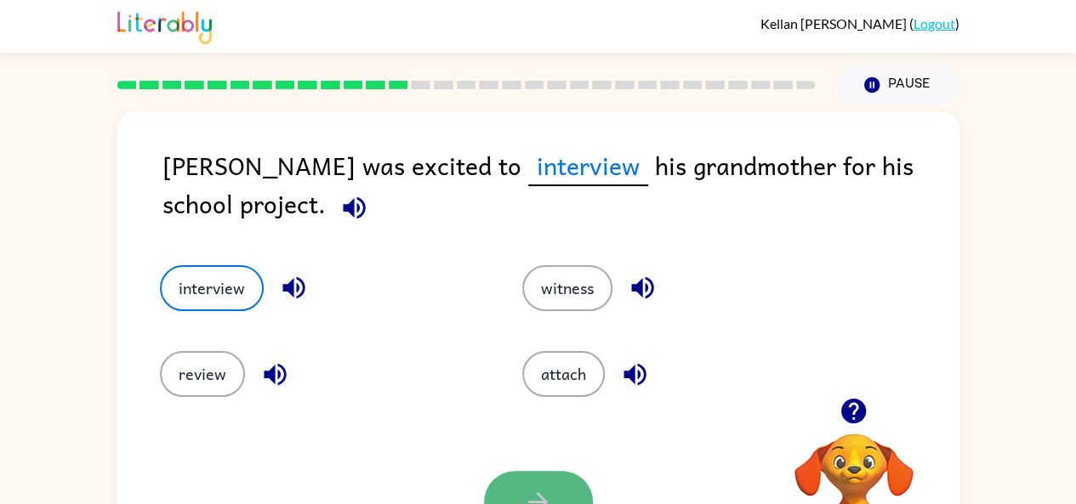
click at [534, 472] on button "button" at bounding box center [538, 502] width 109 height 62
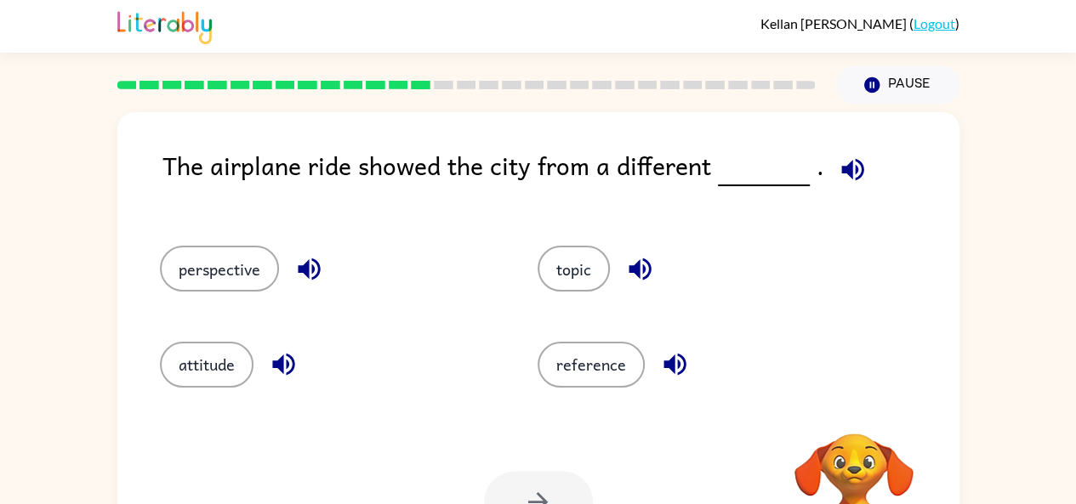
click at [534, 472] on div at bounding box center [538, 502] width 109 height 62
click at [210, 258] on button "perspective" at bounding box center [219, 269] width 119 height 46
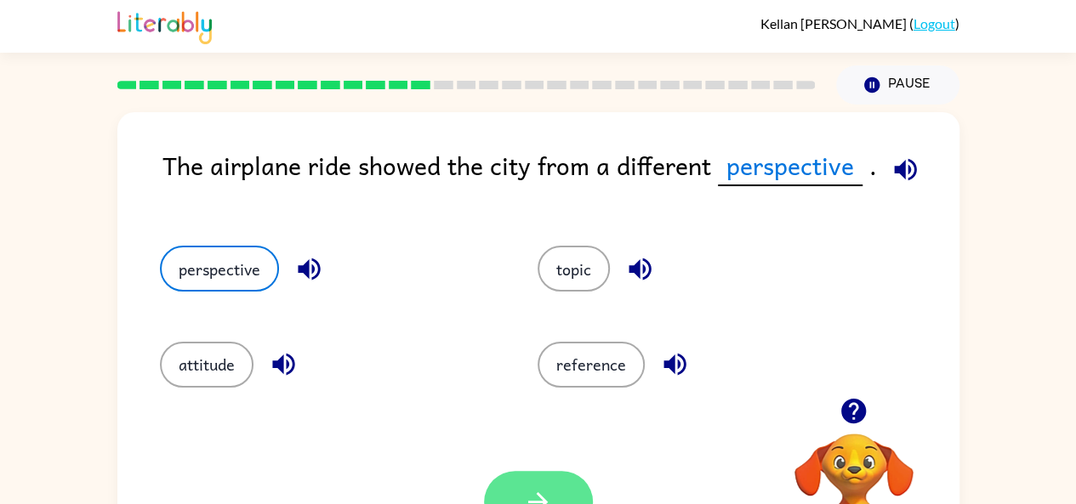
click at [534, 480] on button "button" at bounding box center [538, 502] width 109 height 62
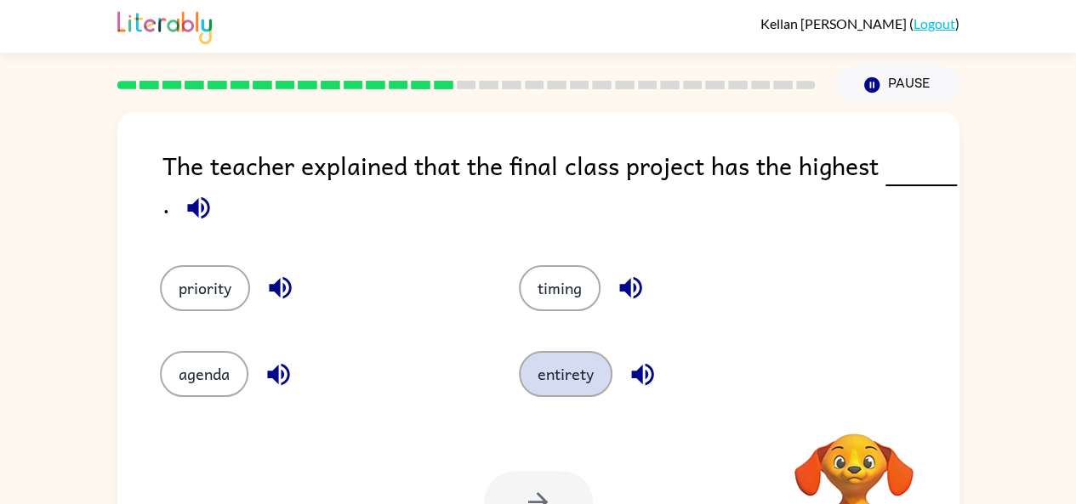
click at [566, 366] on button "entirety" at bounding box center [566, 374] width 94 height 46
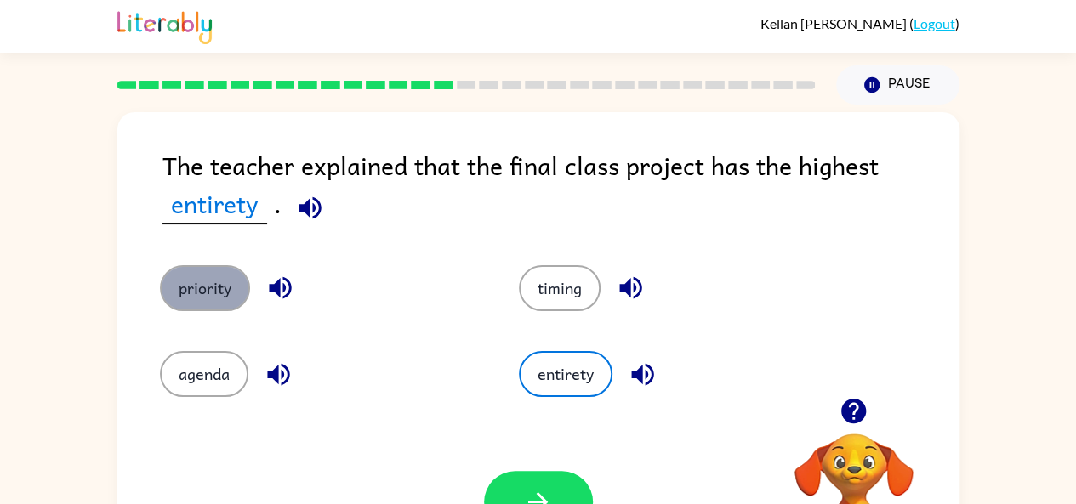
click at [226, 296] on button "priority" at bounding box center [205, 288] width 90 height 46
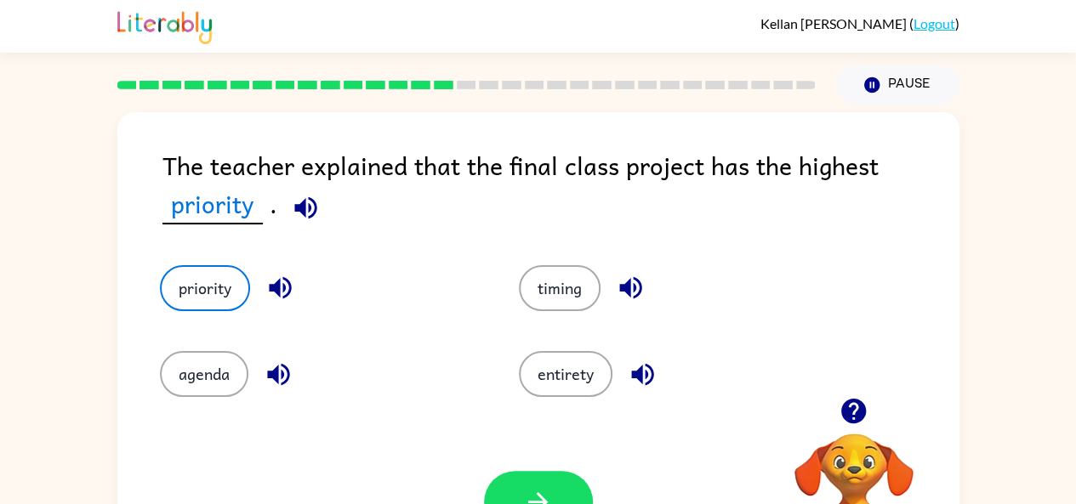
click at [534, 455] on div "Your browser must support playing .mp4 files to use Literably. Please try using…" at bounding box center [538, 501] width 842 height 191
click at [541, 469] on div "Your browser must support playing .mp4 files to use Literably. Please try using…" at bounding box center [538, 501] width 842 height 191
click at [550, 484] on button "button" at bounding box center [538, 502] width 109 height 62
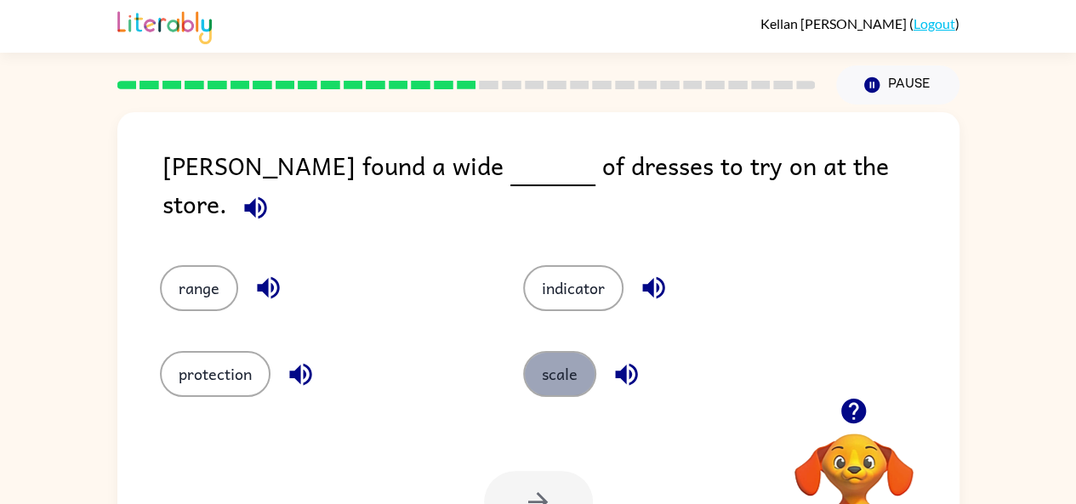
click at [575, 359] on button "scale" at bounding box center [559, 374] width 73 height 46
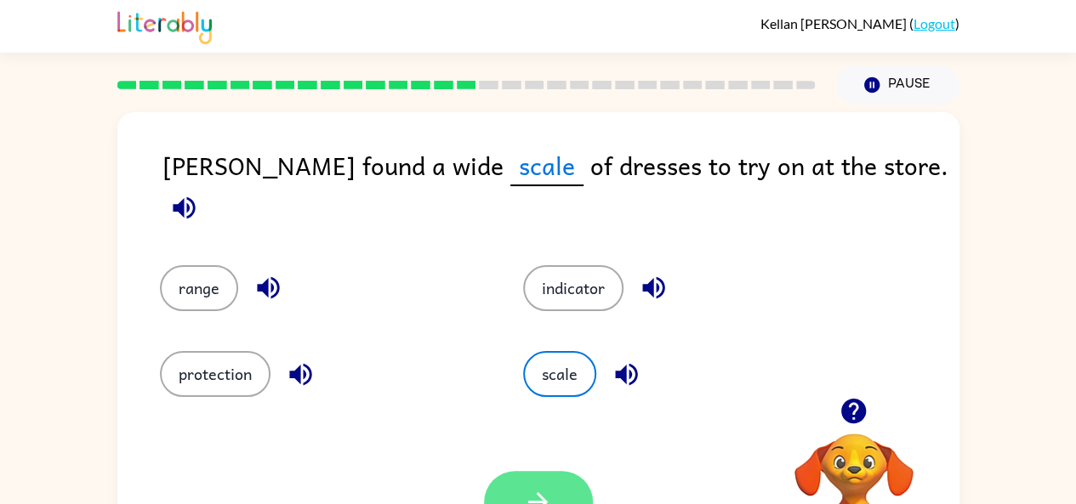
click at [531, 478] on button "button" at bounding box center [538, 502] width 109 height 62
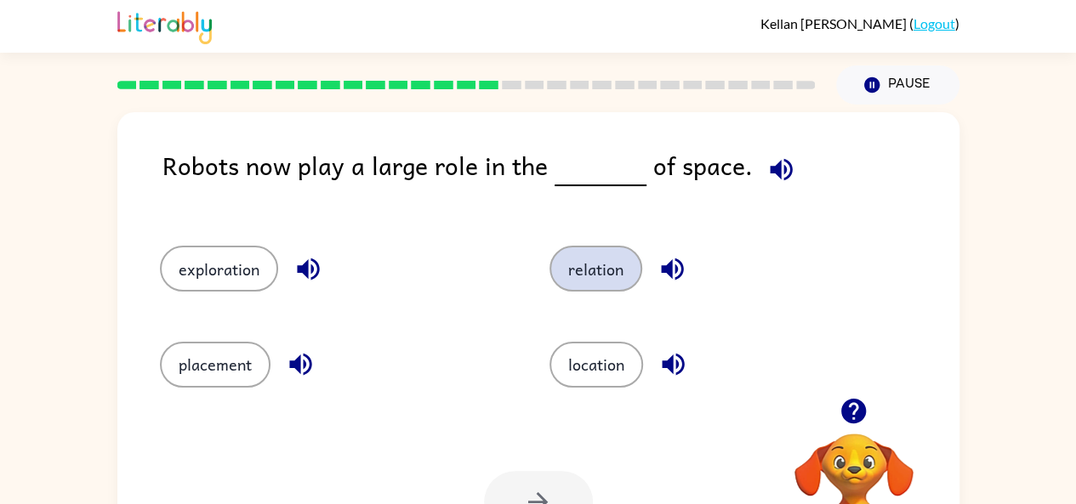
click at [567, 290] on button "relation" at bounding box center [595, 269] width 93 height 46
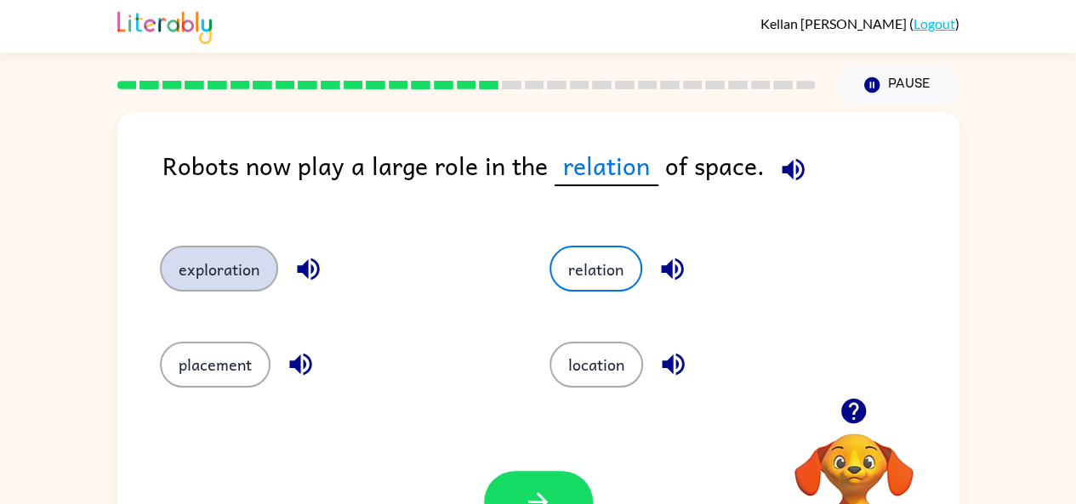
click at [228, 253] on button "exploration" at bounding box center [219, 269] width 118 height 46
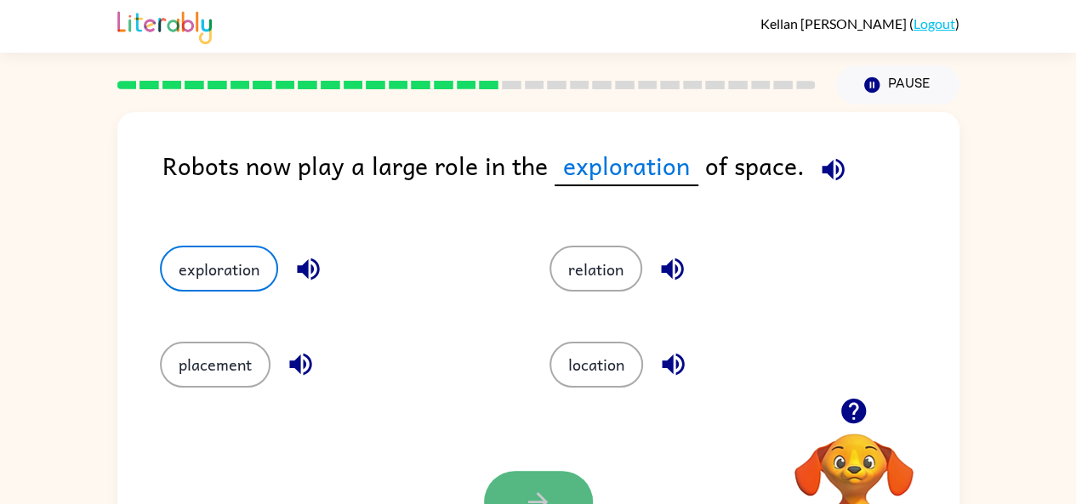
click at [551, 474] on button "button" at bounding box center [538, 502] width 109 height 62
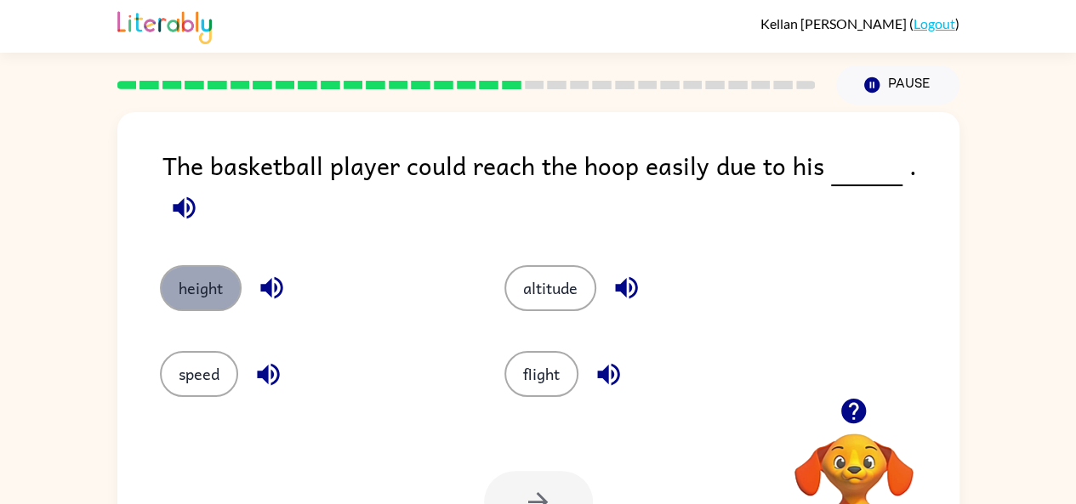
click at [210, 265] on button "height" at bounding box center [201, 288] width 82 height 46
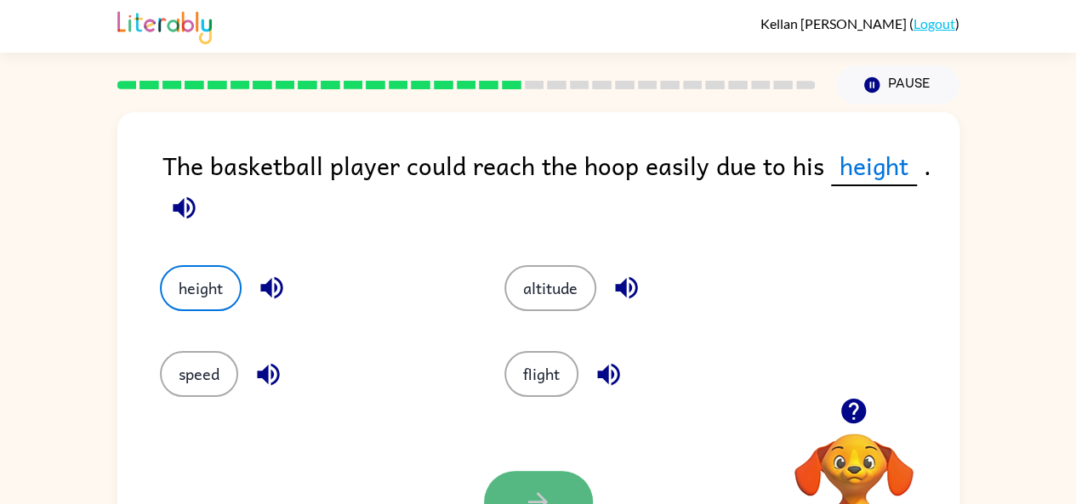
click at [540, 486] on button "button" at bounding box center [538, 502] width 109 height 62
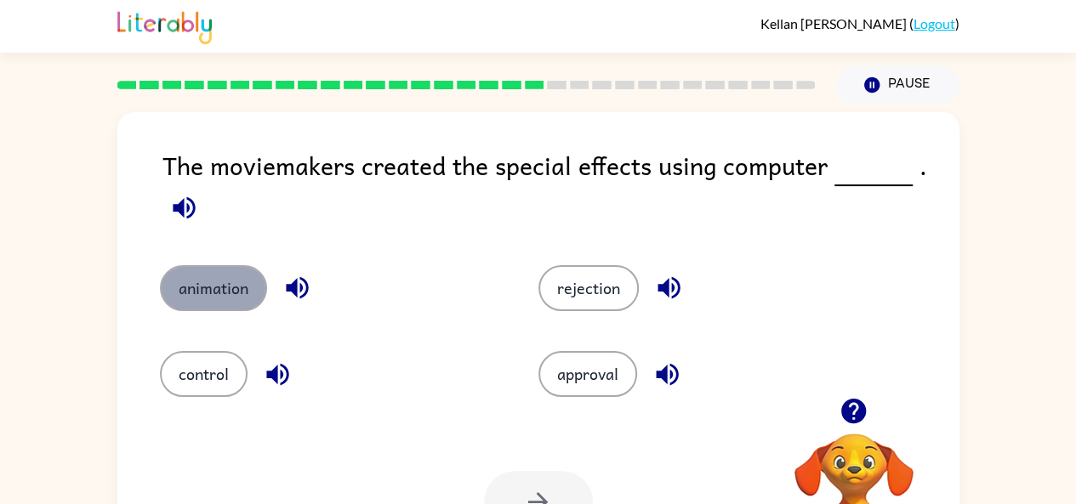
click at [235, 300] on button "animation" at bounding box center [213, 288] width 107 height 46
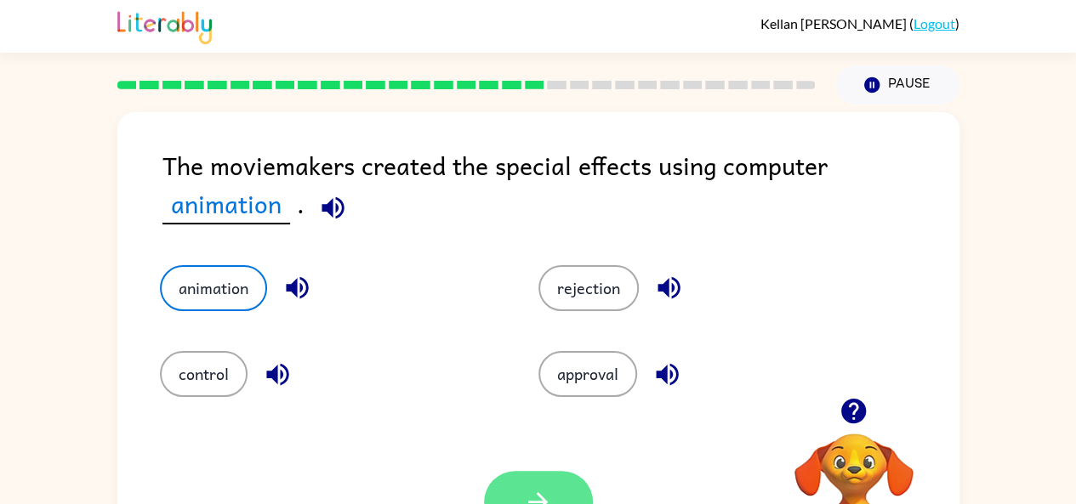
click at [546, 474] on button "button" at bounding box center [538, 502] width 109 height 62
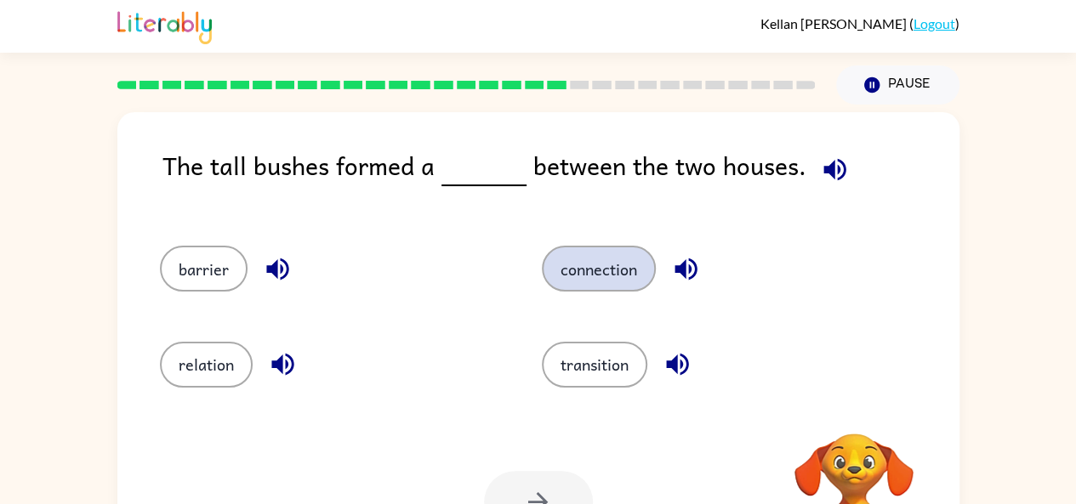
click at [617, 271] on button "connection" at bounding box center [599, 269] width 114 height 46
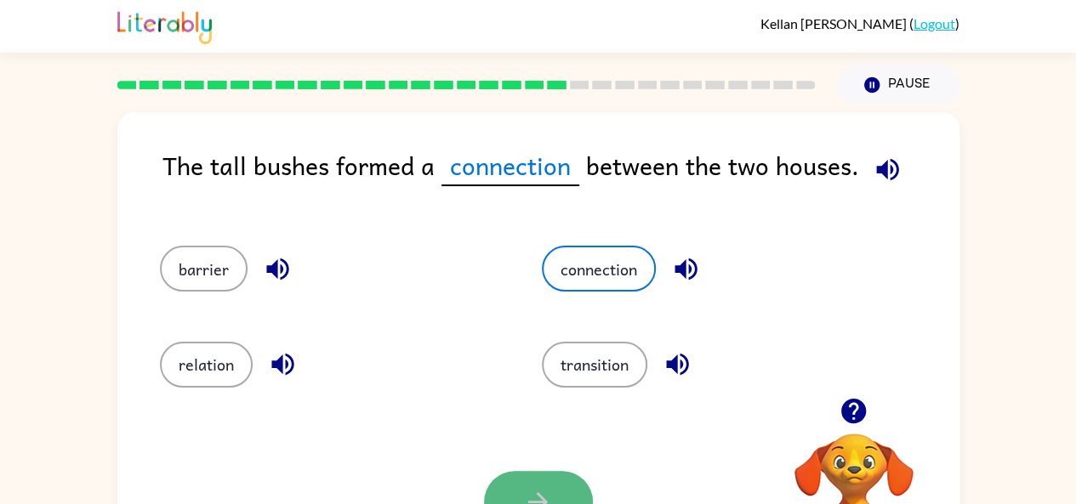
click at [544, 478] on button "button" at bounding box center [538, 502] width 109 height 62
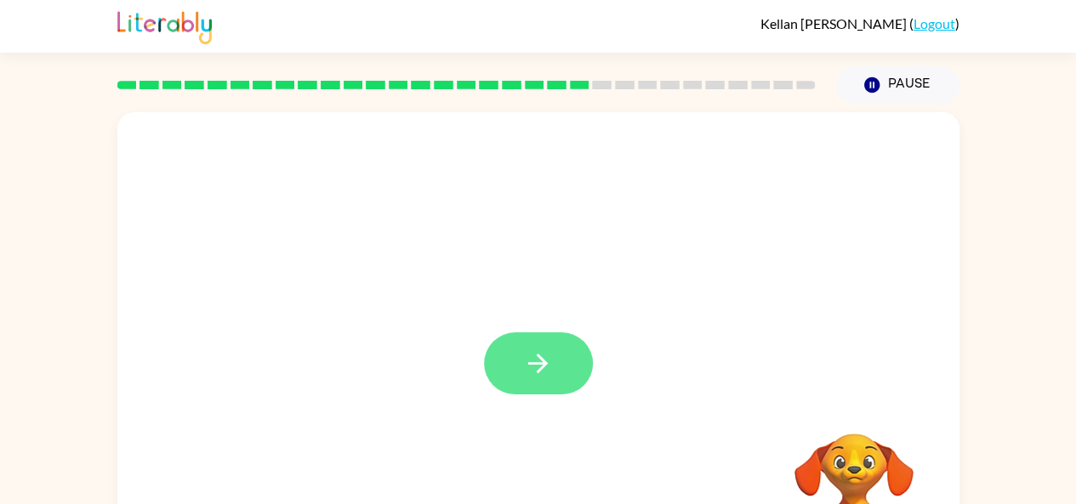
click at [514, 370] on button "button" at bounding box center [538, 363] width 109 height 62
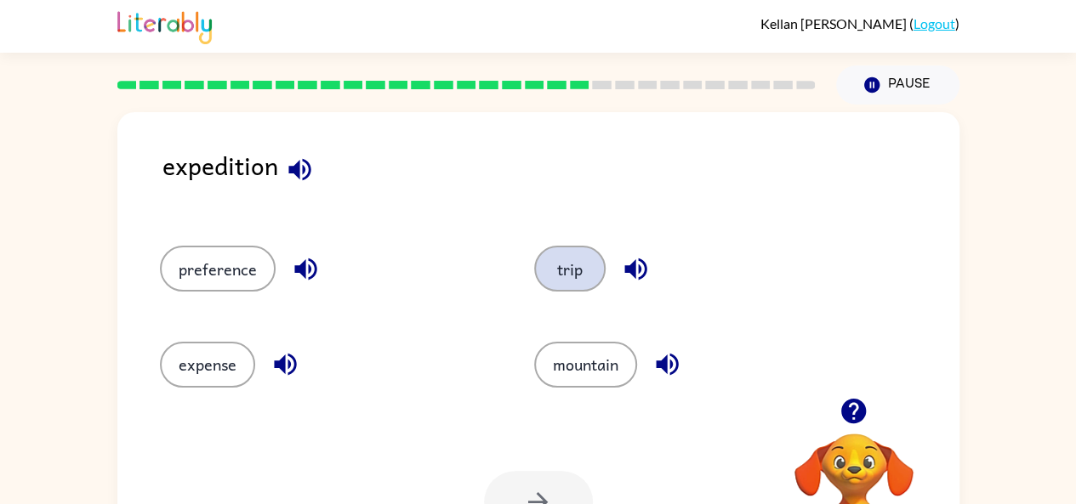
click at [561, 280] on button "trip" at bounding box center [569, 269] width 71 height 46
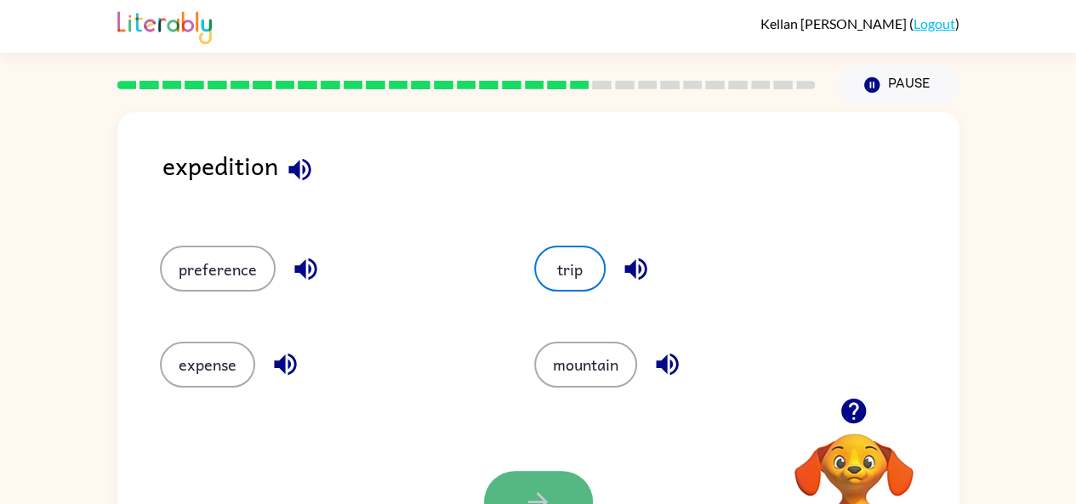
click at [539, 497] on icon "button" at bounding box center [538, 502] width 30 height 30
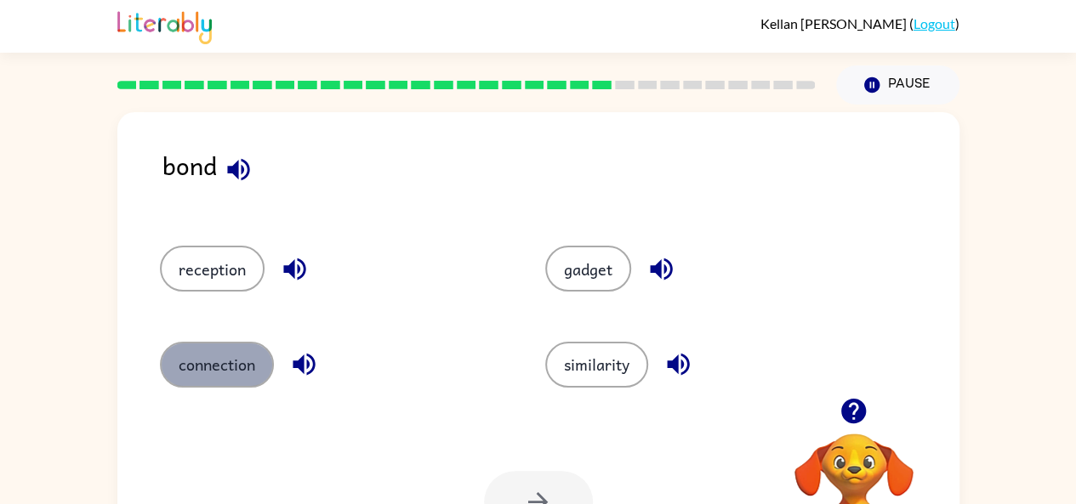
click at [193, 350] on button "connection" at bounding box center [217, 365] width 114 height 46
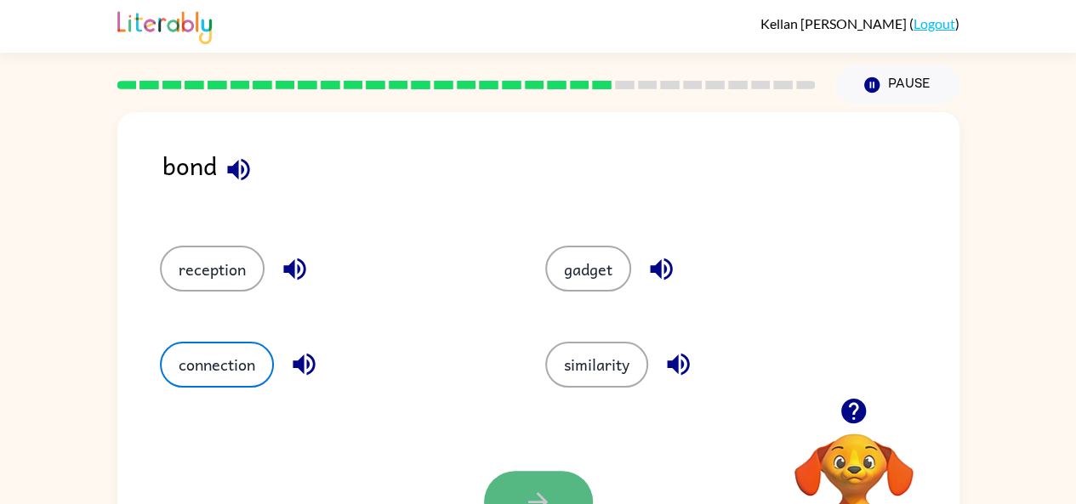
click at [519, 491] on button "button" at bounding box center [538, 502] width 109 height 62
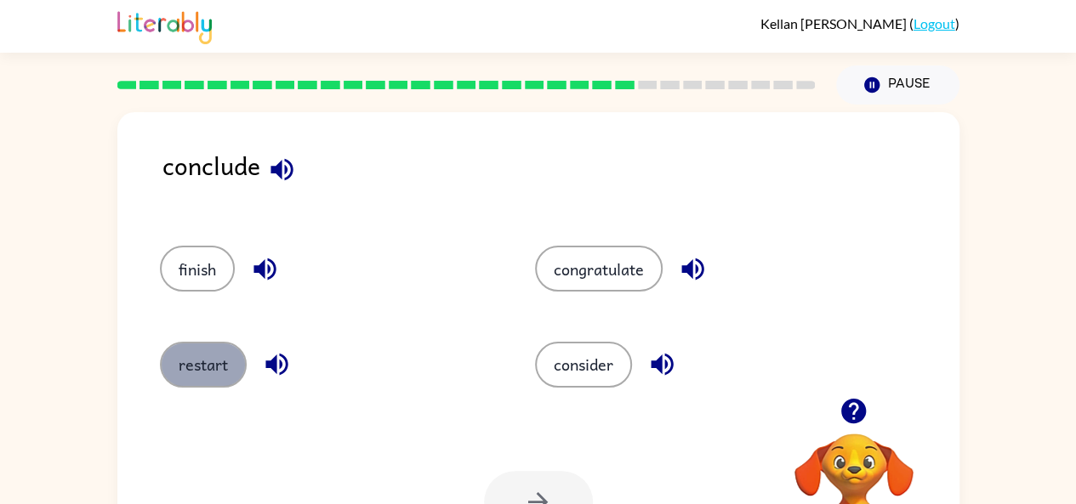
click at [190, 351] on button "restart" at bounding box center [203, 365] width 87 height 46
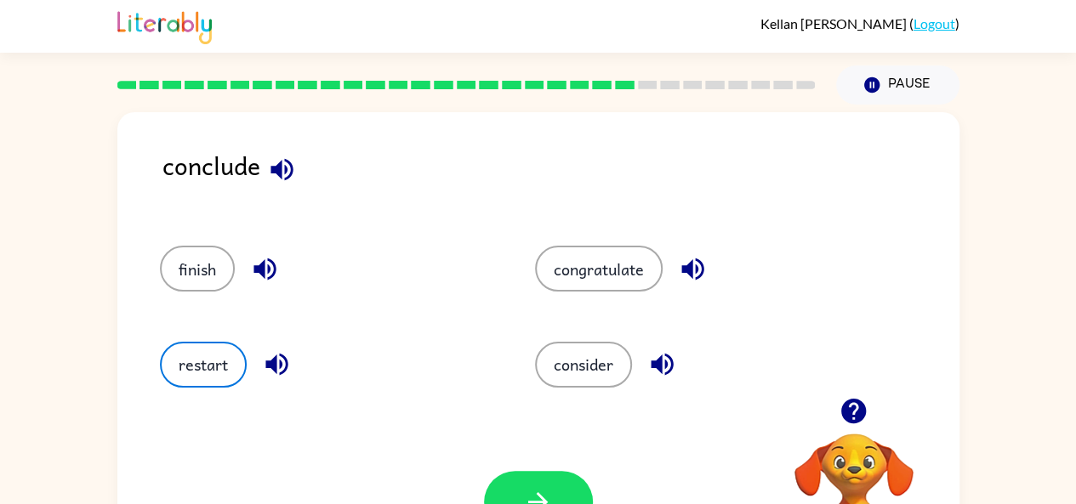
drag, startPoint x: 602, startPoint y: 371, endPoint x: 539, endPoint y: 469, distance: 117.0
click at [539, 469] on div "conclude finish congratulate restart consider Your browser must support playing…" at bounding box center [538, 355] width 842 height 486
drag, startPoint x: 583, startPoint y: 389, endPoint x: 582, endPoint y: 375, distance: 13.6
click at [582, 375] on div "consider" at bounding box center [690, 357] width 375 height 95
drag, startPoint x: 582, startPoint y: 375, endPoint x: 580, endPoint y: 366, distance: 8.9
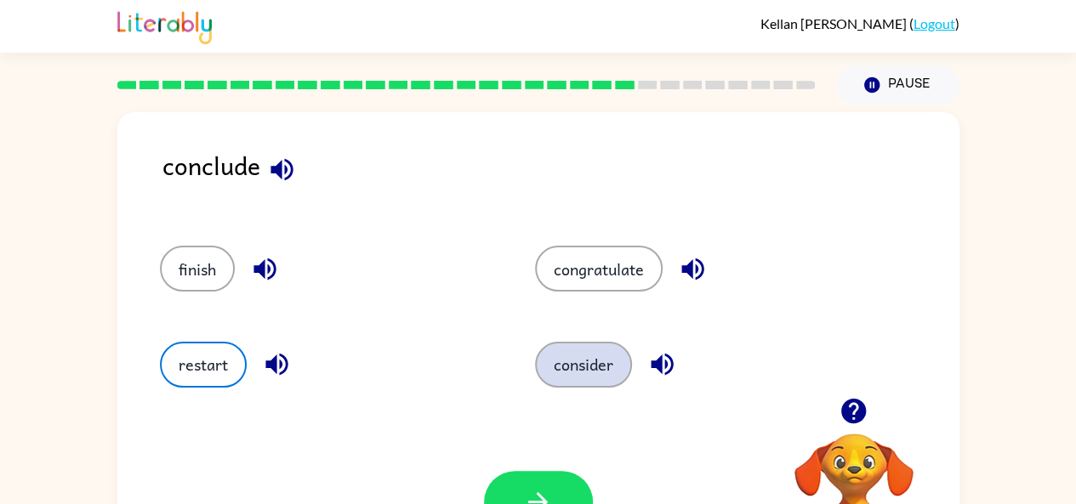
click at [580, 366] on button "consider" at bounding box center [583, 365] width 97 height 46
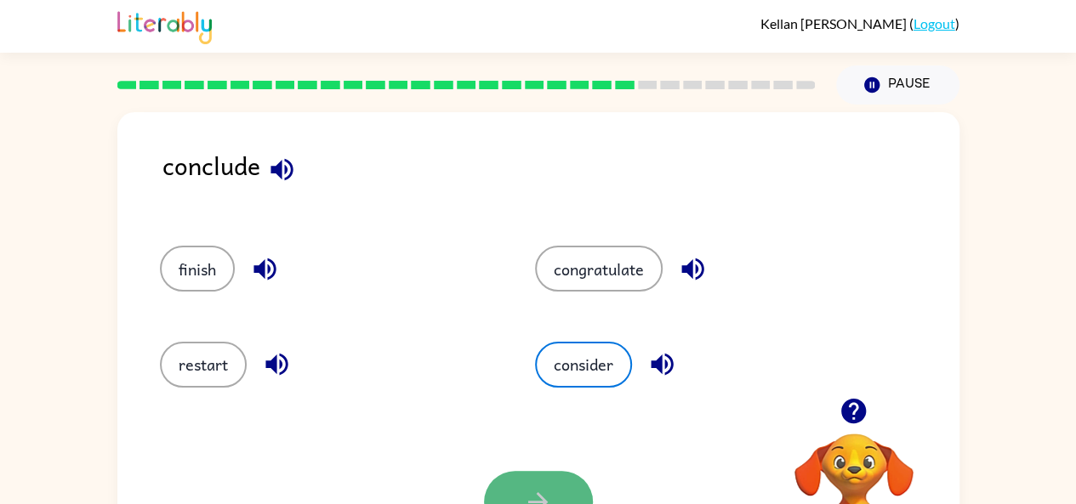
click at [512, 485] on button "button" at bounding box center [538, 502] width 109 height 62
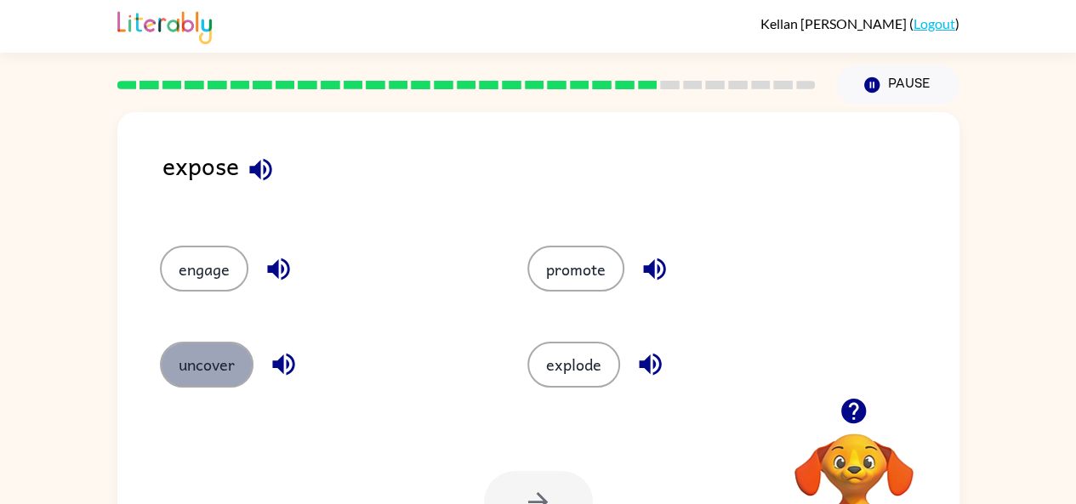
click at [190, 352] on button "uncover" at bounding box center [207, 365] width 94 height 46
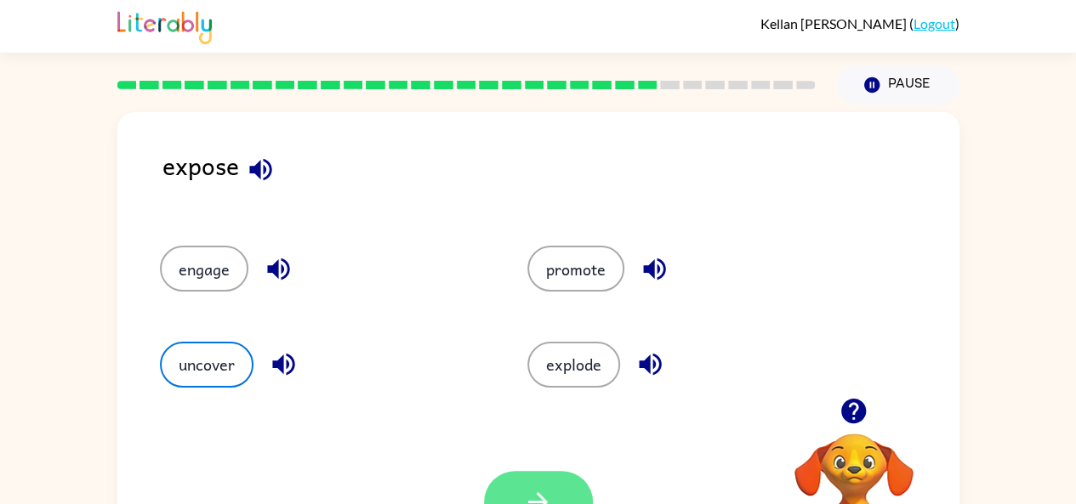
click at [554, 479] on button "button" at bounding box center [538, 502] width 109 height 62
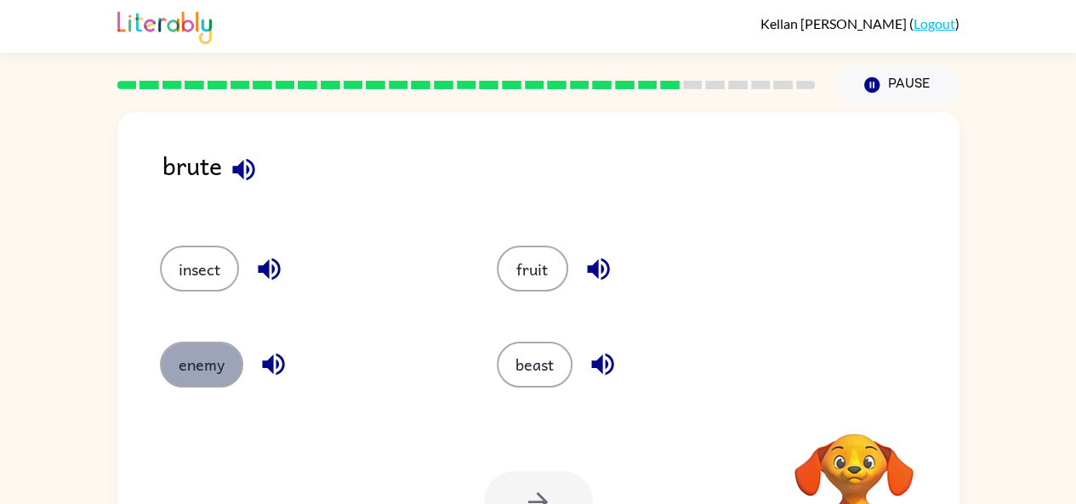
click at [195, 366] on button "enemy" at bounding box center [201, 365] width 83 height 46
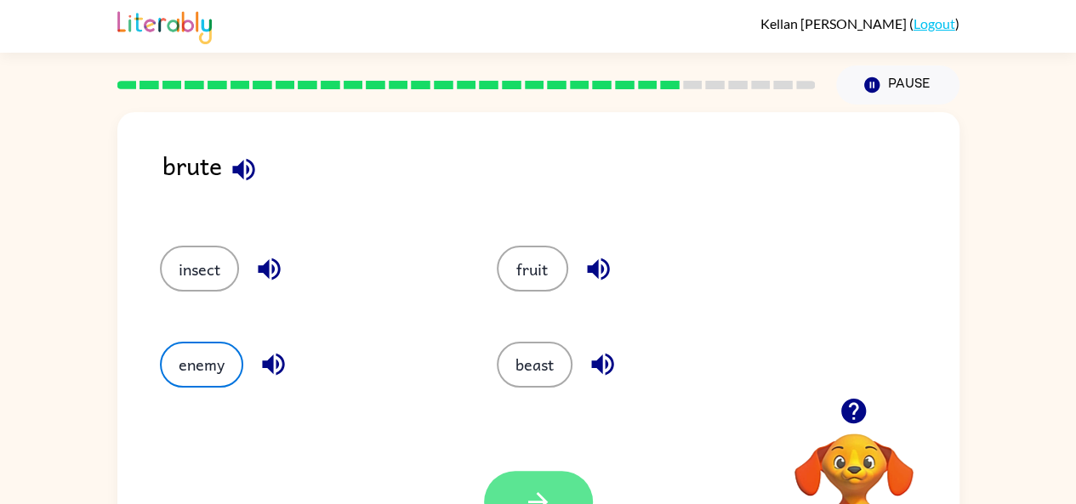
click at [531, 487] on icon "button" at bounding box center [538, 502] width 30 height 30
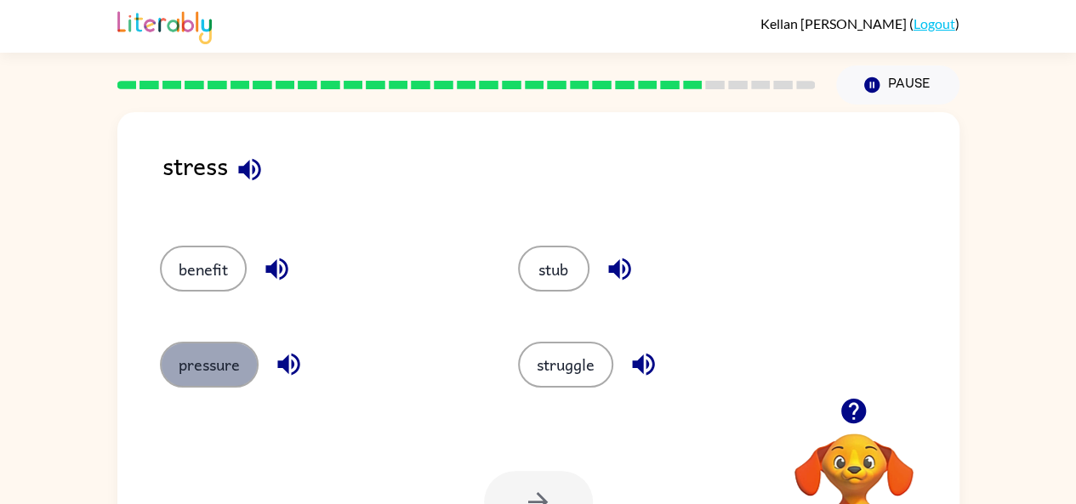
click at [199, 360] on button "pressure" at bounding box center [209, 365] width 99 height 46
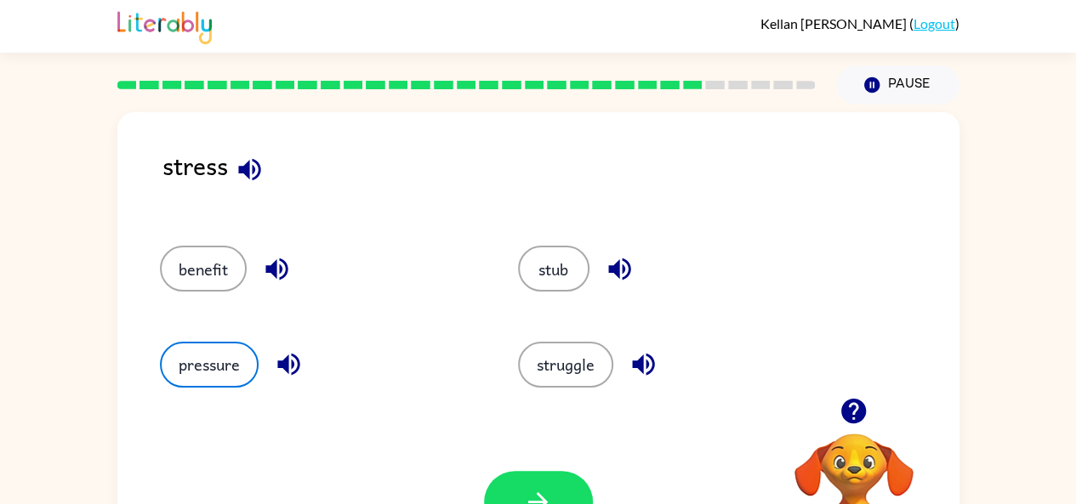
click at [516, 469] on div "Your browser must support playing .mp4 files to use Literably. Please try using…" at bounding box center [538, 501] width 842 height 191
click at [520, 475] on button "button" at bounding box center [538, 502] width 109 height 62
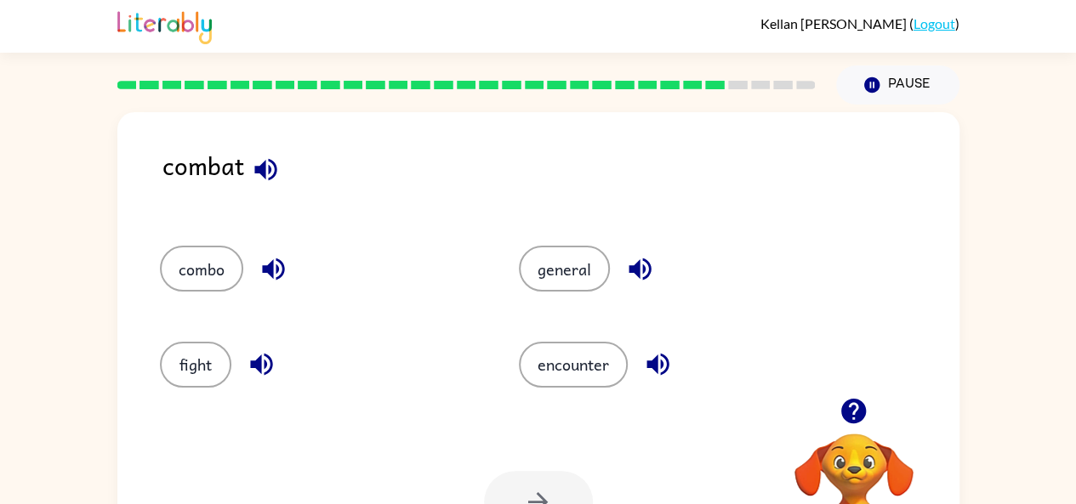
click at [178, 304] on div "combo" at bounding box center [308, 260] width 360 height 95
click at [213, 243] on div "combo" at bounding box center [308, 260] width 360 height 95
click at [206, 253] on button "combo" at bounding box center [201, 269] width 83 height 46
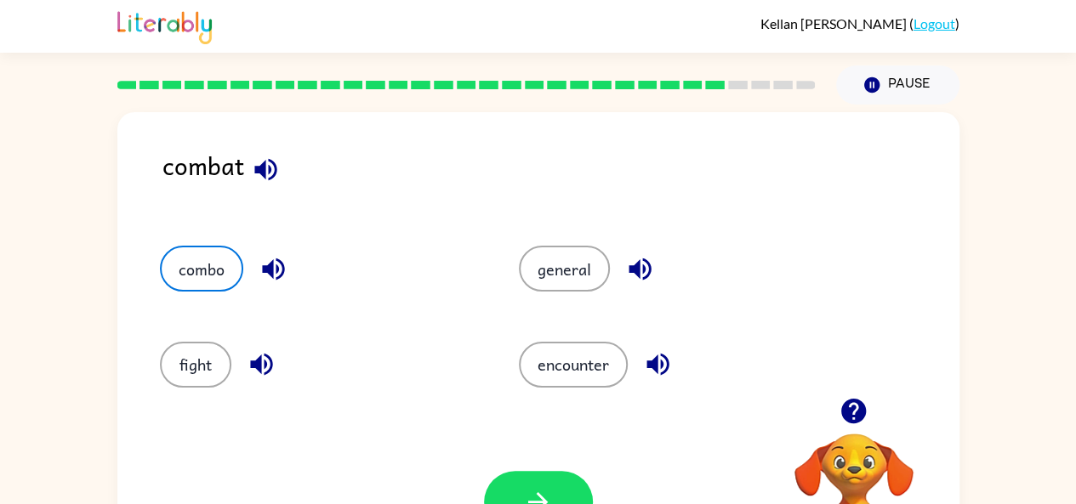
click at [503, 471] on div at bounding box center [538, 502] width 109 height 62
click at [505, 474] on button "button" at bounding box center [538, 502] width 109 height 62
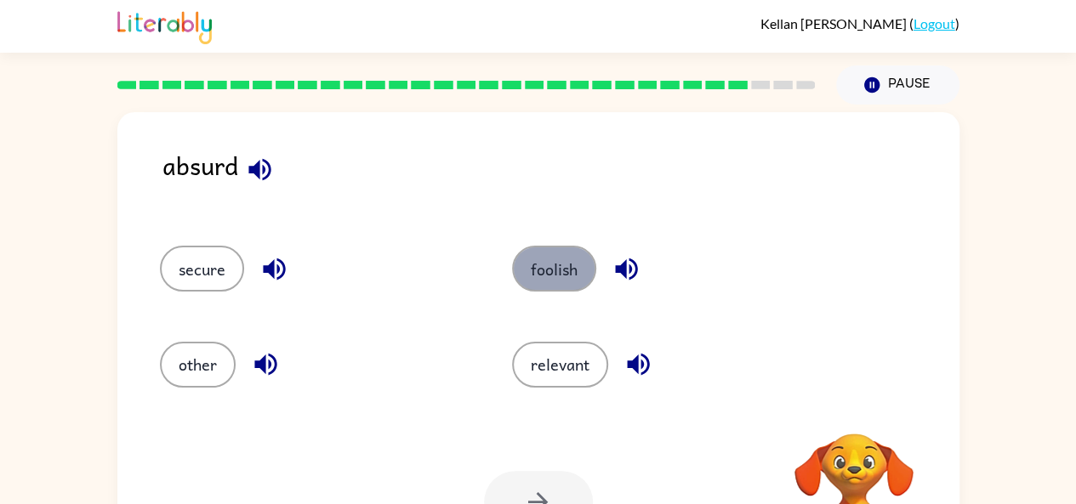
click at [563, 269] on button "foolish" at bounding box center [554, 269] width 84 height 46
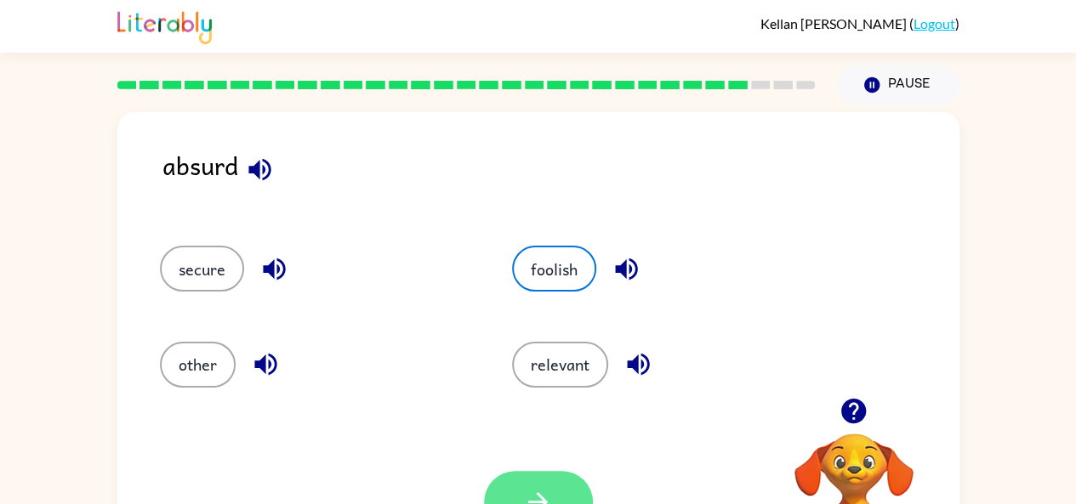
click at [510, 482] on button "button" at bounding box center [538, 502] width 109 height 62
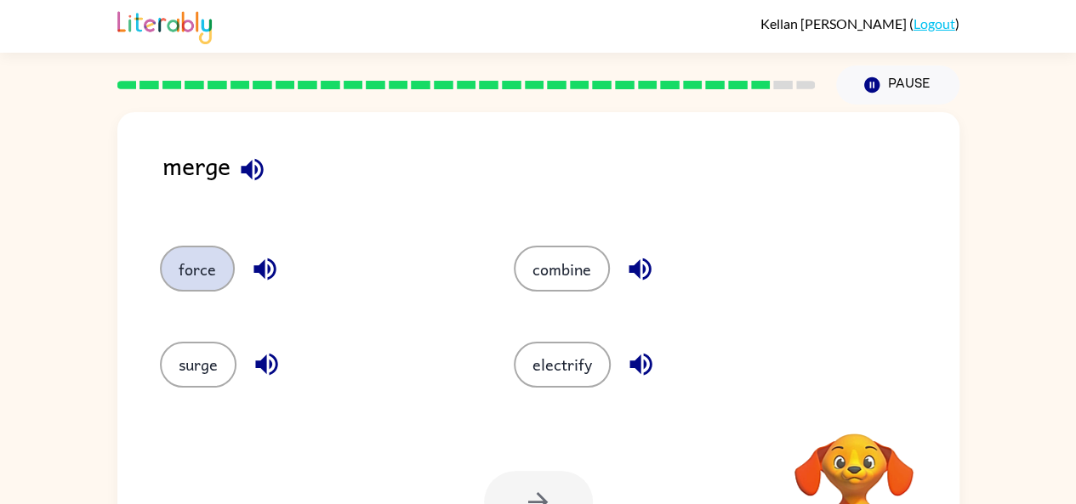
click at [179, 258] on button "force" at bounding box center [197, 269] width 75 height 46
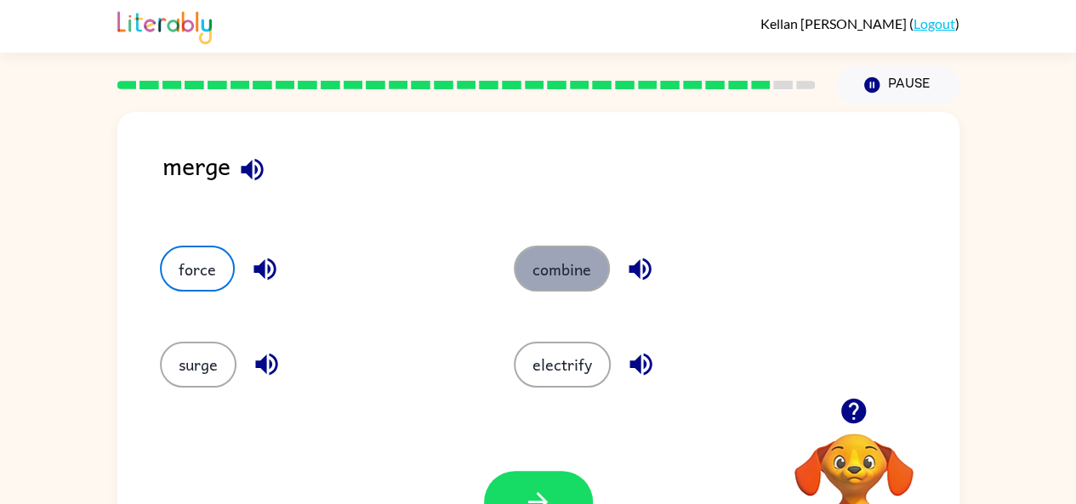
click at [549, 256] on button "combine" at bounding box center [562, 269] width 96 height 46
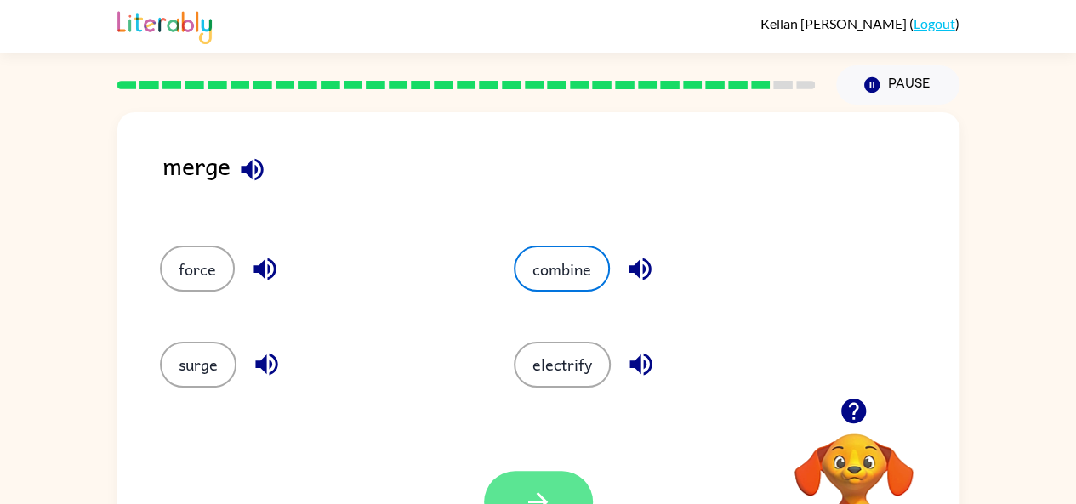
click at [520, 479] on button "button" at bounding box center [538, 502] width 109 height 62
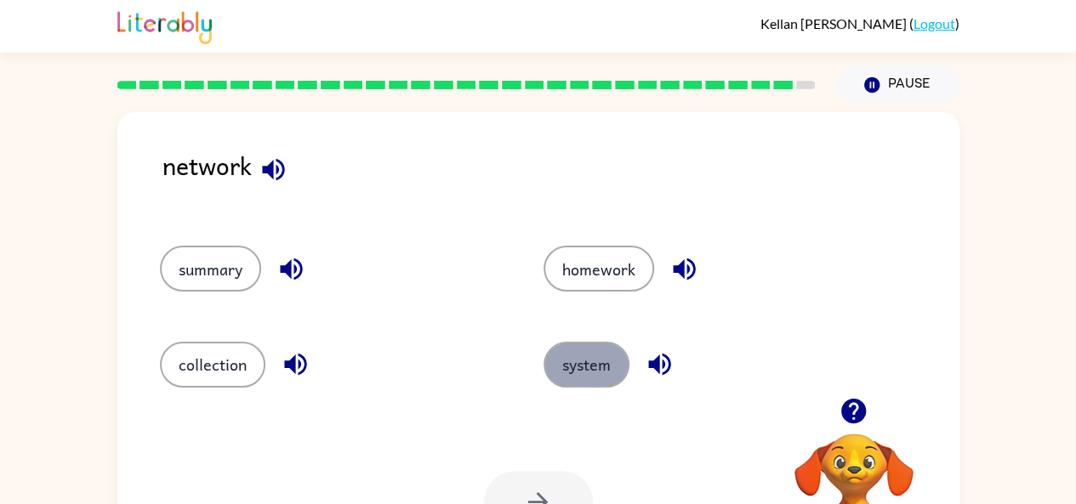
click at [580, 358] on button "system" at bounding box center [586, 365] width 86 height 46
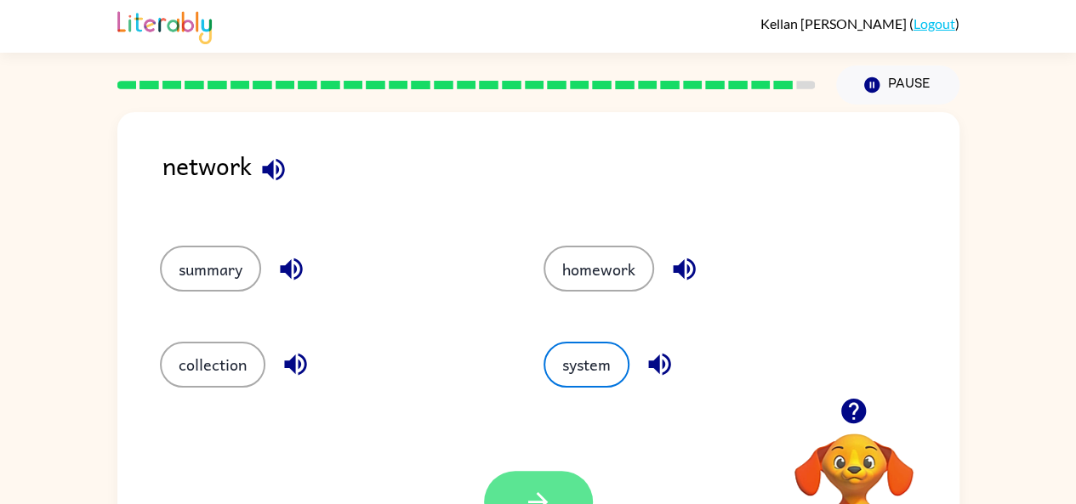
click at [529, 474] on button "button" at bounding box center [538, 502] width 109 height 62
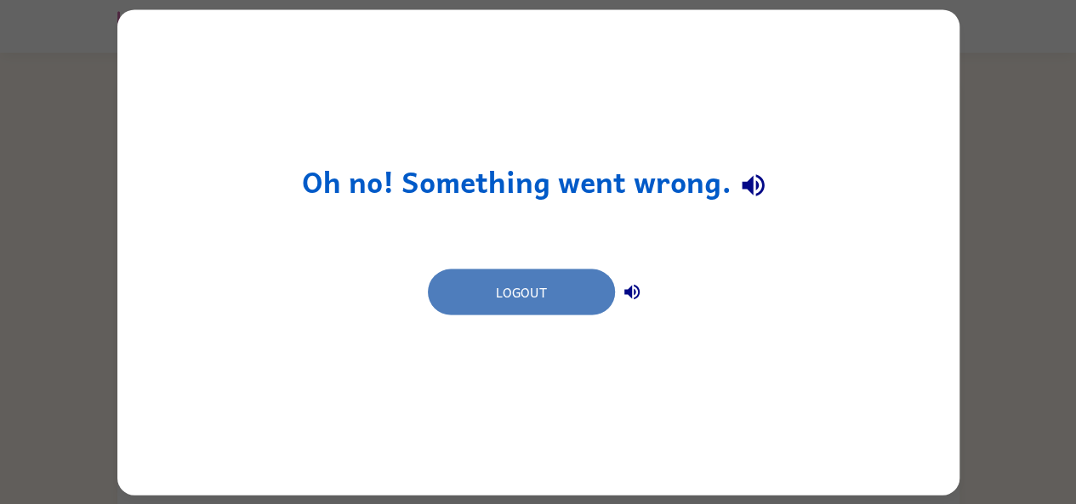
click at [498, 283] on button "Logout" at bounding box center [521, 292] width 187 height 46
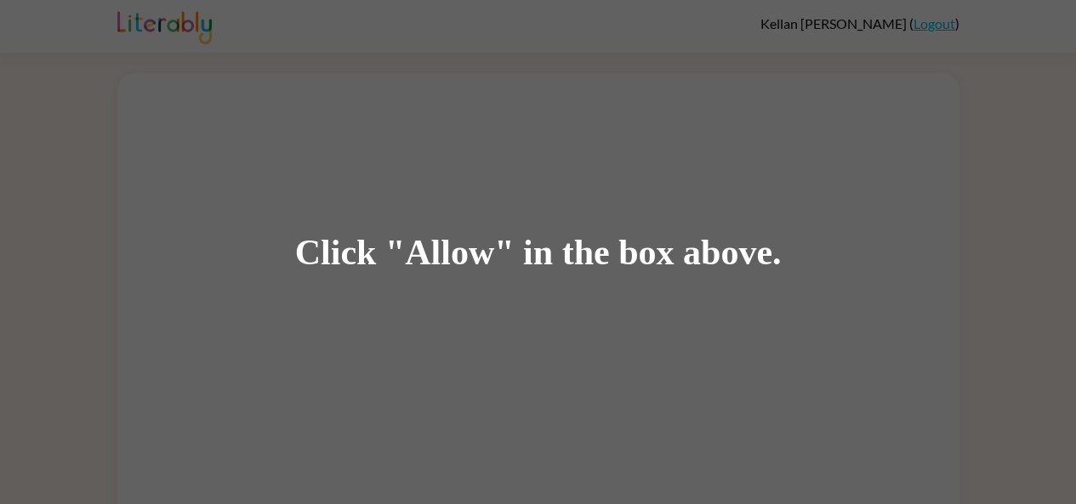
click at [264, 103] on div "Click "Allow" in the box above." at bounding box center [538, 252] width 1076 height 504
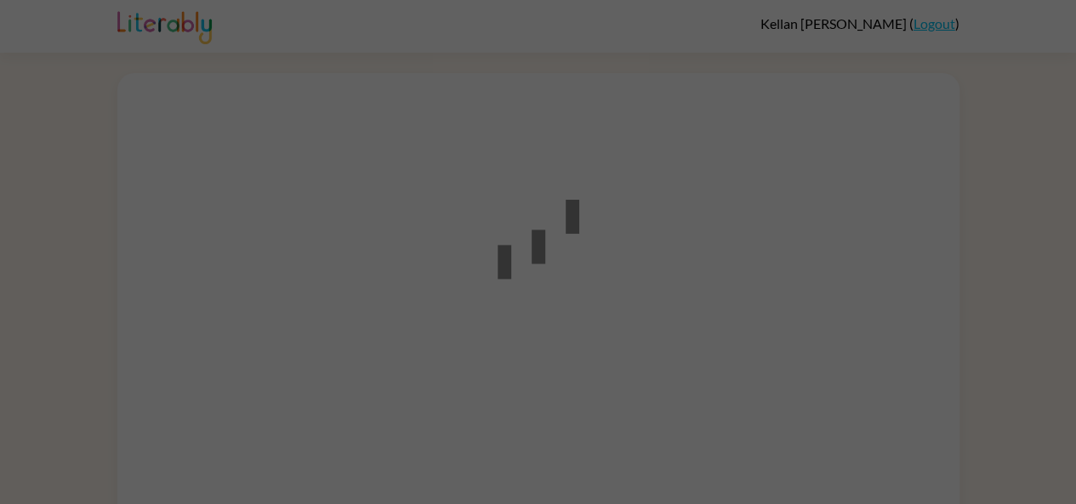
click at [321, 136] on div at bounding box center [538, 252] width 1076 height 504
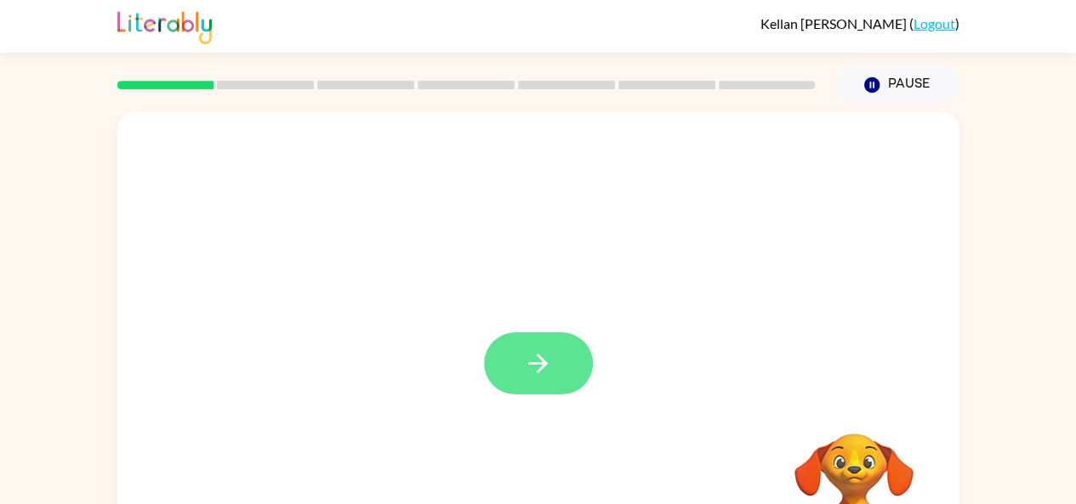
click at [533, 348] on button "button" at bounding box center [538, 363] width 109 height 62
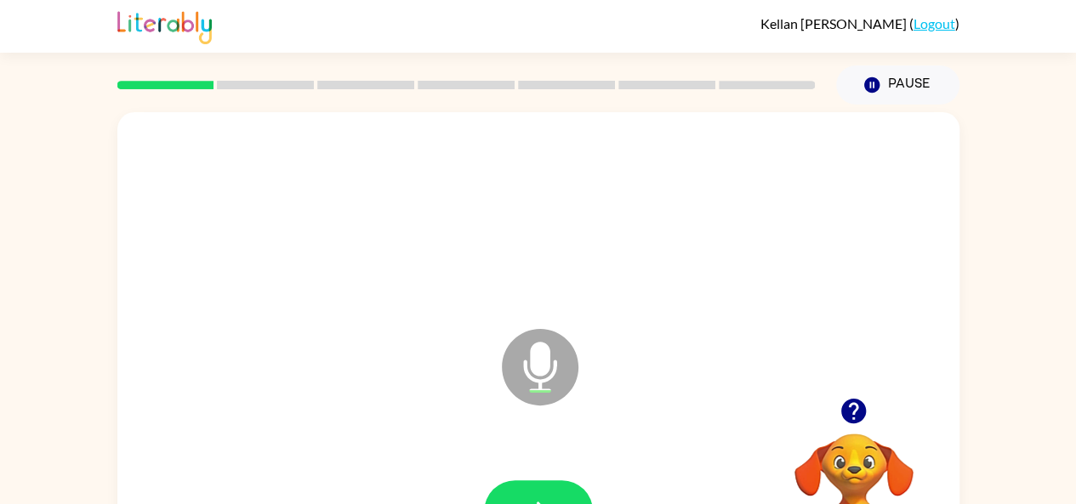
scroll to position [85, 0]
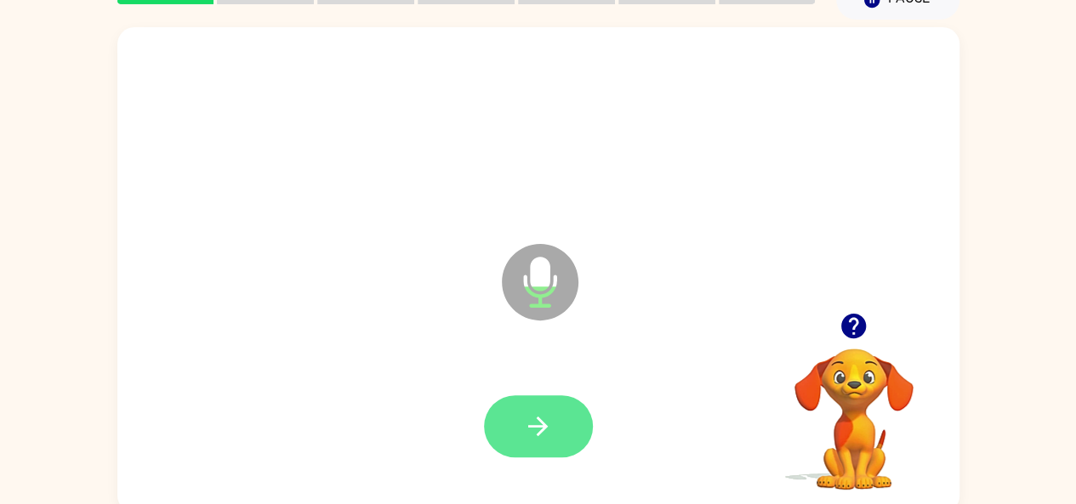
click at [510, 434] on button "button" at bounding box center [538, 426] width 109 height 62
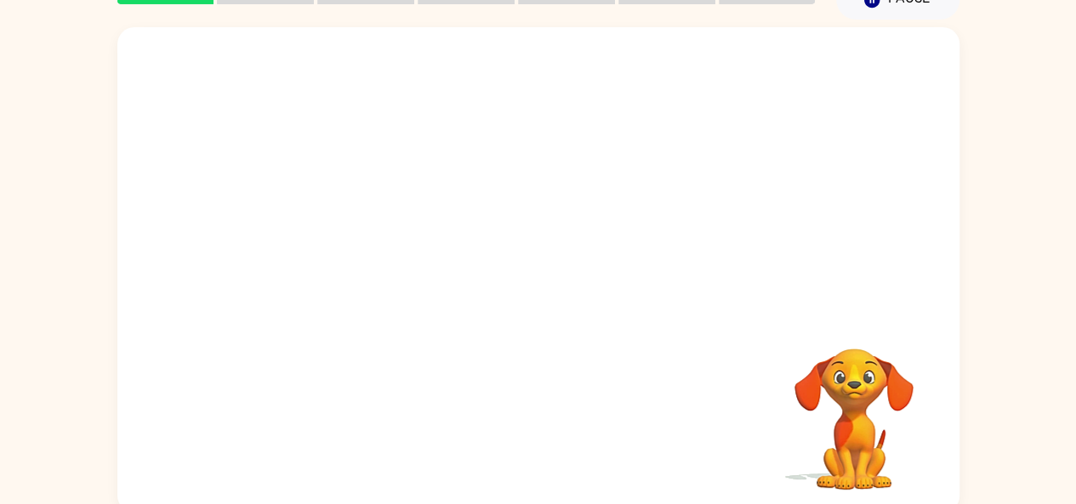
click at [510, 434] on div "Your browser must support playing .mp4 files to use Literably. Please try using…" at bounding box center [538, 270] width 842 height 486
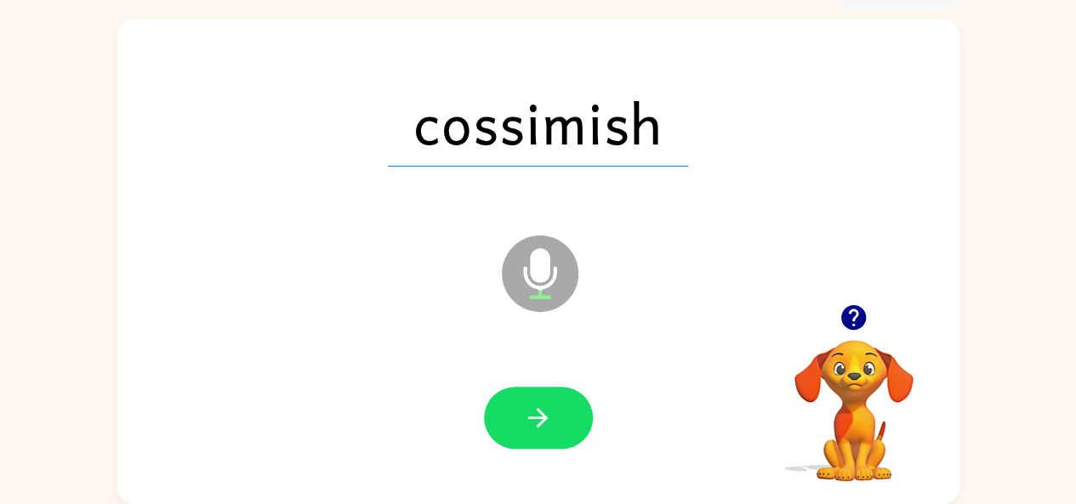
scroll to position [93, 0]
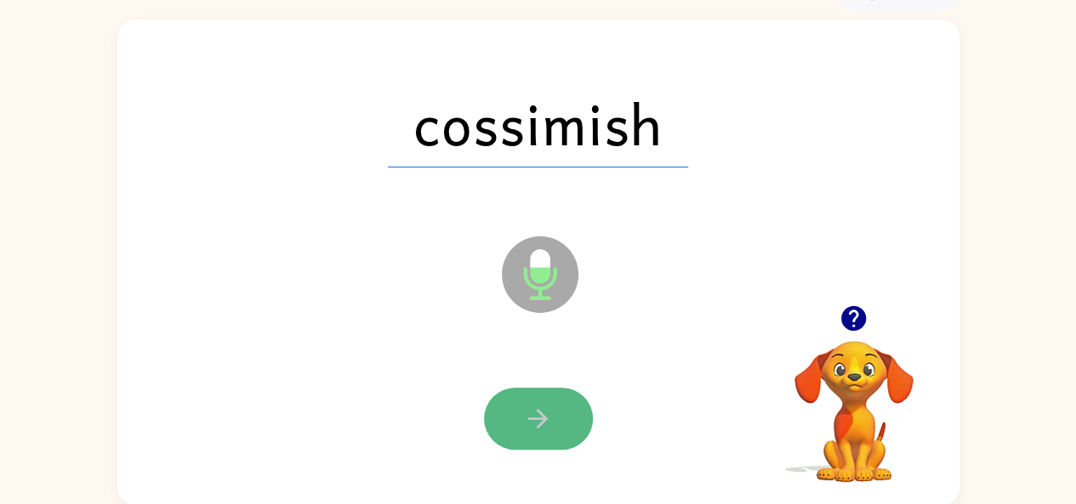
click at [530, 408] on icon "button" at bounding box center [538, 419] width 30 height 30
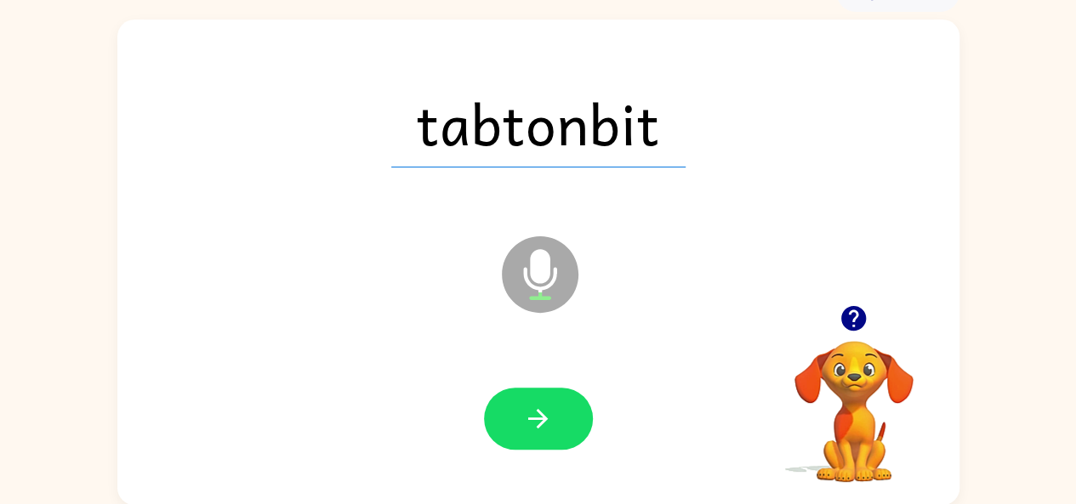
click at [383, 130] on div "tabtonbit" at bounding box center [538, 123] width 808 height 139
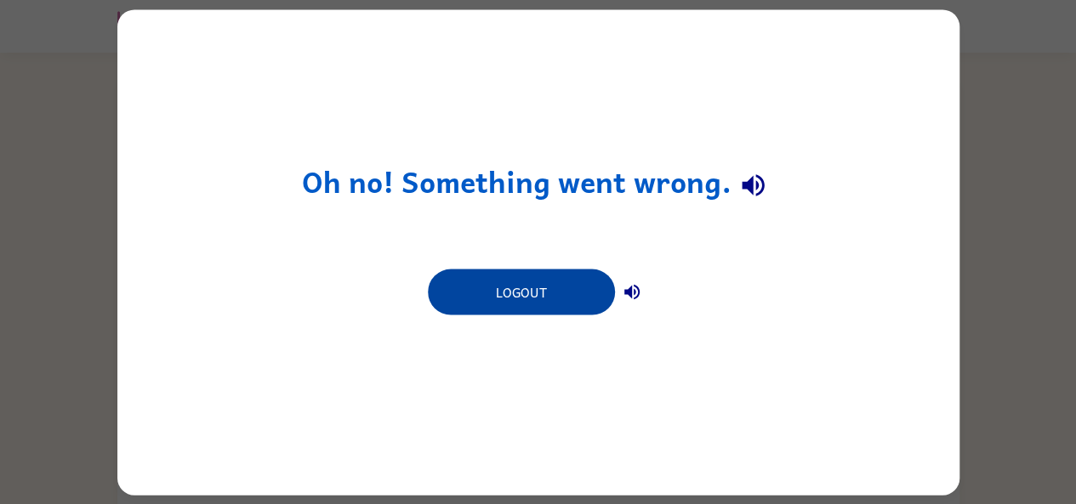
click at [531, 314] on button "Logout" at bounding box center [521, 292] width 187 height 46
click at [559, 308] on button "Logout" at bounding box center [521, 292] width 187 height 46
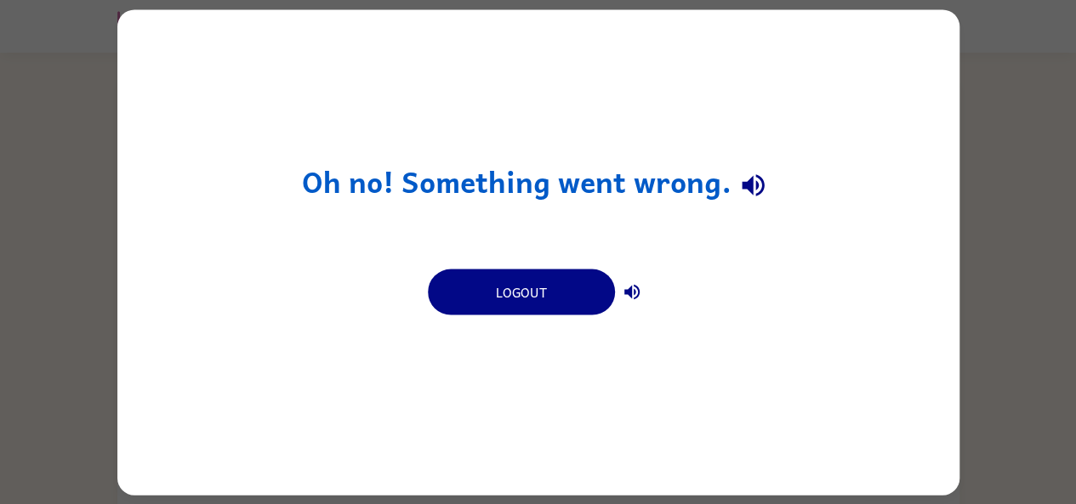
click at [993, 400] on div "Oh no! Something went wrong. Logout" at bounding box center [538, 252] width 1076 height 504
click at [662, 462] on div "Oh no! Something went wrong. Logout" at bounding box center [538, 252] width 842 height 486
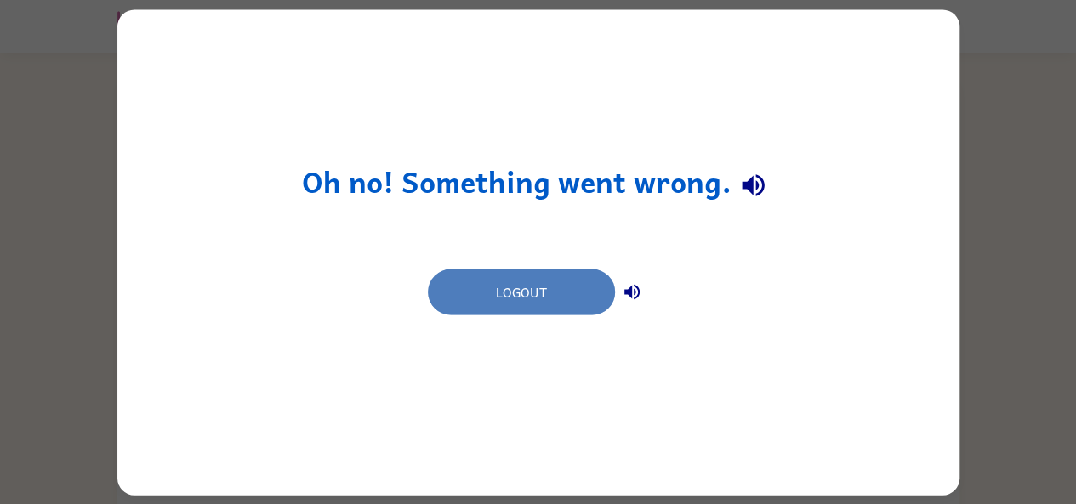
click at [537, 299] on button "Logout" at bounding box center [521, 292] width 187 height 46
